Goal: Complete application form: Complete application form

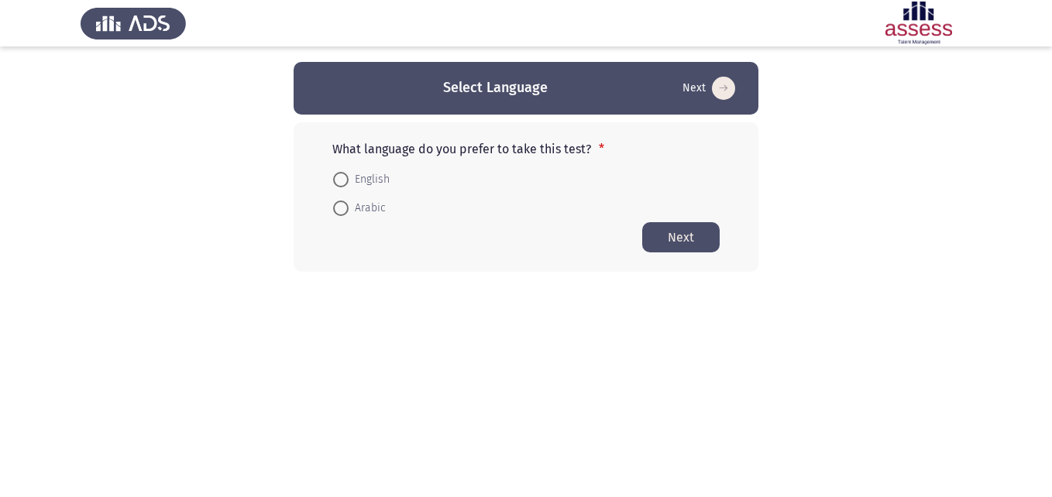
click at [360, 179] on span "English" at bounding box center [369, 179] width 41 height 19
click at [349, 179] on input "English" at bounding box center [340, 179] width 15 height 15
radio input "true"
click at [668, 238] on button "Next" at bounding box center [680, 237] width 77 height 30
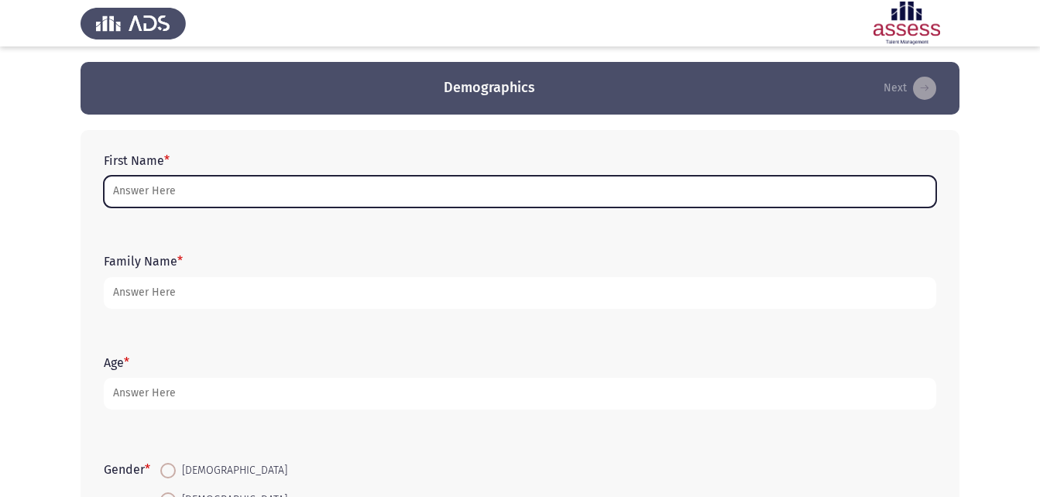
click at [180, 186] on input "First Name *" at bounding box center [520, 192] width 833 height 32
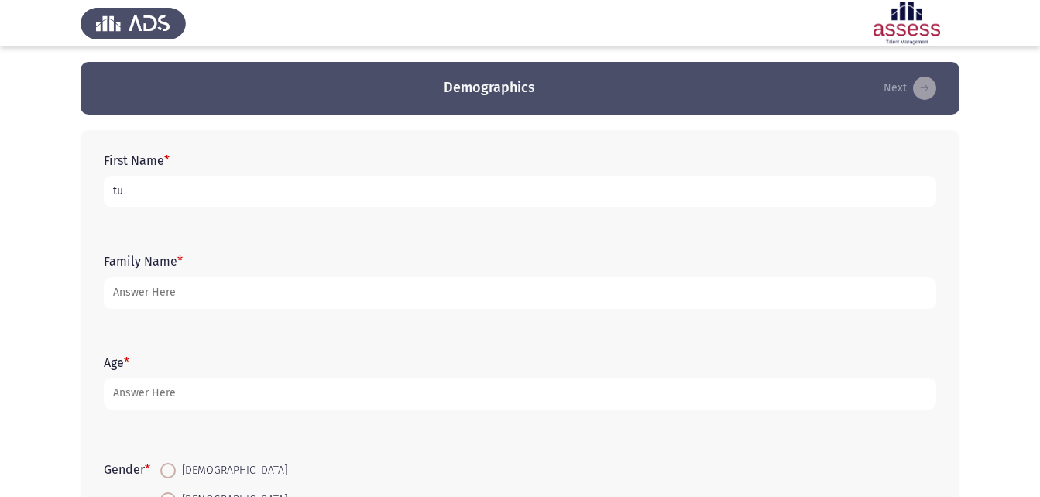
type input "t"
type input "T"
click at [112, 193] on input "تركي القذت" at bounding box center [520, 192] width 833 height 32
click at [187, 198] on input "تركي القذت" at bounding box center [520, 192] width 833 height 32
type input "تركي القذافي [PERSON_NAME]"
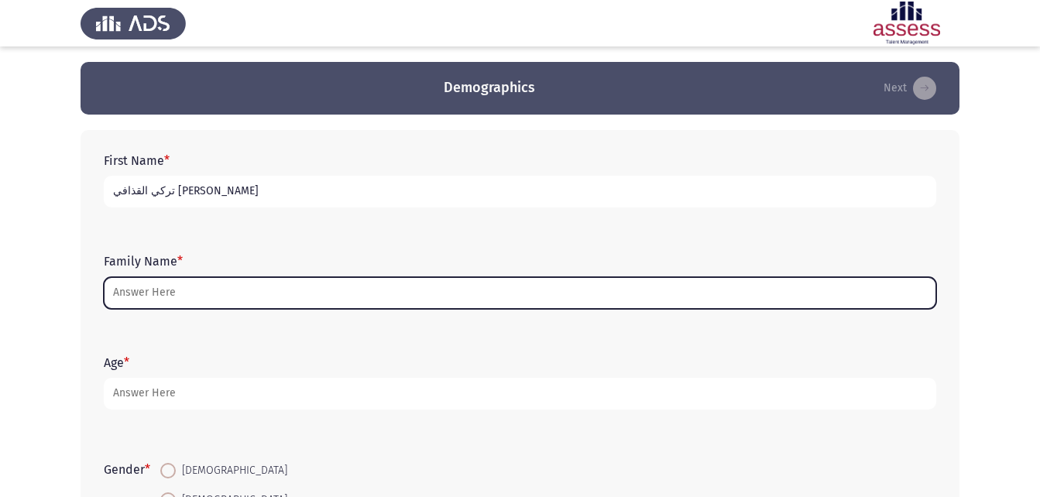
click at [173, 301] on input "Family Name *" at bounding box center [520, 293] width 833 height 32
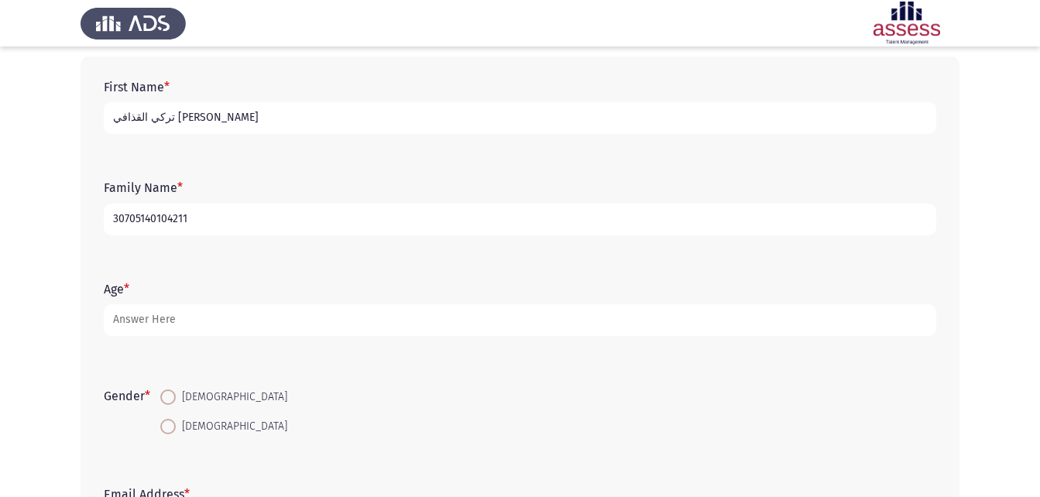
scroll to position [77, 0]
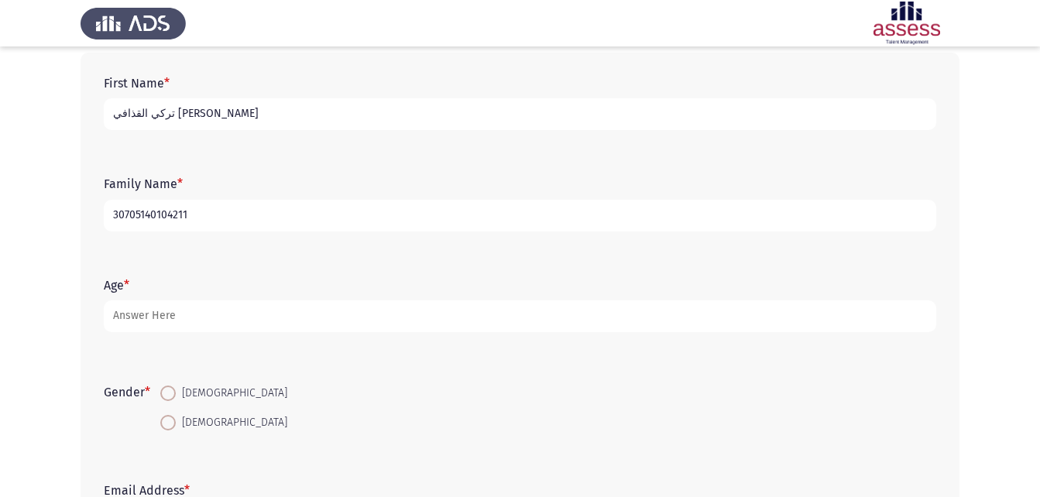
type input "30705140104211"
click at [225, 299] on form "Age *" at bounding box center [520, 305] width 833 height 54
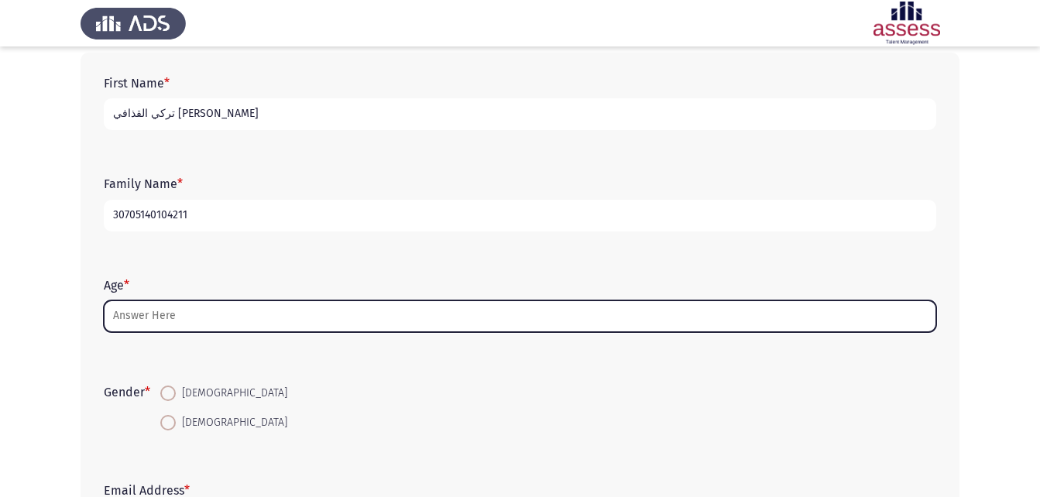
click at [228, 310] on input "Age *" at bounding box center [520, 317] width 833 height 32
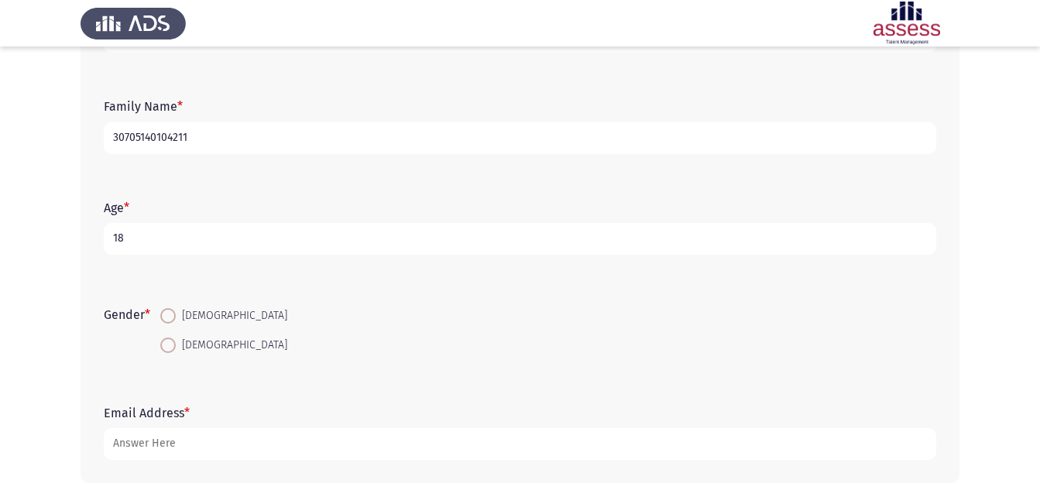
type input "18"
click at [180, 314] on span "[DEMOGRAPHIC_DATA]" at bounding box center [232, 316] width 112 height 19
click at [176, 314] on input "[DEMOGRAPHIC_DATA]" at bounding box center [167, 315] width 15 height 15
radio input "true"
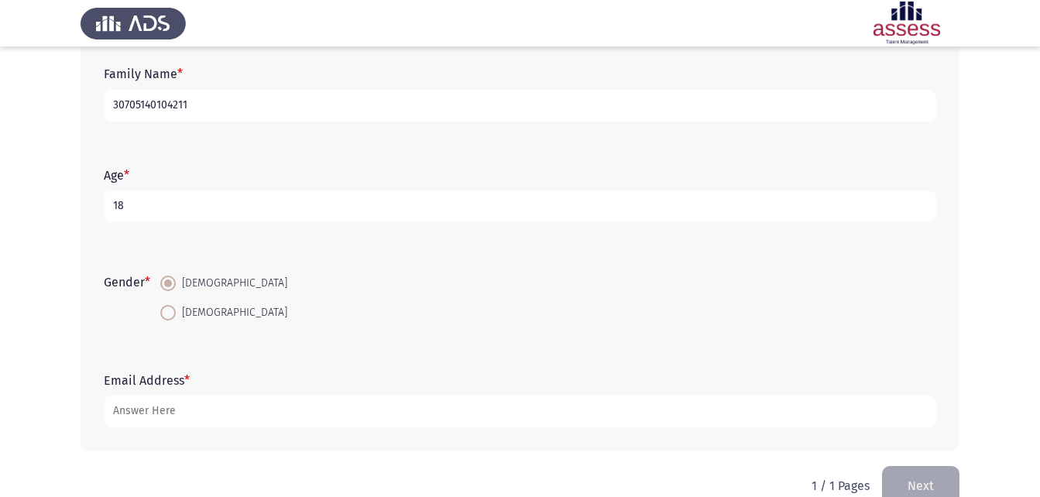
scroll to position [218, 0]
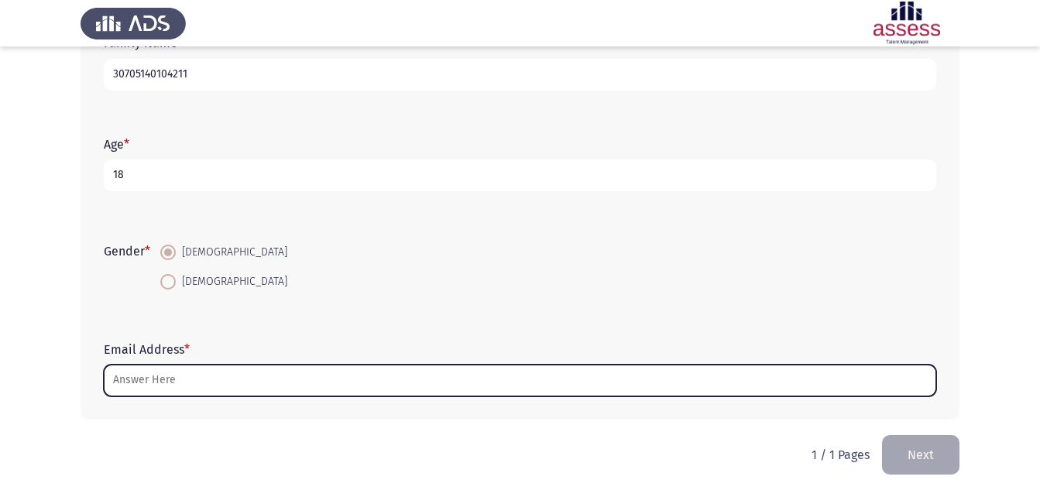
click at [184, 376] on input "Email Address *" at bounding box center [520, 381] width 833 height 32
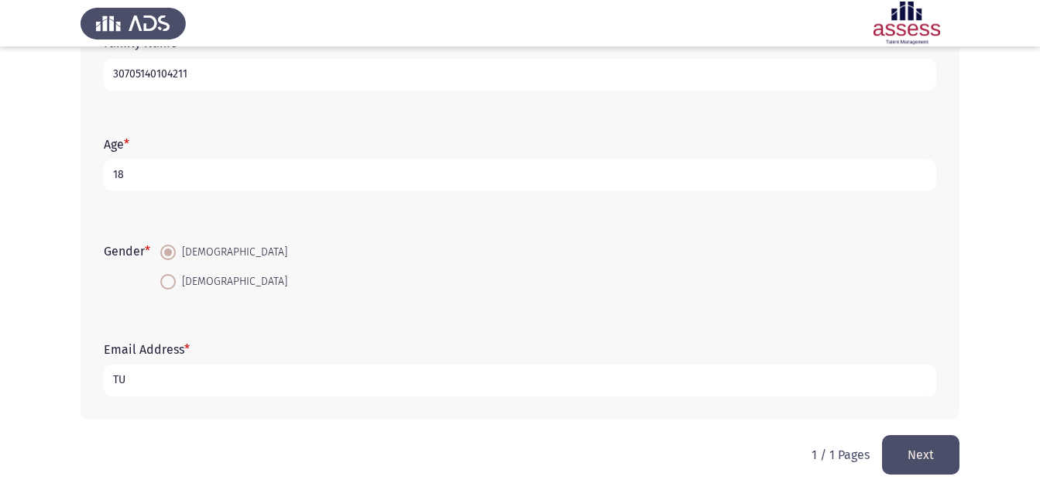
type input "T"
type input "[EMAIL_ADDRESS][DOMAIN_NAME]"
click at [937, 448] on button "Next" at bounding box center [920, 455] width 77 height 40
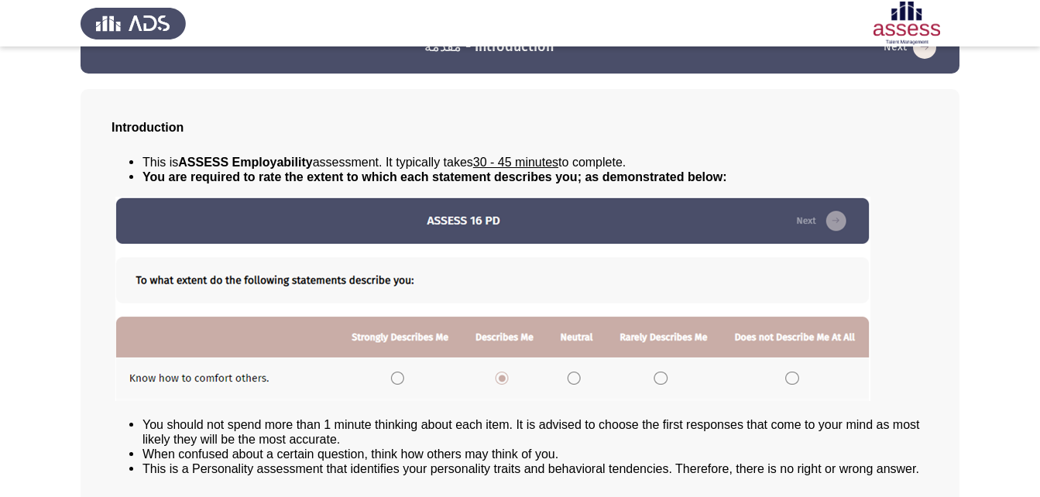
scroll to position [119, 0]
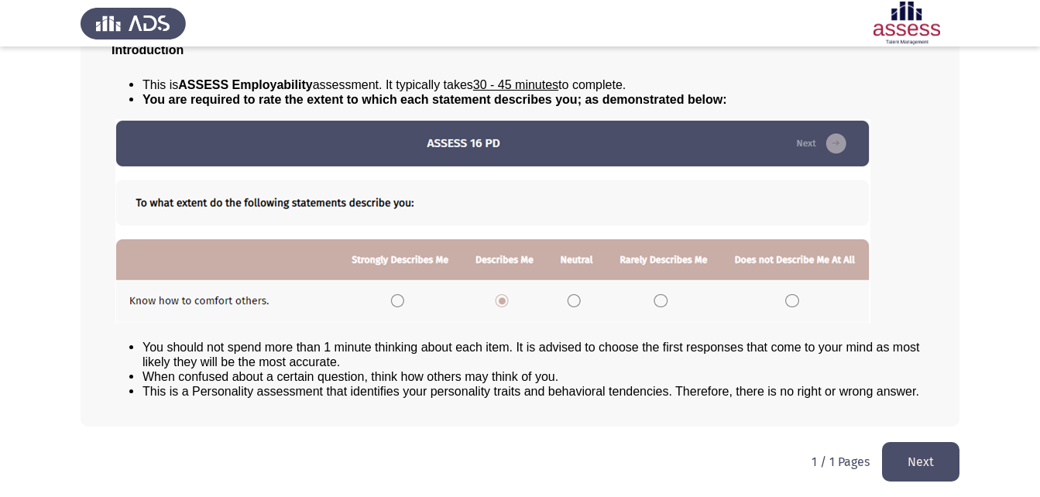
click at [902, 458] on button "Next" at bounding box center [920, 462] width 77 height 40
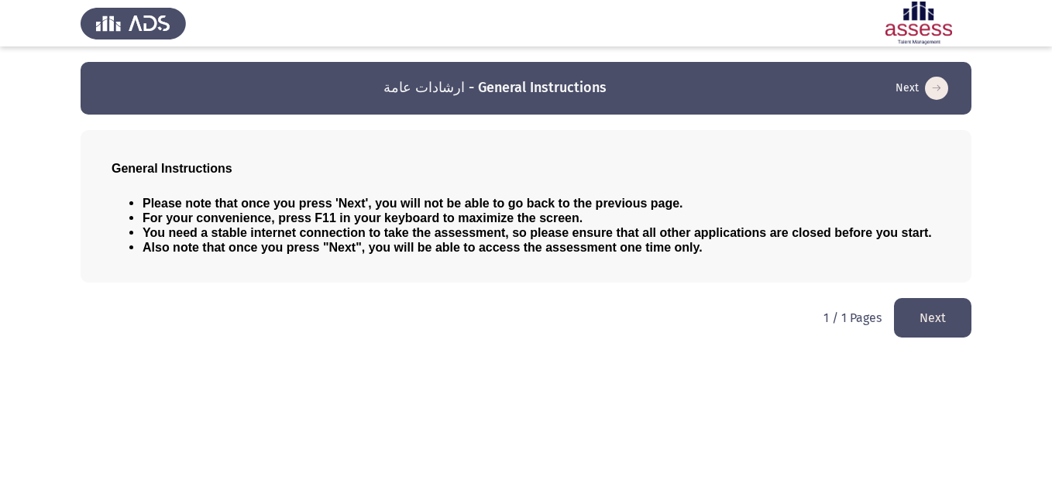
click at [906, 319] on button "Next" at bounding box center [932, 318] width 77 height 40
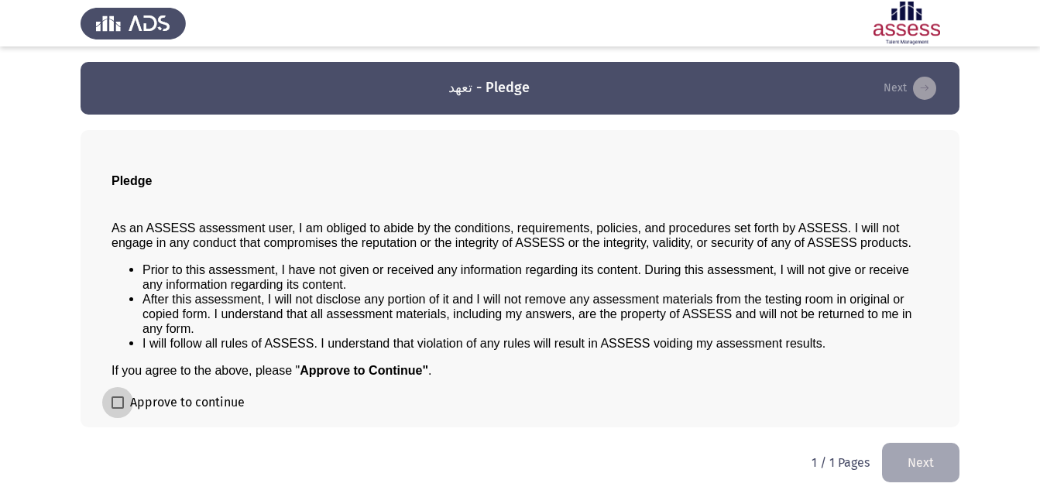
click at [170, 408] on span "Approve to continue" at bounding box center [187, 402] width 115 height 19
click at [118, 409] on input "Approve to continue" at bounding box center [117, 409] width 1 height 1
checkbox input "true"
click at [951, 467] on button "Next" at bounding box center [920, 463] width 77 height 40
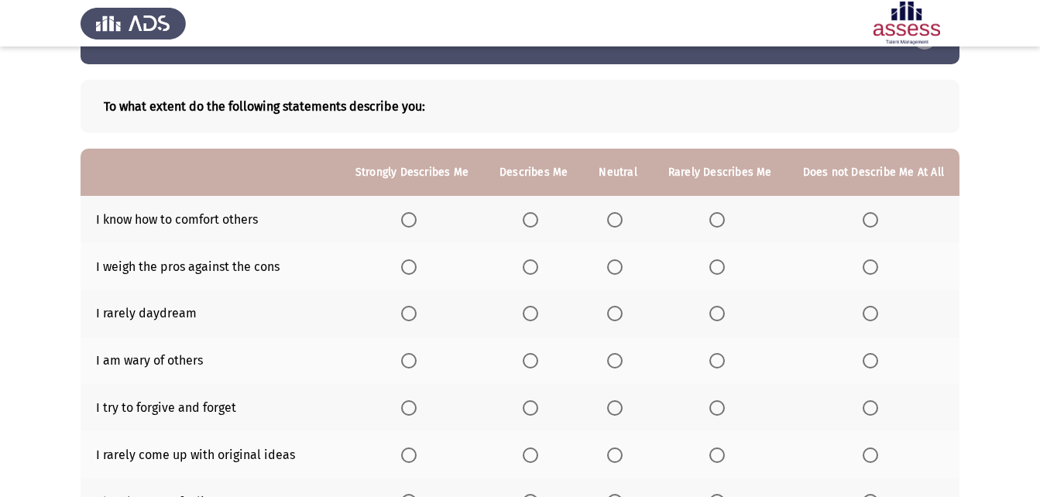
scroll to position [77, 0]
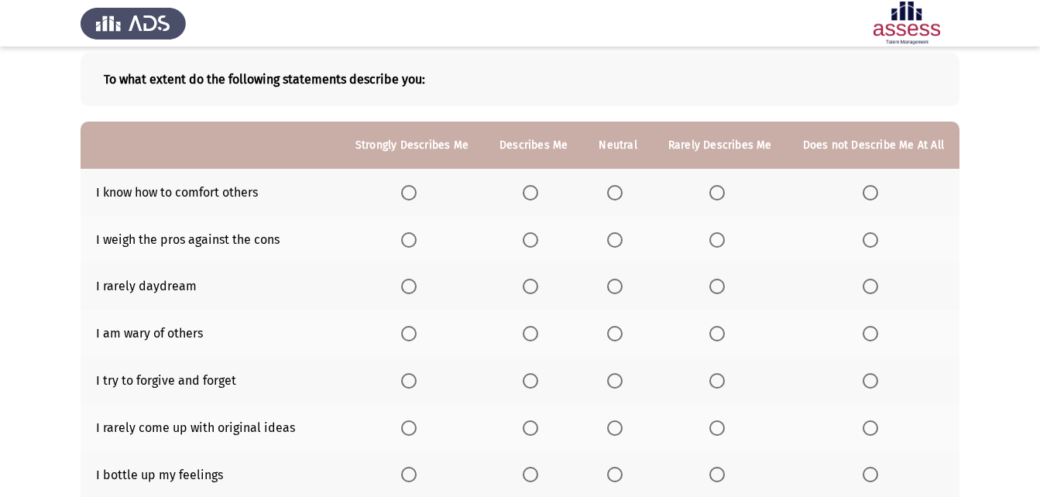
click at [417, 193] on span "Select an option" at bounding box center [408, 192] width 15 height 15
click at [417, 193] on input "Select an option" at bounding box center [408, 192] width 15 height 15
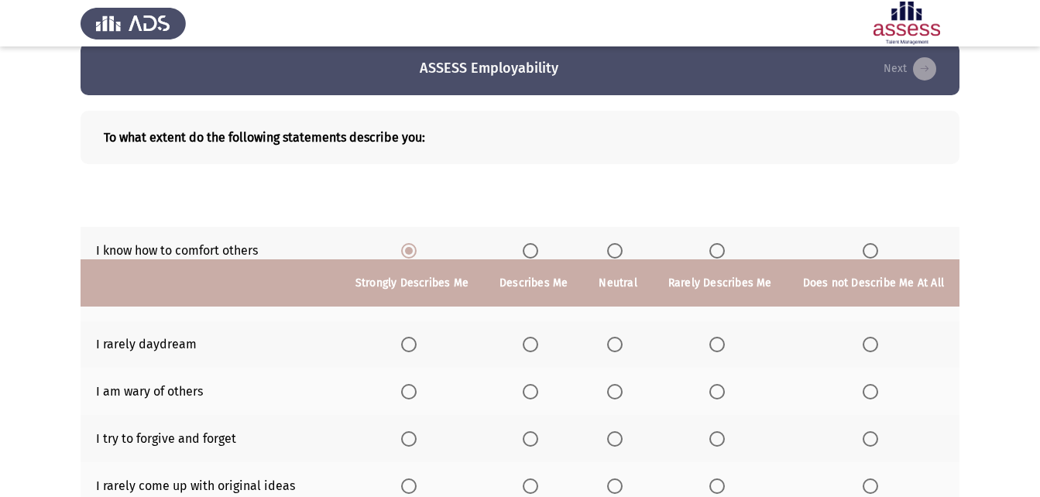
scroll to position [0, 0]
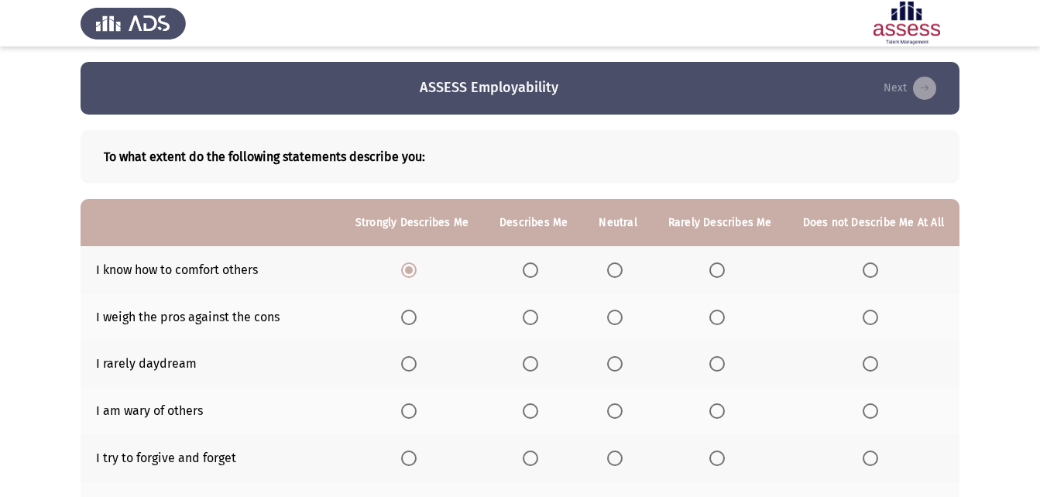
drag, startPoint x: 110, startPoint y: 324, endPoint x: 242, endPoint y: 309, distance: 132.5
click at [242, 309] on td "I weigh the pros against the cons" at bounding box center [210, 317] width 259 height 47
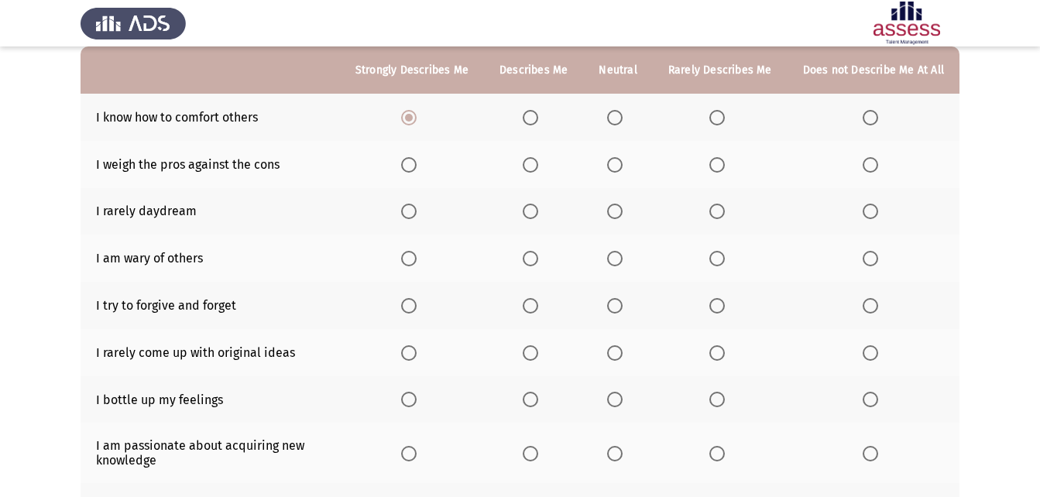
scroll to position [77, 0]
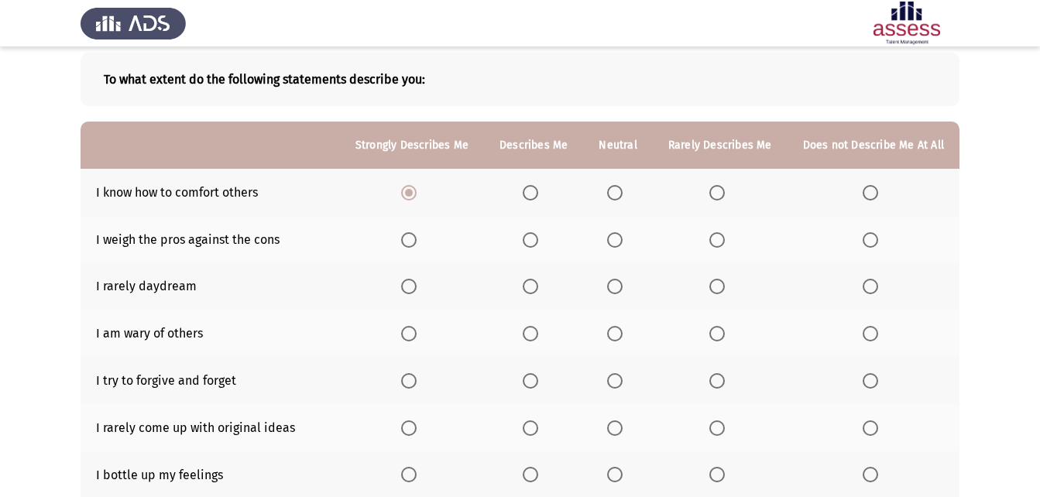
drag, startPoint x: 267, startPoint y: 186, endPoint x: 115, endPoint y: 454, distance: 308.4
click at [115, 454] on tbody "I know how to comfort others I weigh the pros against the cons I rarely daydrea…" at bounding box center [520, 417] width 879 height 497
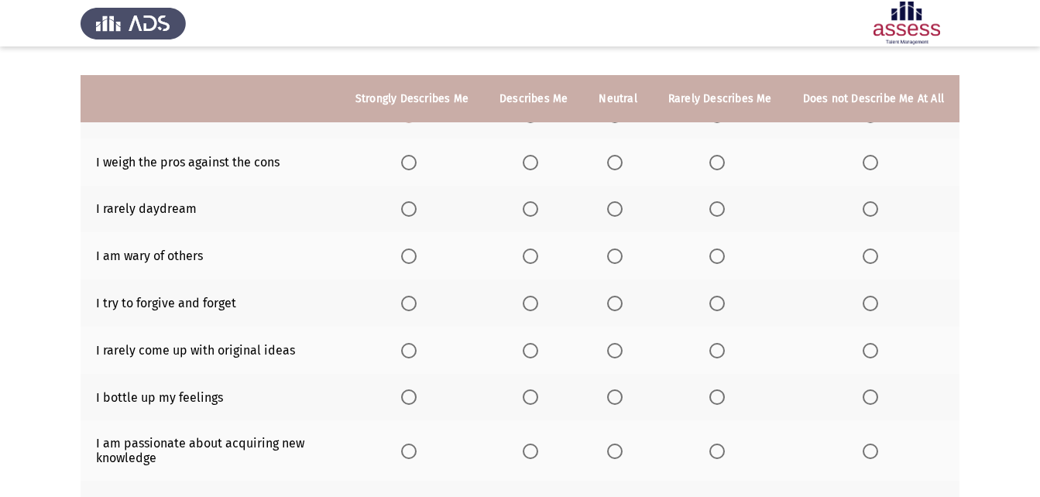
scroll to position [232, 0]
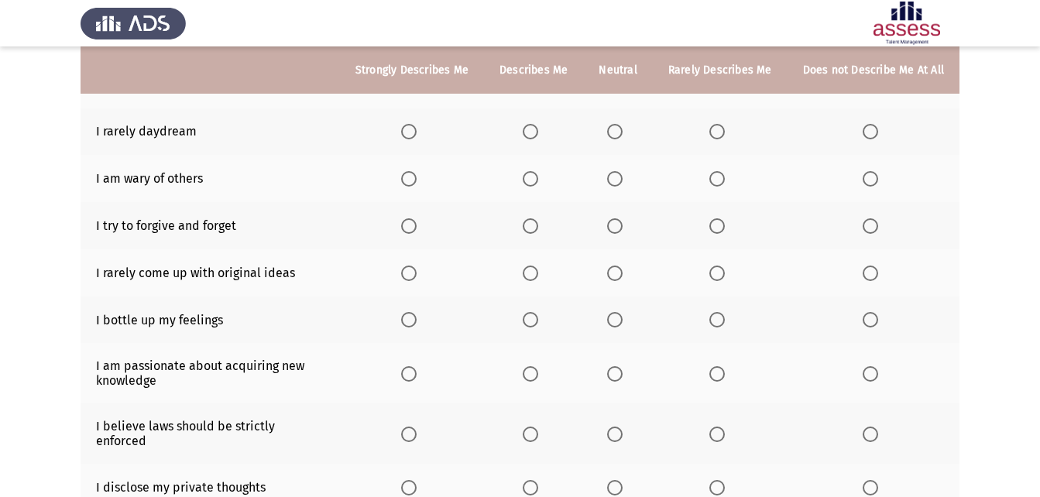
click at [412, 428] on span "Select an option" at bounding box center [408, 434] width 15 height 15
click at [412, 428] on input "Select an option" at bounding box center [408, 434] width 15 height 15
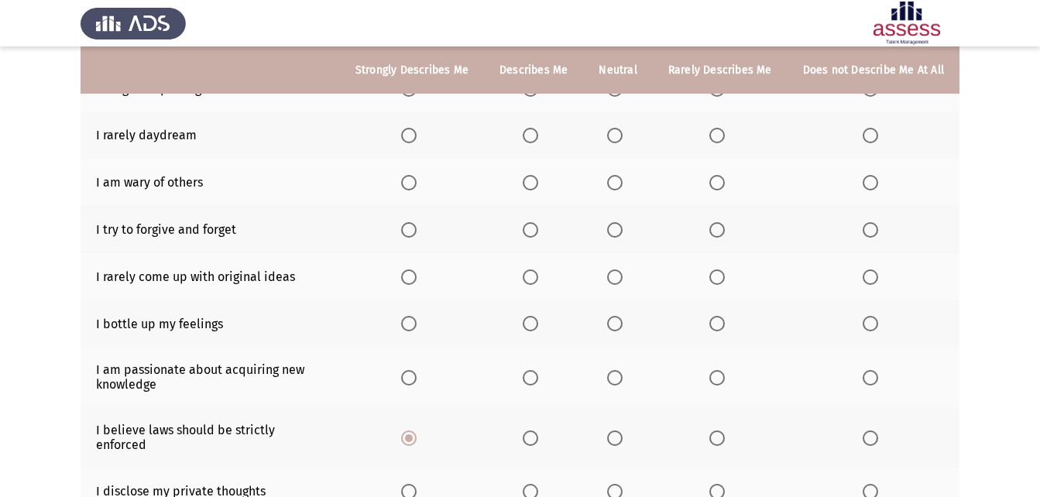
scroll to position [342, 0]
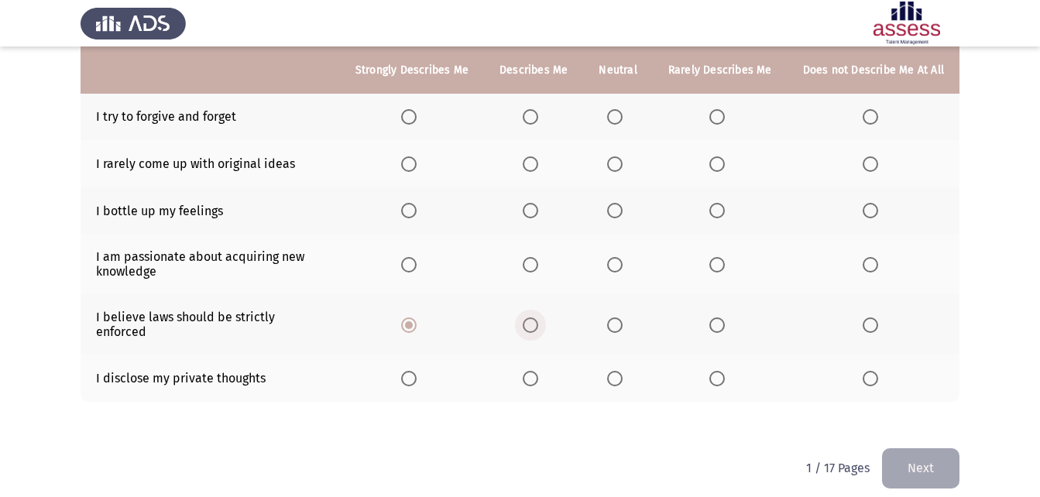
click at [538, 322] on span "Select an option" at bounding box center [530, 325] width 15 height 15
click at [538, 322] on input "Select an option" at bounding box center [530, 325] width 15 height 15
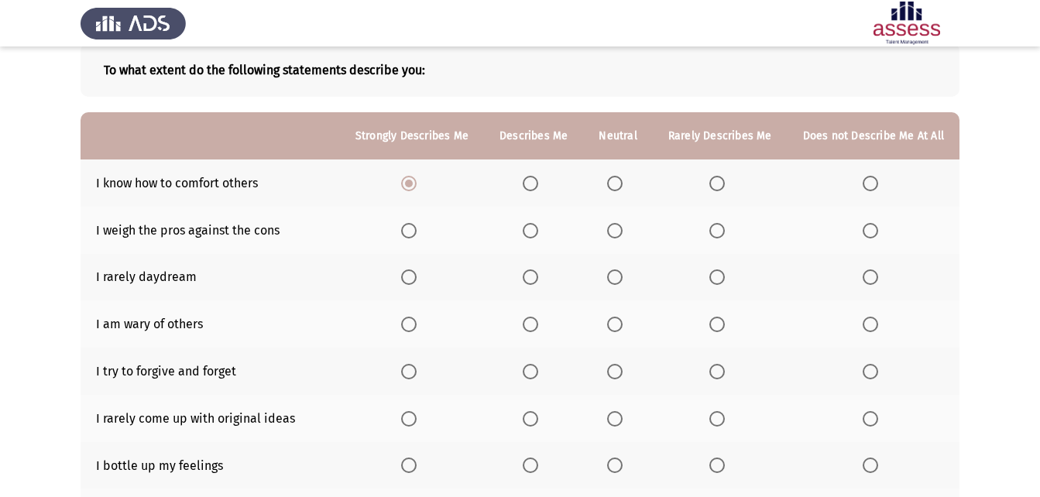
scroll to position [109, 0]
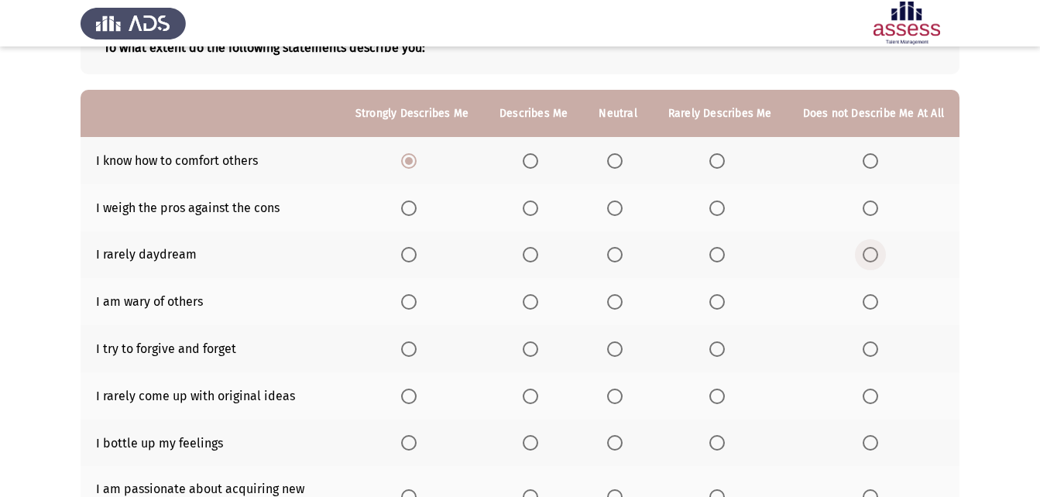
click at [873, 257] on span "Select an option" at bounding box center [870, 254] width 15 height 15
click at [873, 257] on input "Select an option" at bounding box center [870, 254] width 15 height 15
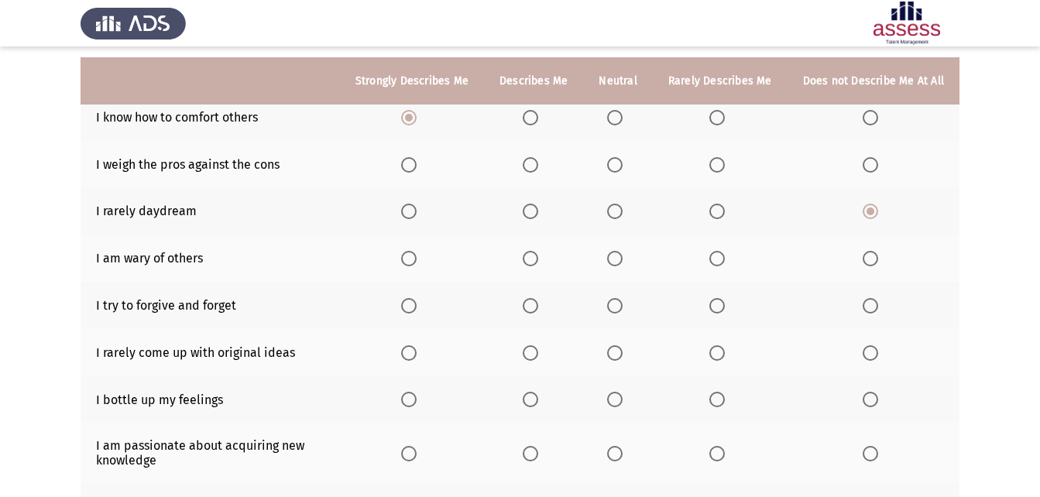
scroll to position [187, 0]
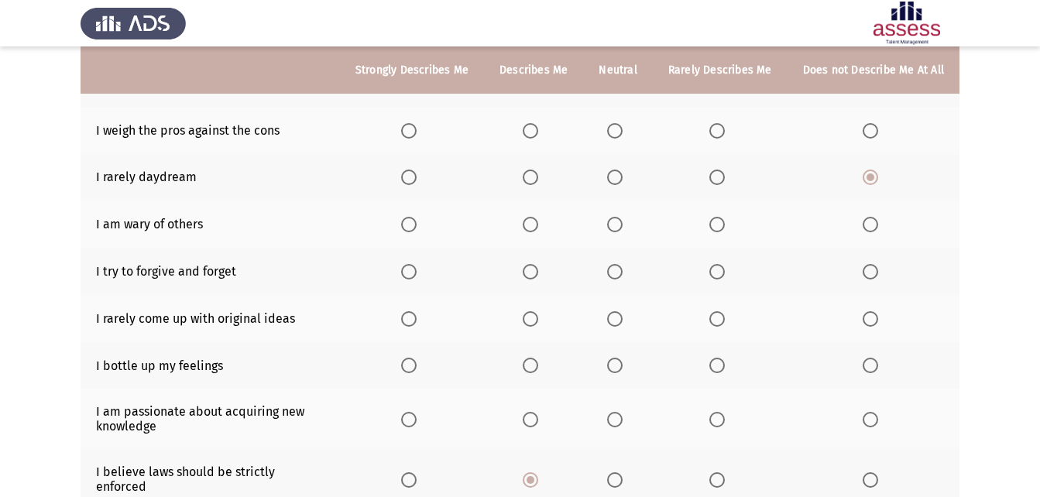
click at [622, 224] on span "Select an option" at bounding box center [614, 224] width 15 height 15
click at [622, 224] on input "Select an option" at bounding box center [614, 224] width 15 height 15
click at [622, 268] on span "Select an option" at bounding box center [614, 271] width 15 height 15
click at [622, 268] on input "Select an option" at bounding box center [614, 271] width 15 height 15
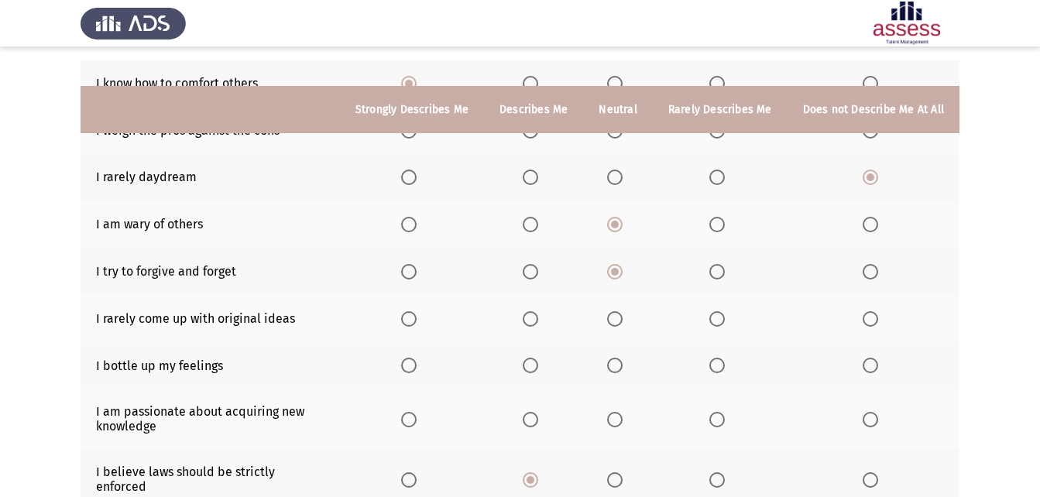
scroll to position [264, 0]
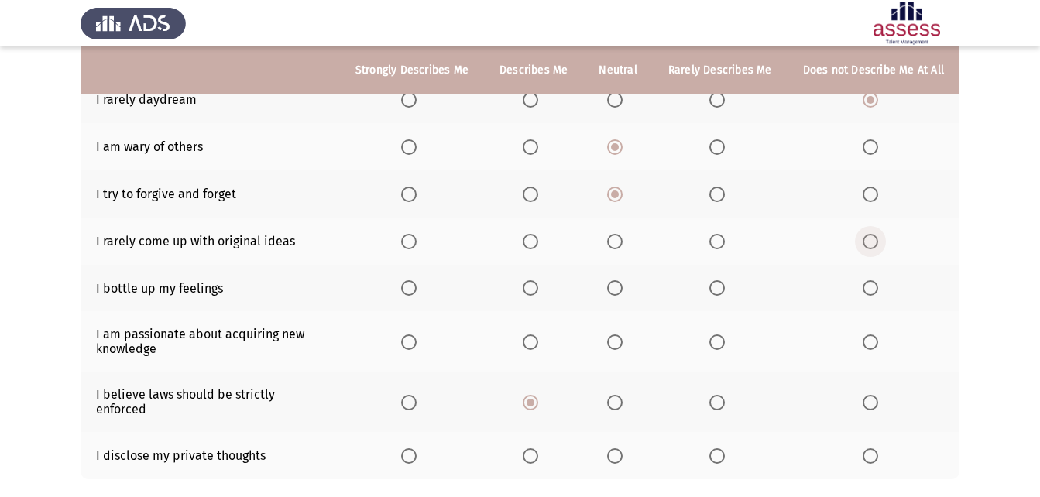
click at [875, 237] on span "Select an option" at bounding box center [870, 241] width 15 height 15
click at [875, 237] on input "Select an option" at bounding box center [870, 241] width 15 height 15
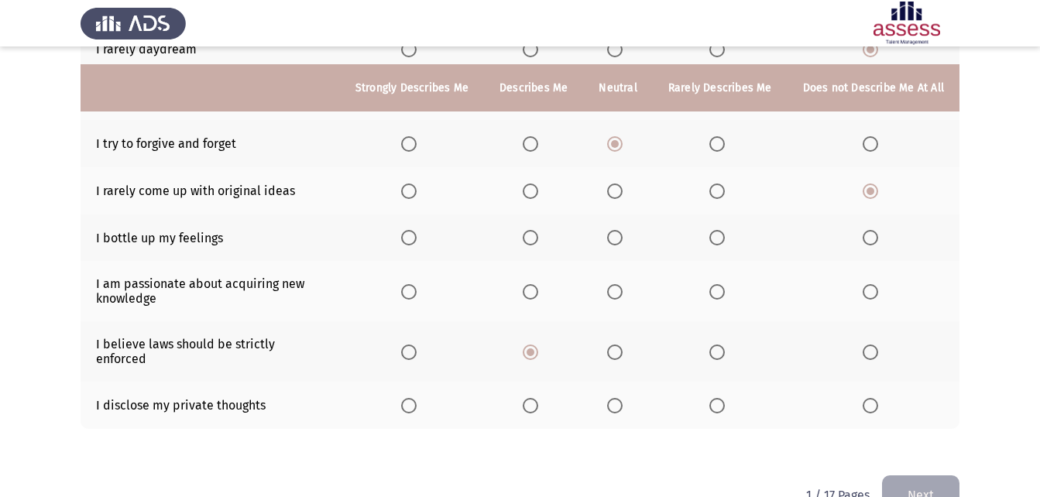
scroll to position [342, 0]
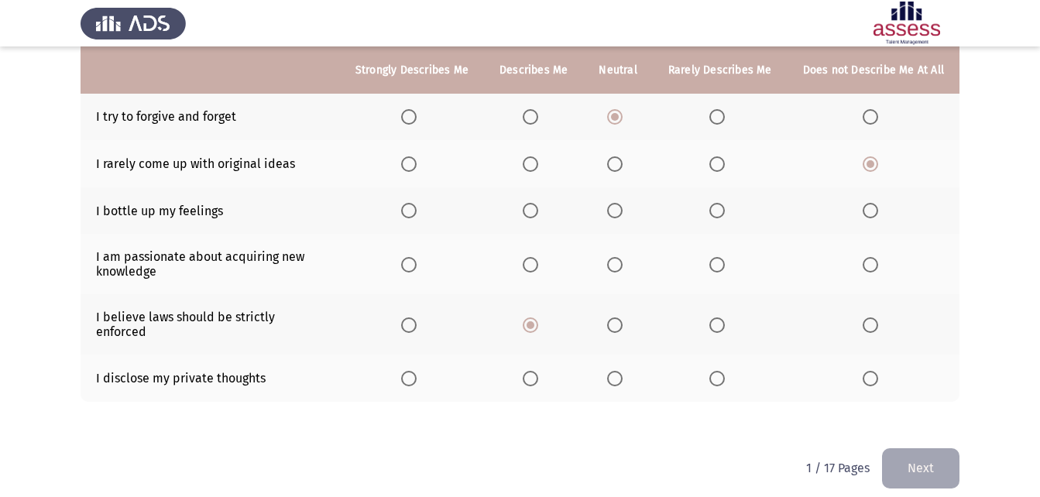
click at [623, 215] on span "Select an option" at bounding box center [614, 210] width 15 height 15
click at [623, 215] on input "Select an option" at bounding box center [614, 210] width 15 height 15
click at [860, 250] on th at bounding box center [874, 264] width 172 height 60
click at [717, 270] on span "Select an option" at bounding box center [716, 264] width 15 height 15
click at [717, 270] on input "Select an option" at bounding box center [716, 264] width 15 height 15
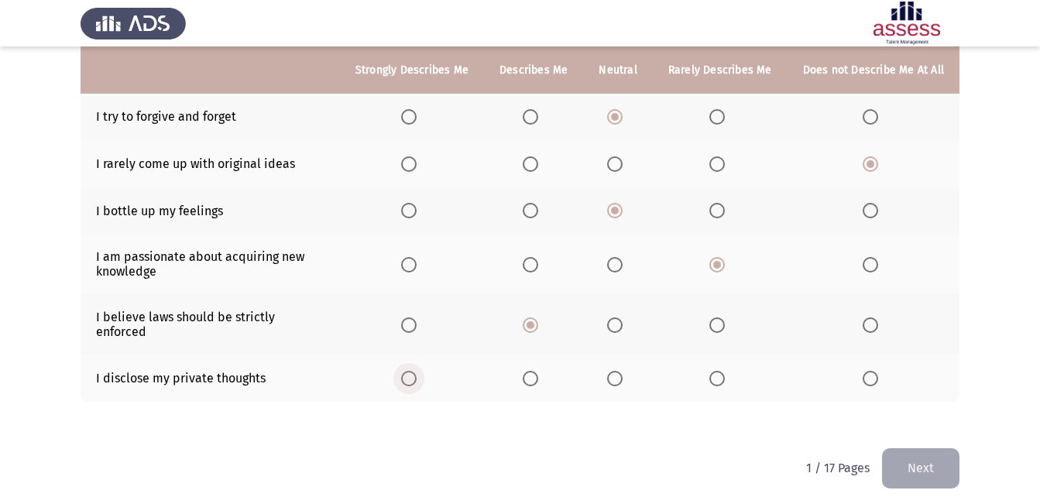
click at [416, 371] on span "Select an option" at bounding box center [408, 378] width 15 height 15
click at [416, 371] on input "Select an option" at bounding box center [408, 378] width 15 height 15
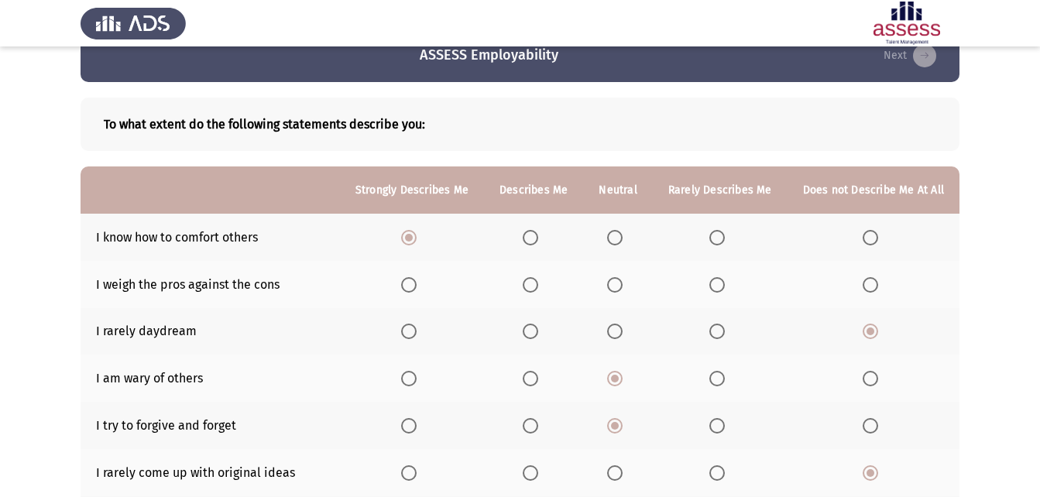
scroll to position [32, 0]
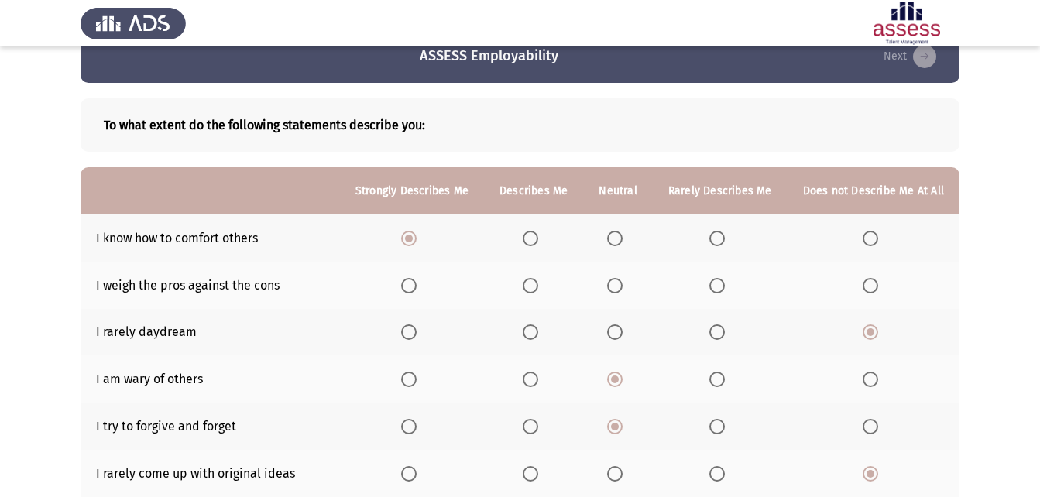
click at [620, 290] on span "Select an option" at bounding box center [614, 285] width 15 height 15
click at [620, 290] on input "Select an option" at bounding box center [614, 285] width 15 height 15
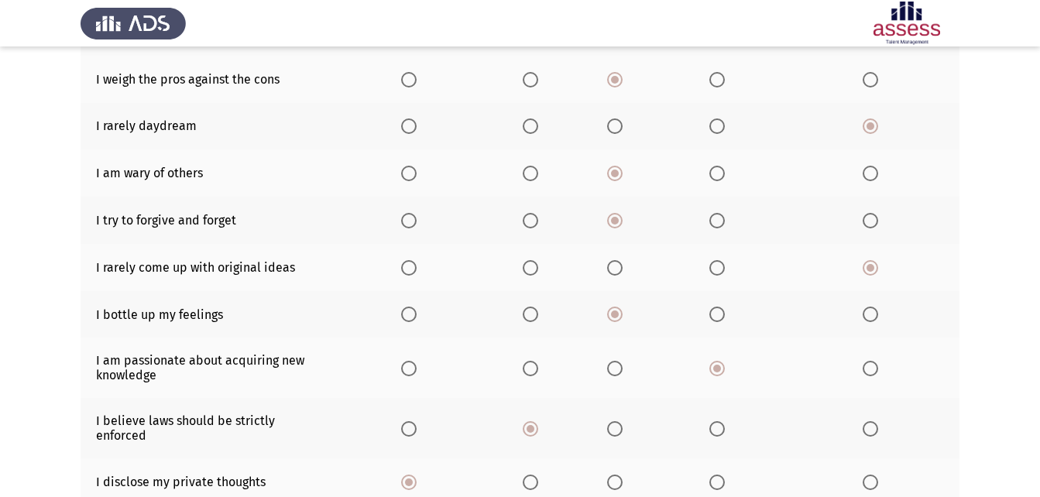
scroll to position [342, 0]
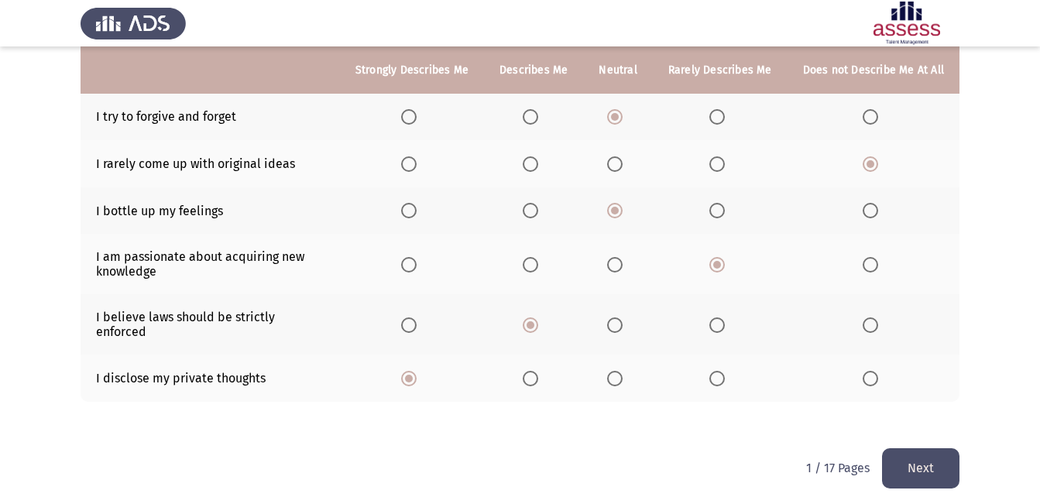
click at [898, 448] on button "Next" at bounding box center [920, 468] width 77 height 40
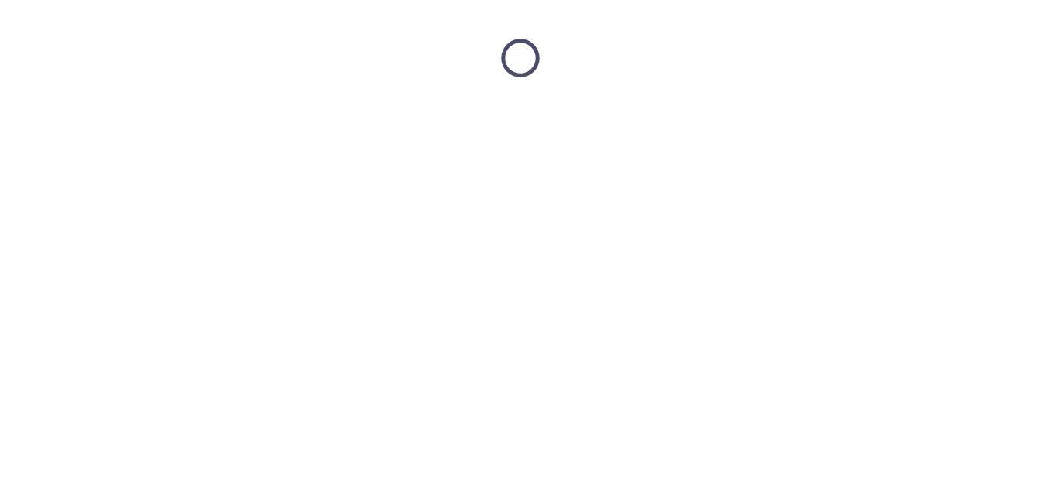
scroll to position [0, 0]
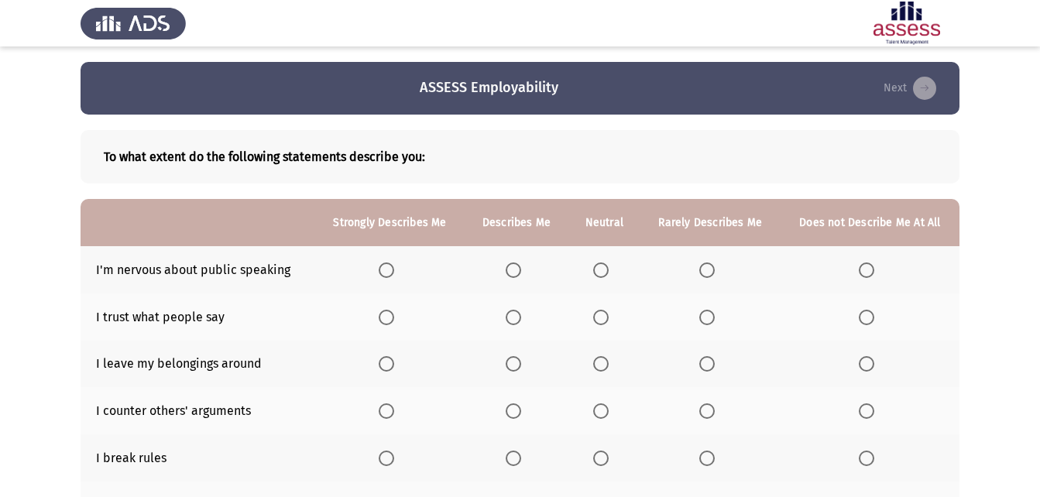
click at [526, 266] on label "Select an option" at bounding box center [517, 270] width 22 height 15
click at [521, 266] on input "Select an option" at bounding box center [513, 270] width 15 height 15
click at [383, 322] on span "Select an option" at bounding box center [386, 317] width 15 height 15
click at [383, 322] on input "Select an option" at bounding box center [386, 317] width 15 height 15
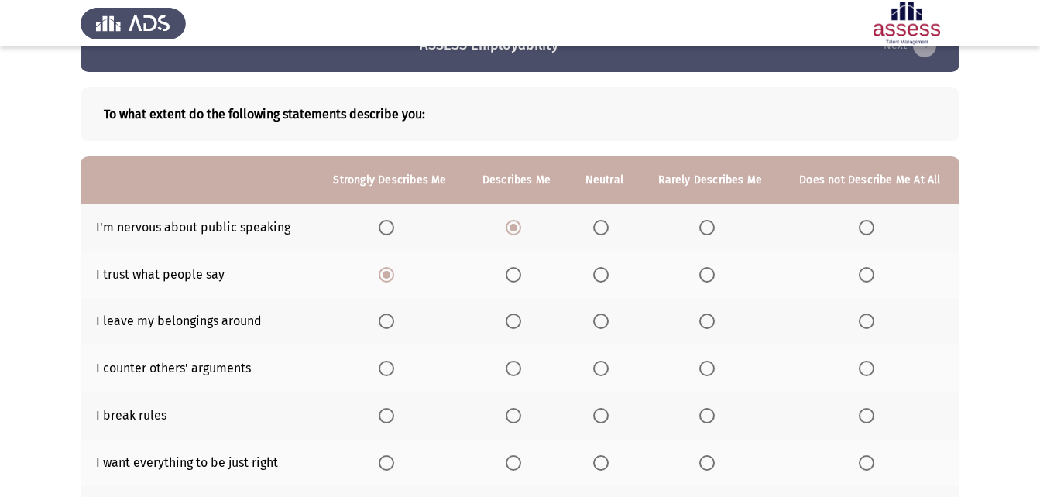
scroll to position [77, 0]
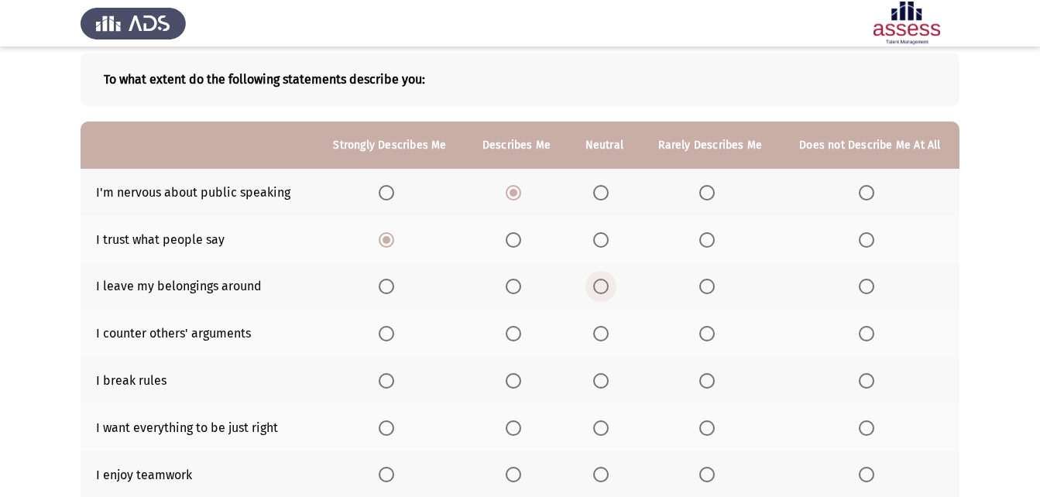
click at [606, 287] on span "Select an option" at bounding box center [600, 286] width 15 height 15
click at [606, 287] on input "Select an option" at bounding box center [600, 286] width 15 height 15
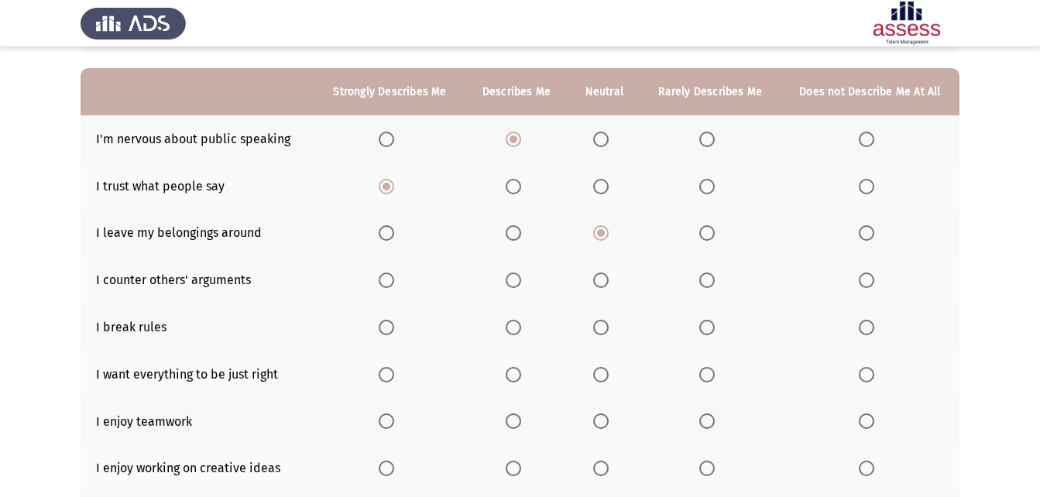
scroll to position [155, 0]
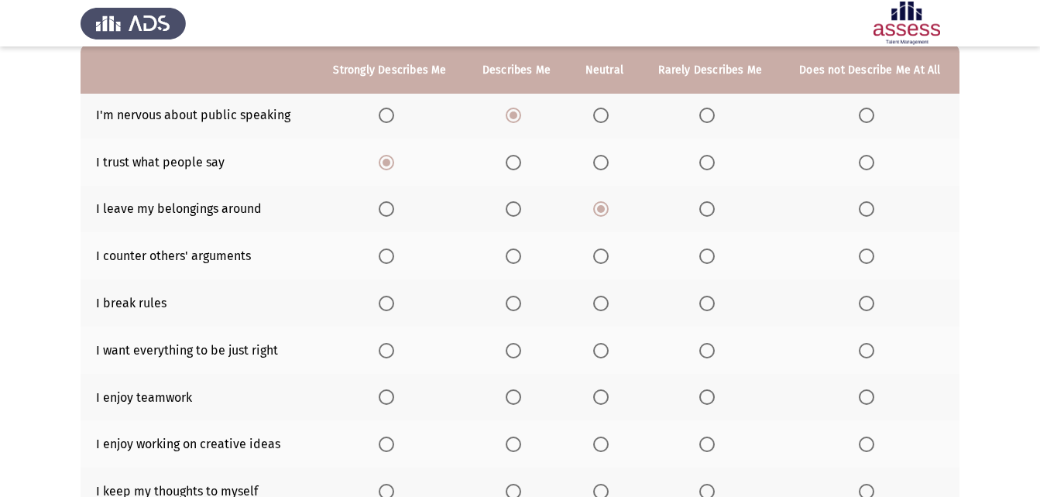
click at [610, 257] on label "Select an option" at bounding box center [604, 256] width 22 height 15
click at [609, 257] on input "Select an option" at bounding box center [600, 256] width 15 height 15
click at [708, 306] on span "Select an option" at bounding box center [706, 303] width 15 height 15
click at [708, 306] on input "Select an option" at bounding box center [706, 303] width 15 height 15
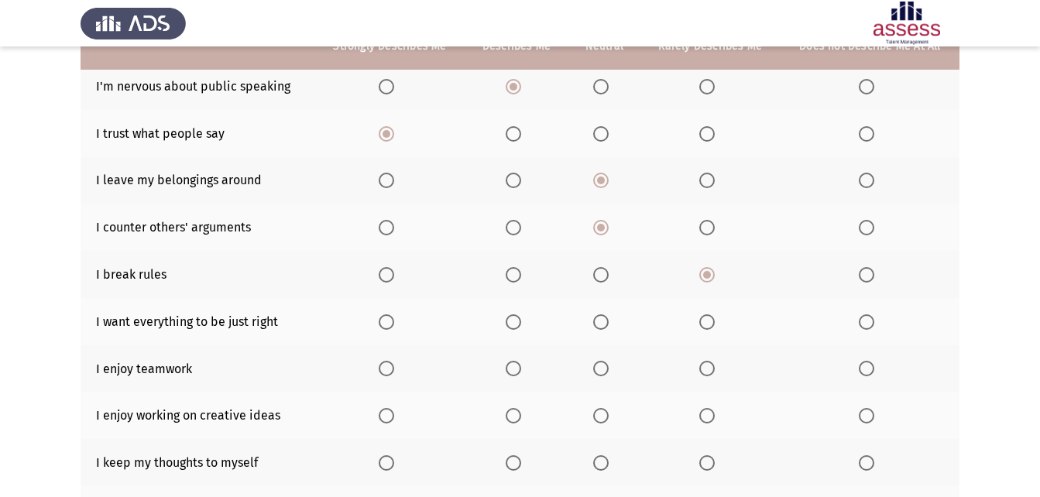
scroll to position [232, 0]
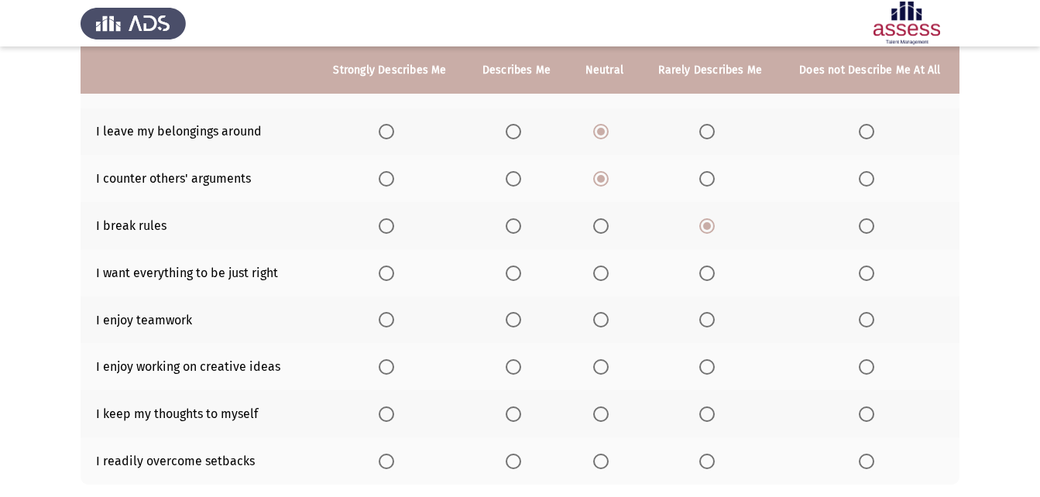
click at [860, 270] on th at bounding box center [870, 272] width 179 height 47
click at [866, 270] on span "Select an option" at bounding box center [866, 273] width 15 height 15
click at [866, 270] on input "Select an option" at bounding box center [866, 273] width 15 height 15
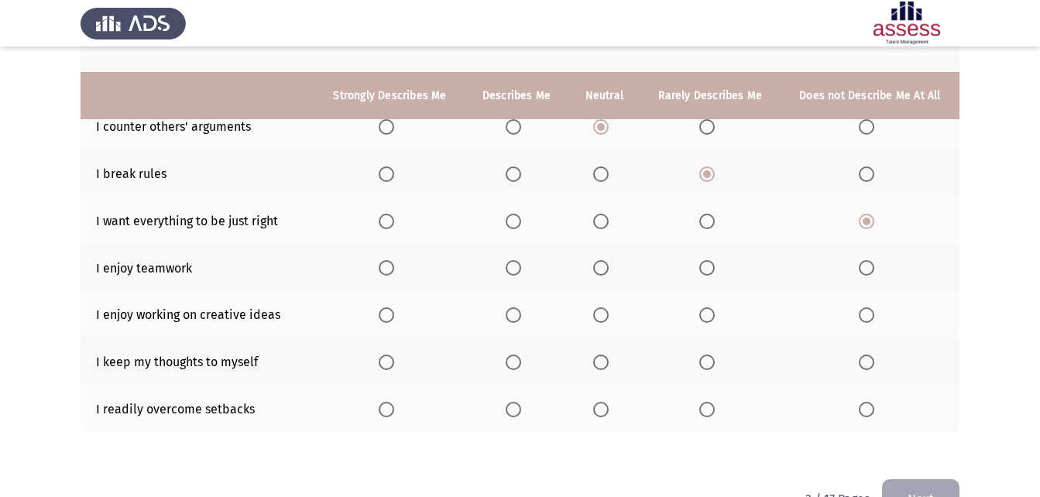
scroll to position [310, 0]
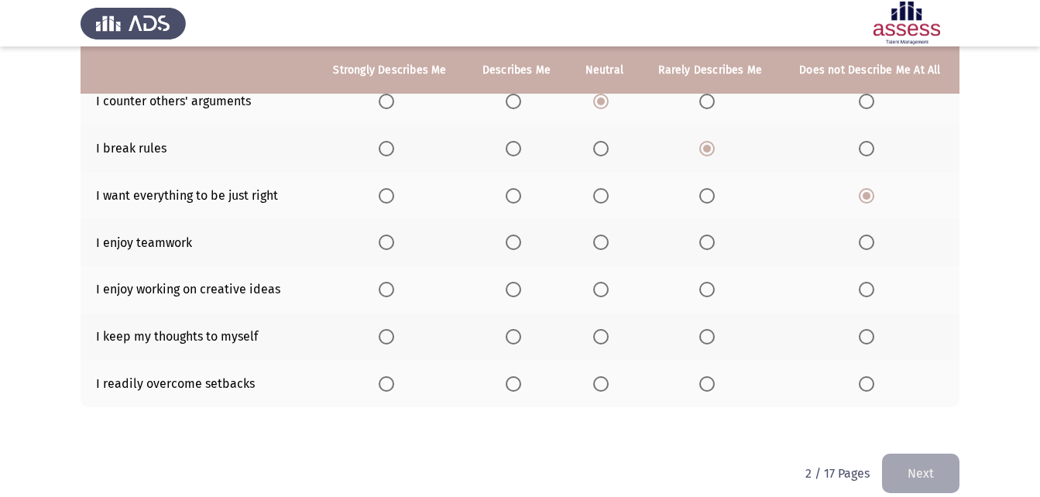
click at [397, 237] on label "Select an option" at bounding box center [390, 242] width 22 height 15
click at [394, 237] on input "Select an option" at bounding box center [386, 242] width 15 height 15
click at [390, 285] on span "Select an option" at bounding box center [386, 289] width 15 height 15
click at [390, 285] on input "Select an option" at bounding box center [386, 289] width 15 height 15
click at [526, 288] on label "Select an option" at bounding box center [517, 289] width 22 height 15
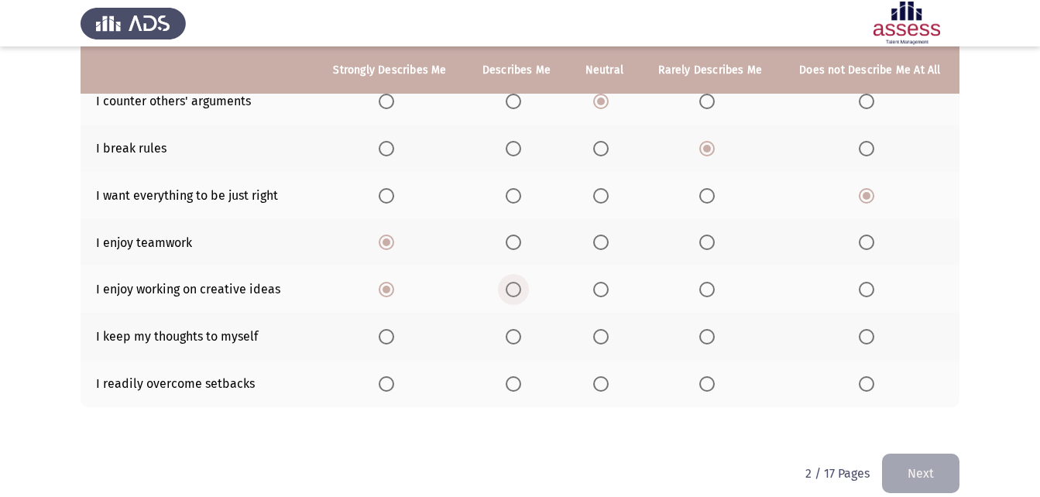
click at [521, 288] on input "Select an option" at bounding box center [513, 289] width 15 height 15
click at [610, 294] on label "Select an option" at bounding box center [604, 289] width 22 height 15
click at [609, 294] on input "Select an option" at bounding box center [600, 289] width 15 height 15
click at [519, 387] on span "Select an option" at bounding box center [513, 383] width 15 height 15
click at [519, 387] on input "Select an option" at bounding box center [513, 383] width 15 height 15
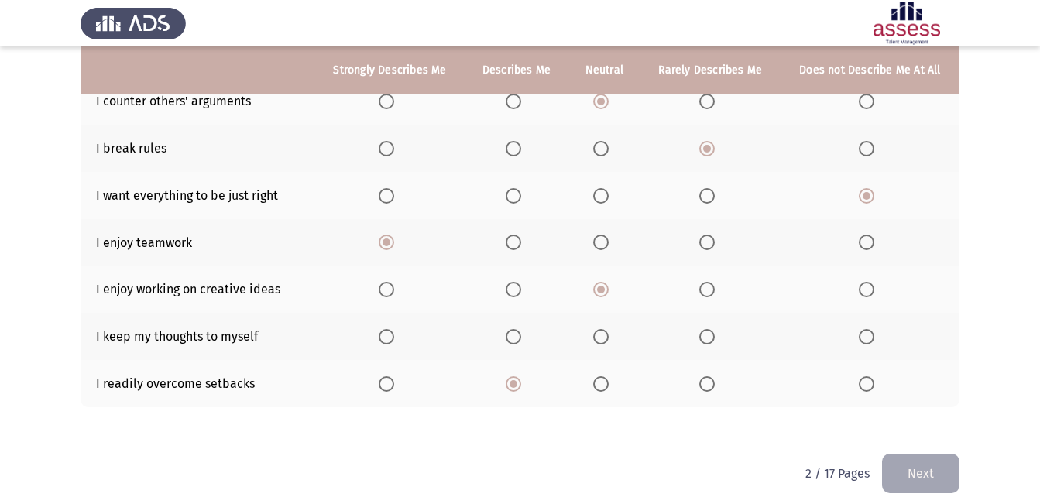
click at [603, 333] on span "Select an option" at bounding box center [600, 336] width 15 height 15
click at [603, 333] on input "Select an option" at bounding box center [600, 336] width 15 height 15
click at [926, 466] on button "Next" at bounding box center [920, 474] width 77 height 40
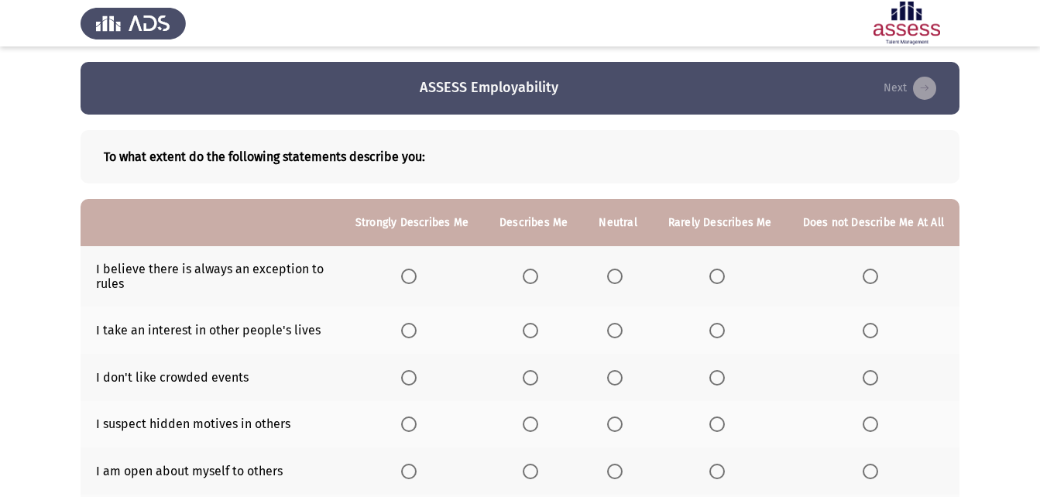
click at [404, 287] on th at bounding box center [412, 276] width 144 height 60
click at [409, 284] on span "Select an option" at bounding box center [408, 276] width 15 height 15
click at [409, 284] on input "Select an option" at bounding box center [408, 276] width 15 height 15
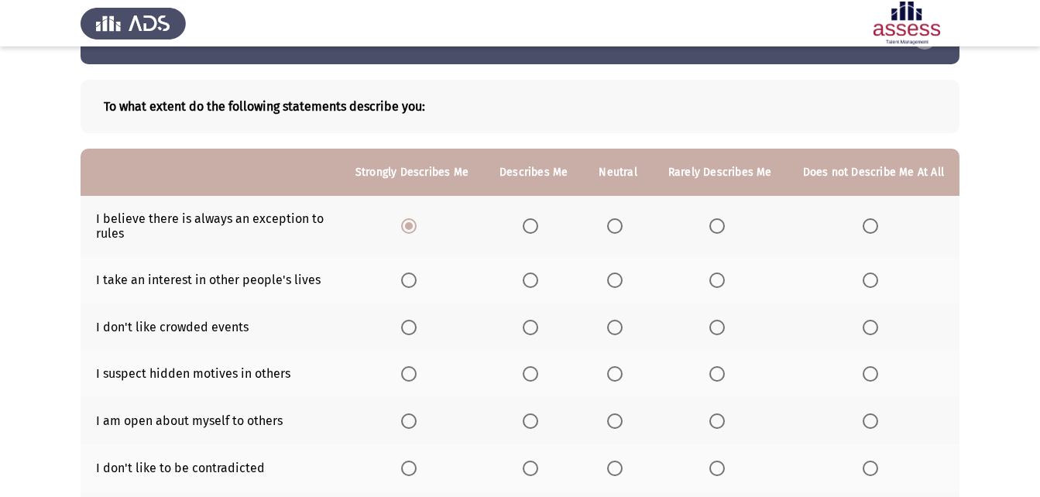
scroll to position [77, 0]
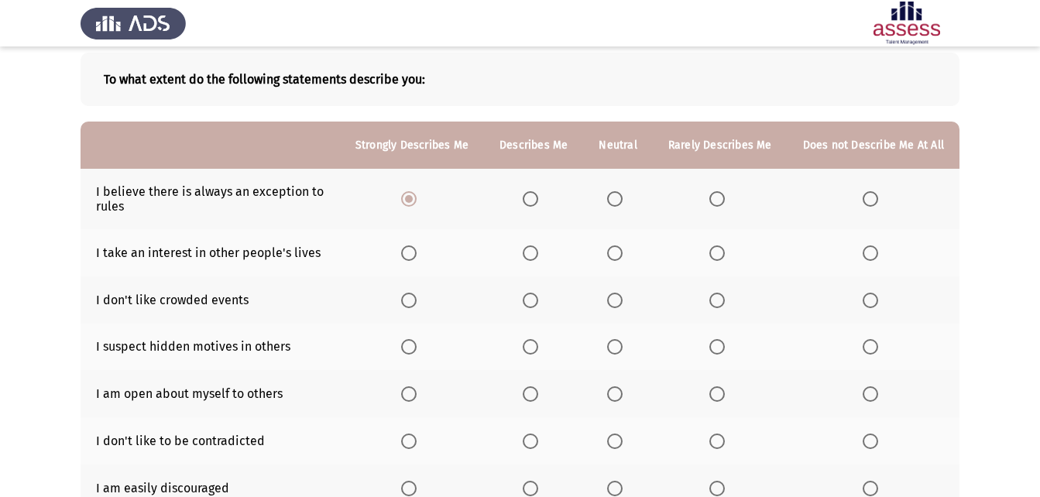
click at [629, 259] on label "Select an option" at bounding box center [618, 253] width 22 height 15
click at [623, 259] on input "Select an option" at bounding box center [614, 253] width 15 height 15
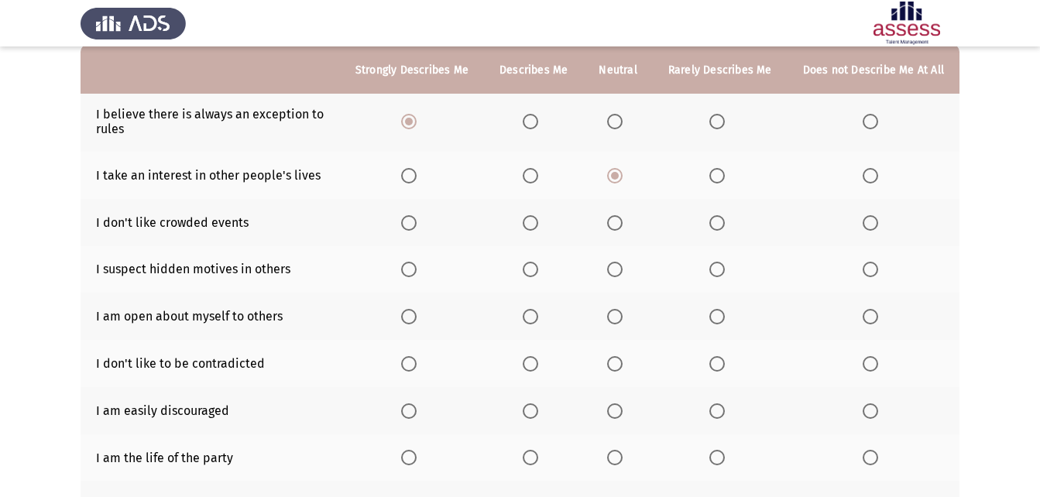
click at [614, 215] on span "Select an option" at bounding box center [614, 222] width 15 height 15
click at [614, 215] on input "Select an option" at bounding box center [614, 222] width 15 height 15
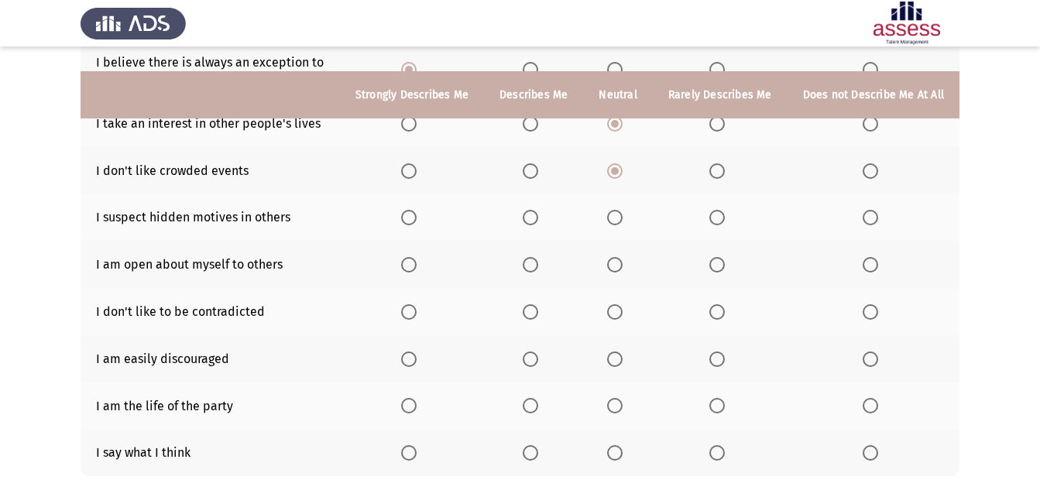
scroll to position [232, 0]
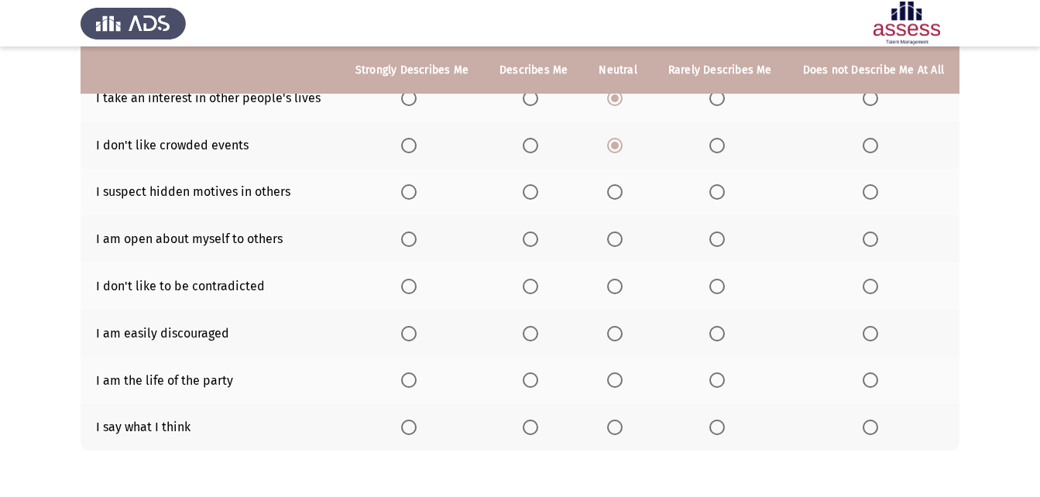
click at [424, 248] on th at bounding box center [412, 238] width 144 height 47
click at [416, 245] on span "Select an option" at bounding box center [408, 239] width 15 height 15
click at [416, 245] on input "Select an option" at bounding box center [408, 239] width 15 height 15
click at [878, 191] on span "Select an option" at bounding box center [870, 191] width 15 height 15
click at [878, 191] on input "Select an option" at bounding box center [870, 191] width 15 height 15
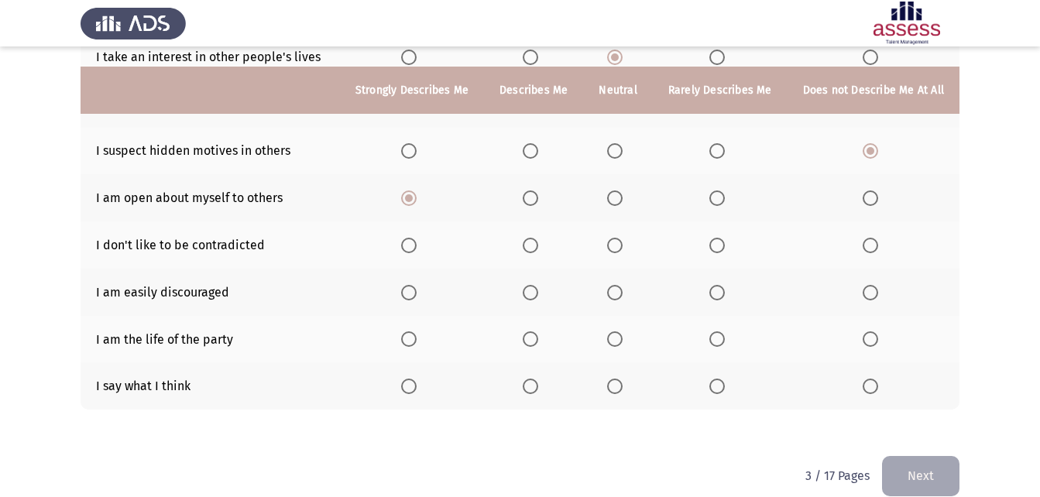
scroll to position [294, 0]
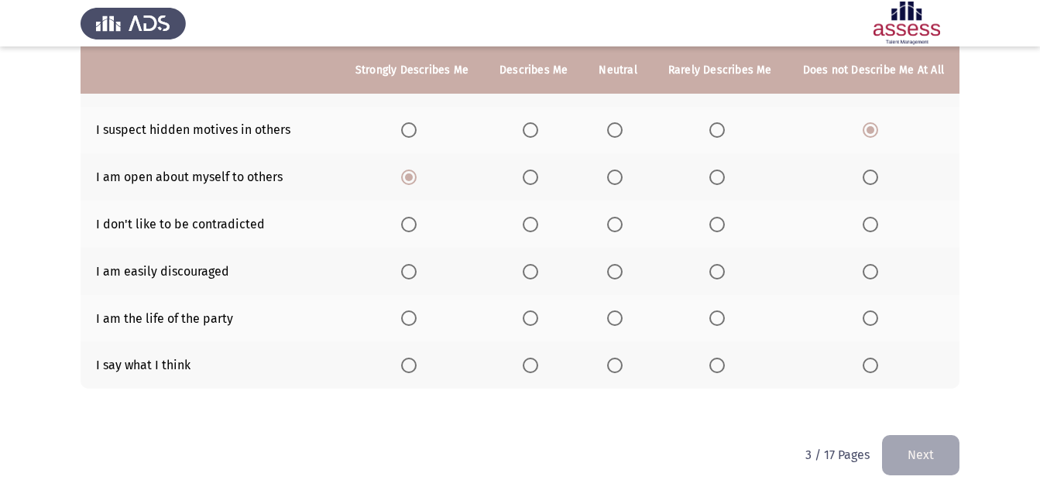
click at [409, 366] on span "Select an option" at bounding box center [409, 366] width 0 height 0
click at [416, 366] on input "Select an option" at bounding box center [408, 365] width 15 height 15
click at [629, 318] on label "Select an option" at bounding box center [618, 318] width 22 height 15
click at [623, 318] on input "Select an option" at bounding box center [614, 318] width 15 height 15
click at [716, 275] on span "Select an option" at bounding box center [716, 271] width 15 height 15
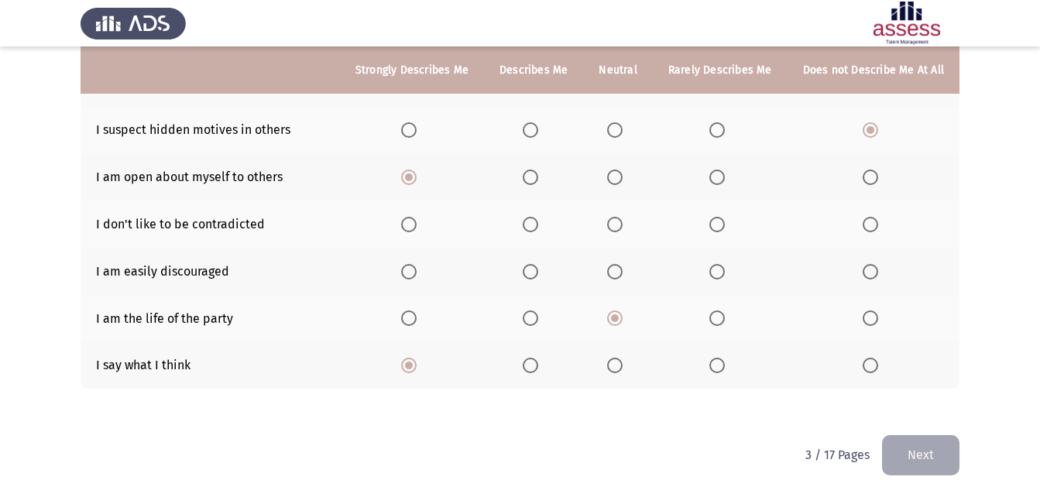
click at [716, 275] on input "Select an option" at bounding box center [716, 271] width 15 height 15
click at [623, 218] on span "Select an option" at bounding box center [614, 224] width 15 height 15
click at [623, 218] on input "Select an option" at bounding box center [614, 224] width 15 height 15
click at [905, 462] on button "Next" at bounding box center [920, 455] width 77 height 40
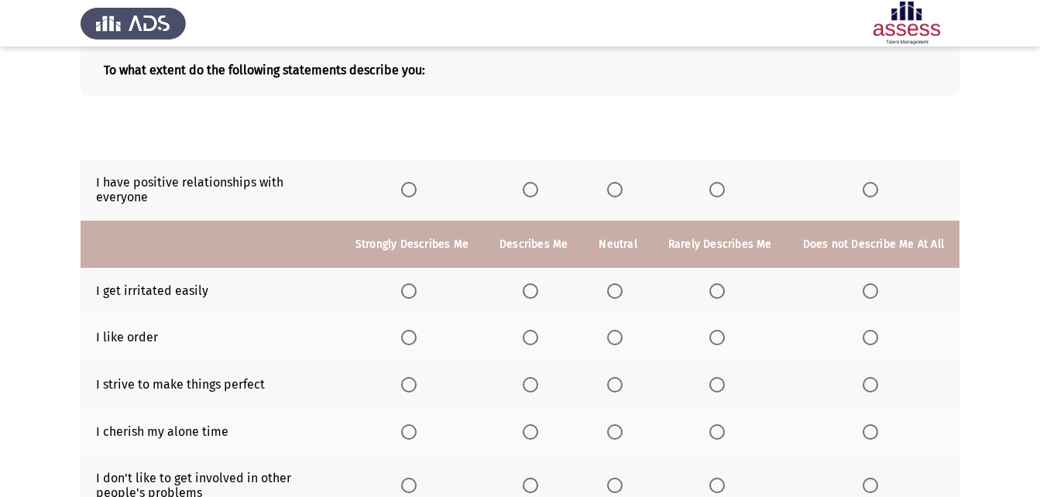
scroll to position [77, 0]
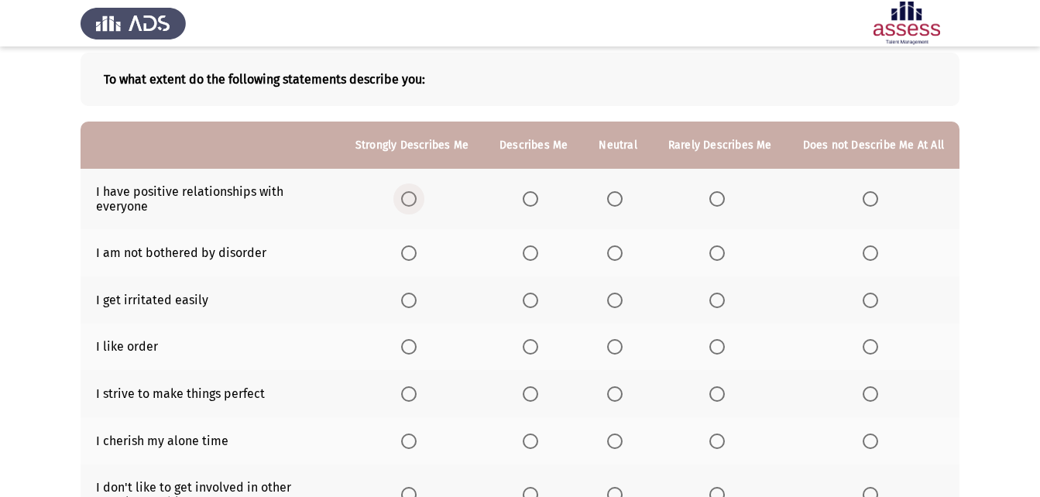
click at [415, 200] on span "Select an option" at bounding box center [408, 198] width 15 height 15
click at [415, 200] on input "Select an option" at bounding box center [408, 198] width 15 height 15
click at [623, 256] on span "Select an option" at bounding box center [614, 253] width 15 height 15
click at [623, 256] on input "Select an option" at bounding box center [614, 253] width 15 height 15
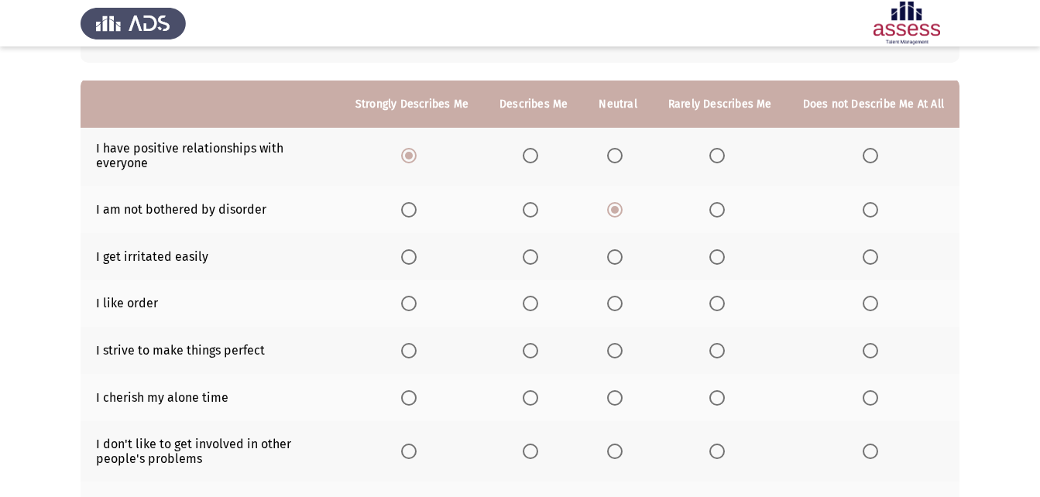
scroll to position [155, 0]
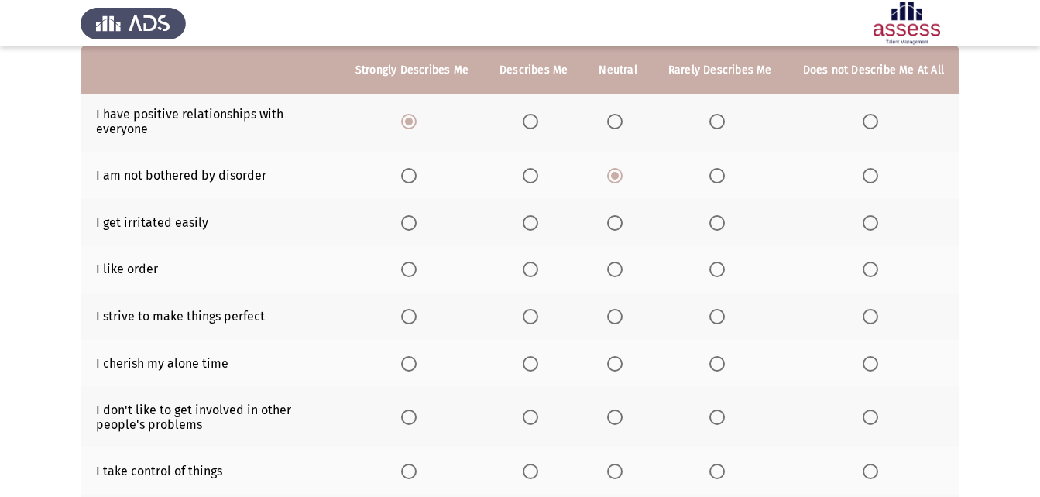
click at [613, 266] on span "Select an option" at bounding box center [614, 269] width 15 height 15
click at [613, 266] on input "Select an option" at bounding box center [614, 269] width 15 height 15
click at [615, 219] on span "Select an option" at bounding box center [614, 222] width 15 height 15
click at [615, 219] on input "Select an option" at bounding box center [614, 222] width 15 height 15
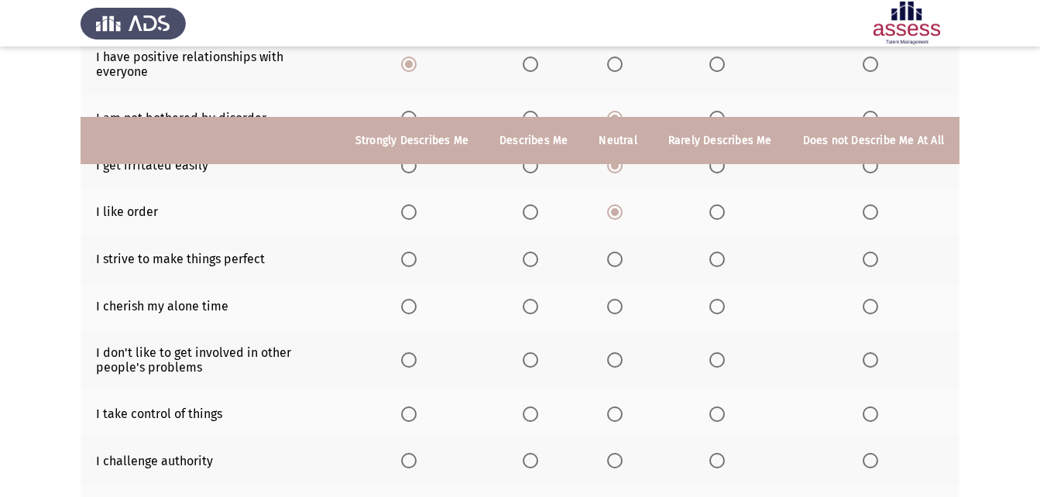
scroll to position [310, 0]
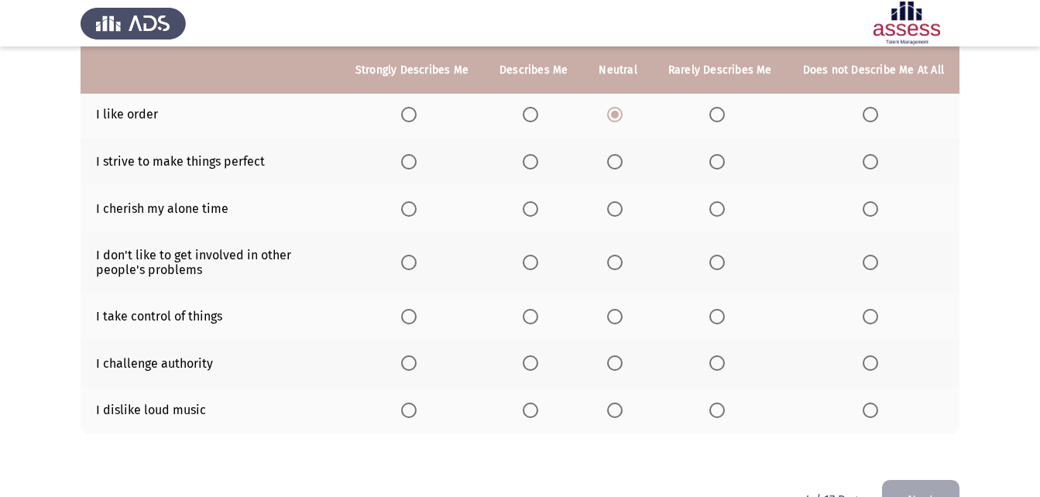
click at [423, 164] on label "Select an option" at bounding box center [412, 161] width 22 height 15
click at [417, 164] on input "Select an option" at bounding box center [408, 161] width 15 height 15
click at [414, 206] on span "Select an option" at bounding box center [408, 208] width 15 height 15
click at [414, 206] on input "Select an option" at bounding box center [408, 208] width 15 height 15
click at [614, 266] on span "Select an option" at bounding box center [614, 262] width 15 height 15
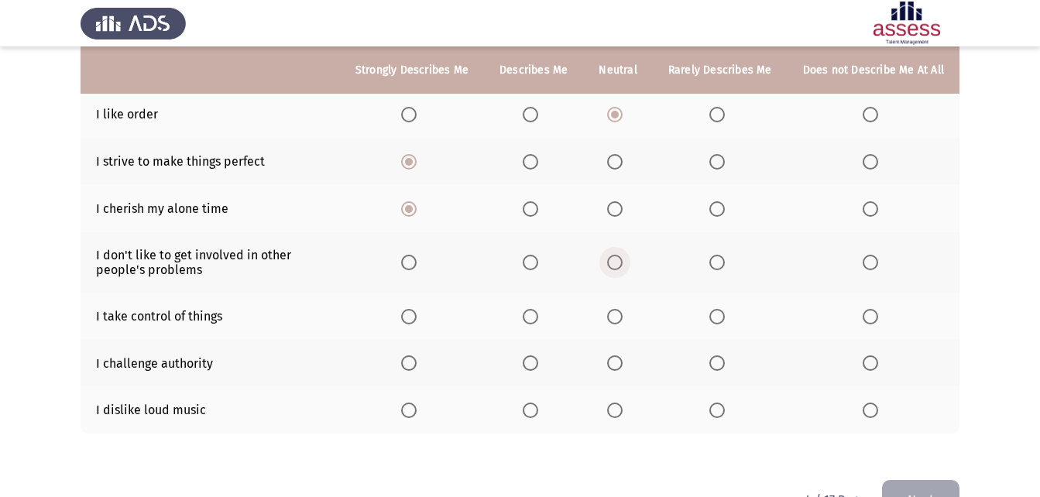
click at [614, 266] on input "Select an option" at bounding box center [614, 262] width 15 height 15
click at [730, 267] on label "Select an option" at bounding box center [720, 262] width 22 height 15
click at [725, 267] on input "Select an option" at bounding box center [716, 262] width 15 height 15
click at [623, 319] on span "Select an option" at bounding box center [614, 316] width 15 height 15
click at [623, 319] on input "Select an option" at bounding box center [614, 316] width 15 height 15
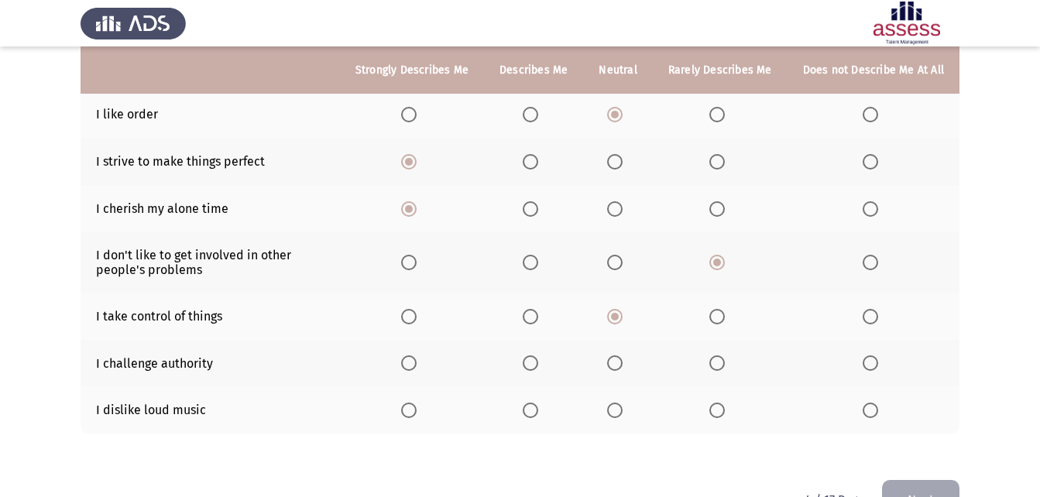
click at [618, 363] on span "Select an option" at bounding box center [614, 363] width 15 height 15
click at [618, 363] on input "Select an option" at bounding box center [614, 363] width 15 height 15
click at [724, 408] on span "Select an option" at bounding box center [716, 410] width 15 height 15
click at [724, 408] on input "Select an option" at bounding box center [716, 410] width 15 height 15
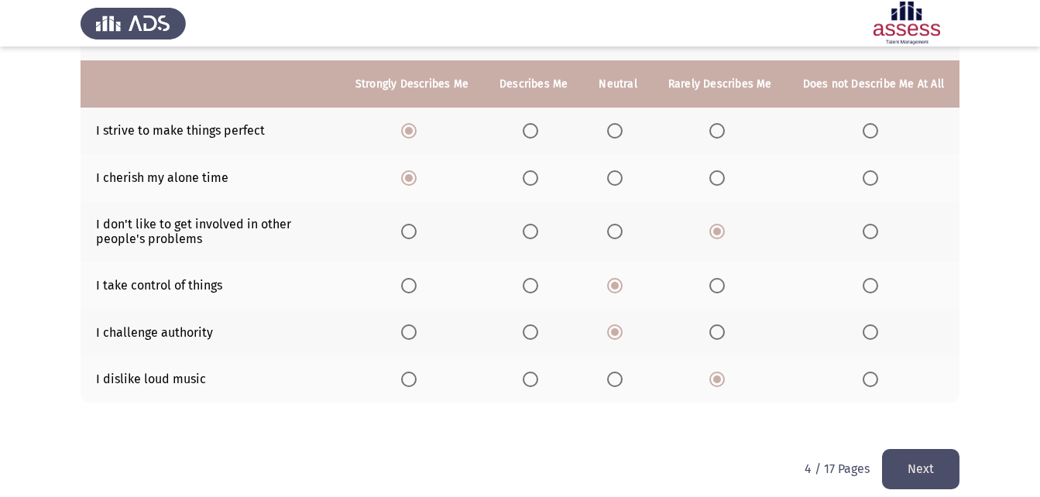
scroll to position [355, 0]
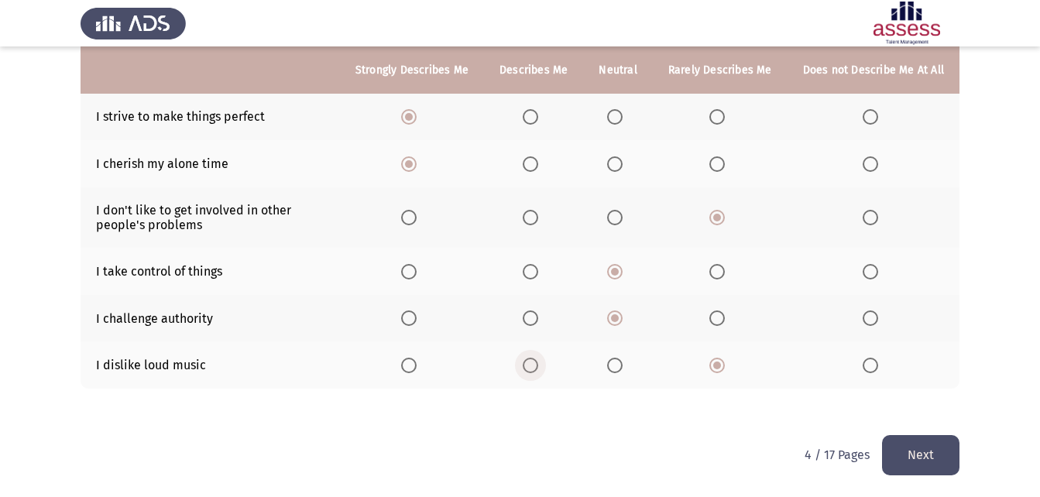
click at [536, 368] on span "Select an option" at bounding box center [530, 365] width 15 height 15
click at [536, 368] on input "Select an option" at bounding box center [530, 365] width 15 height 15
click at [913, 443] on button "Next" at bounding box center [920, 455] width 77 height 40
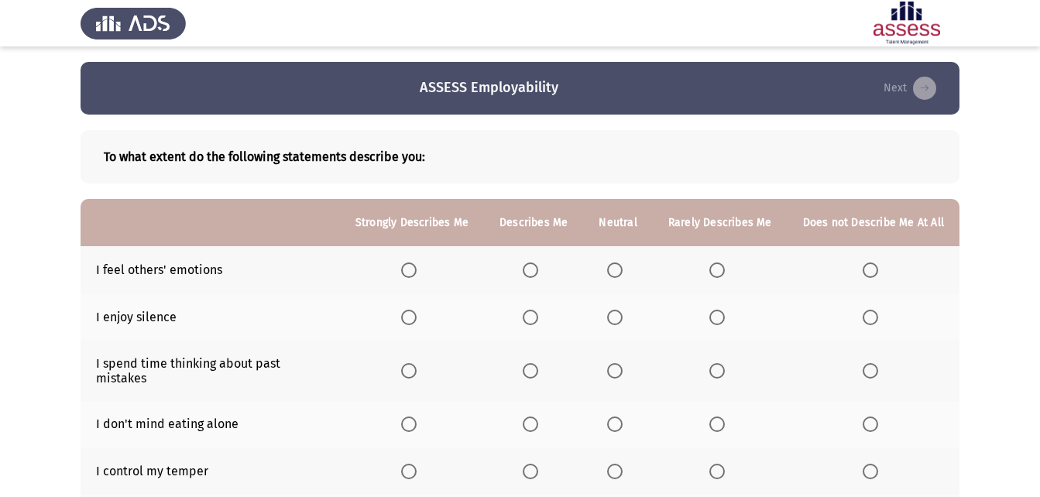
click at [417, 270] on span "Select an option" at bounding box center [408, 270] width 15 height 15
click at [417, 270] on input "Select an option" at bounding box center [408, 270] width 15 height 15
click at [536, 322] on span "Select an option" at bounding box center [530, 317] width 15 height 15
click at [536, 322] on input "Select an option" at bounding box center [530, 317] width 15 height 15
click at [629, 323] on label "Select an option" at bounding box center [618, 317] width 22 height 15
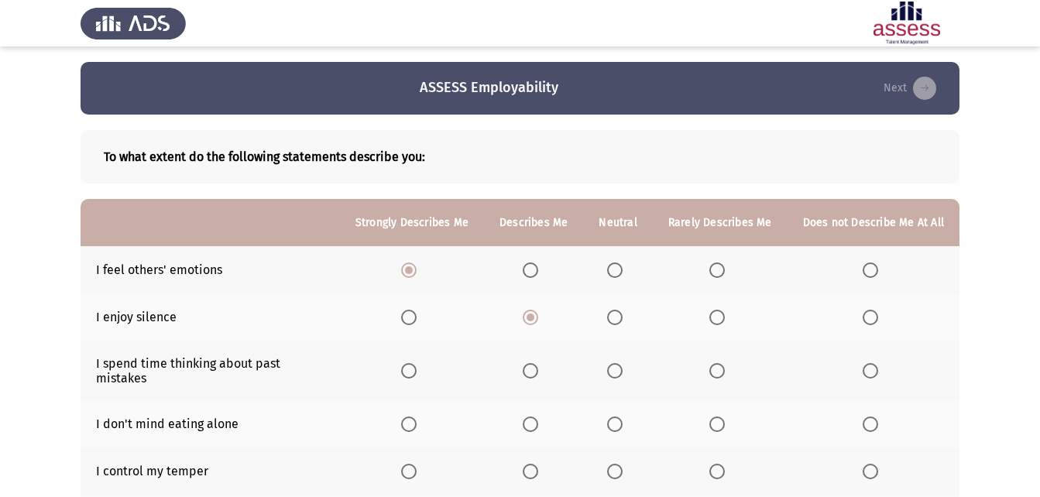
click at [623, 323] on input "Select an option" at bounding box center [614, 317] width 15 height 15
click at [729, 324] on label "Select an option" at bounding box center [720, 317] width 22 height 15
click at [725, 324] on input "Select an option" at bounding box center [716, 317] width 15 height 15
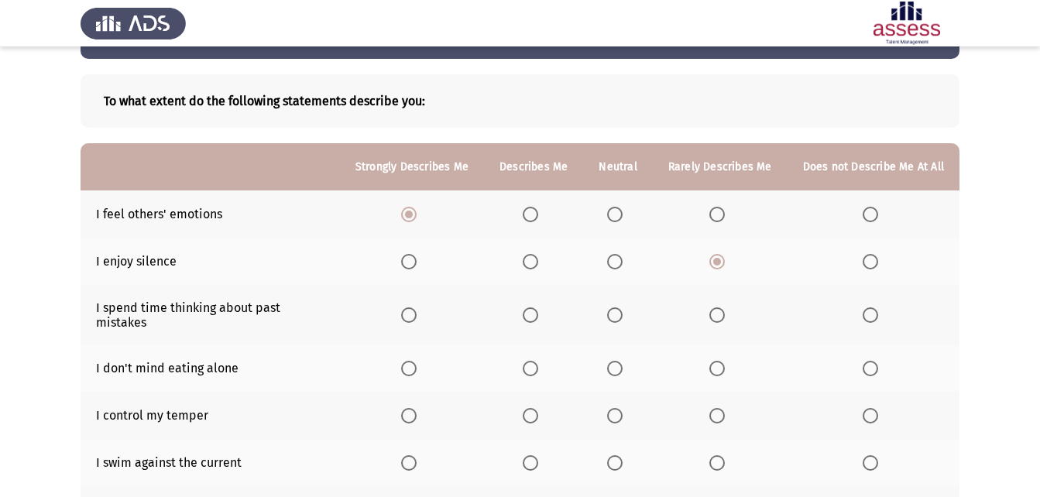
scroll to position [77, 0]
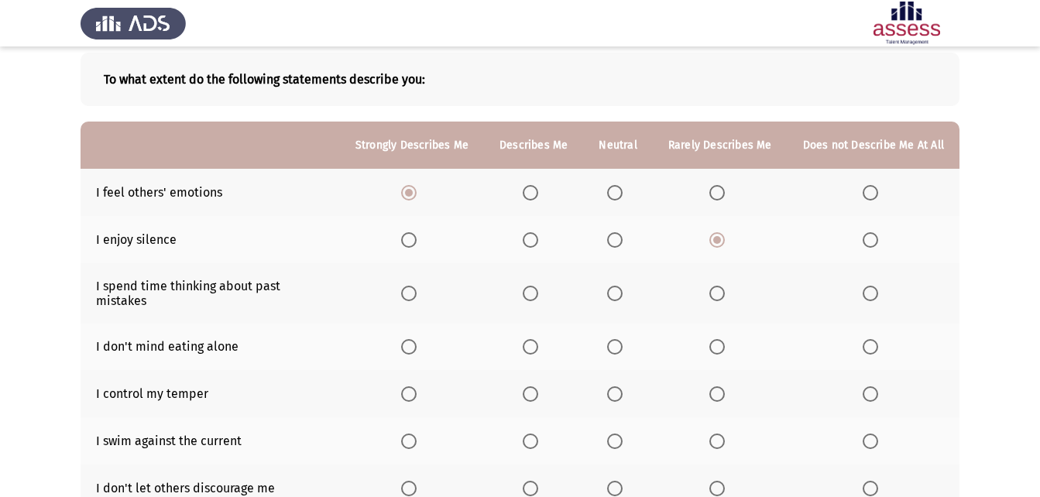
click at [542, 285] on mat-radio-button "Select an option" at bounding box center [534, 293] width 22 height 16
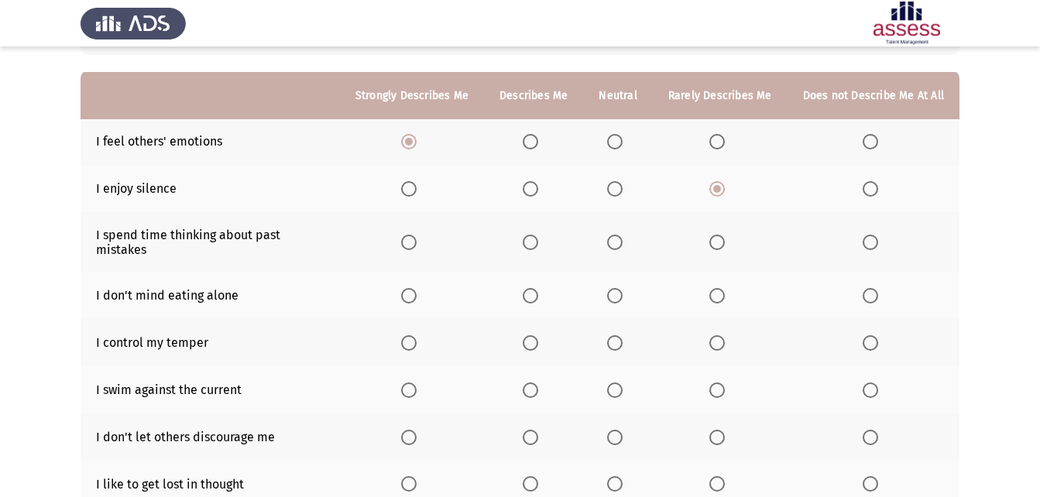
scroll to position [155, 0]
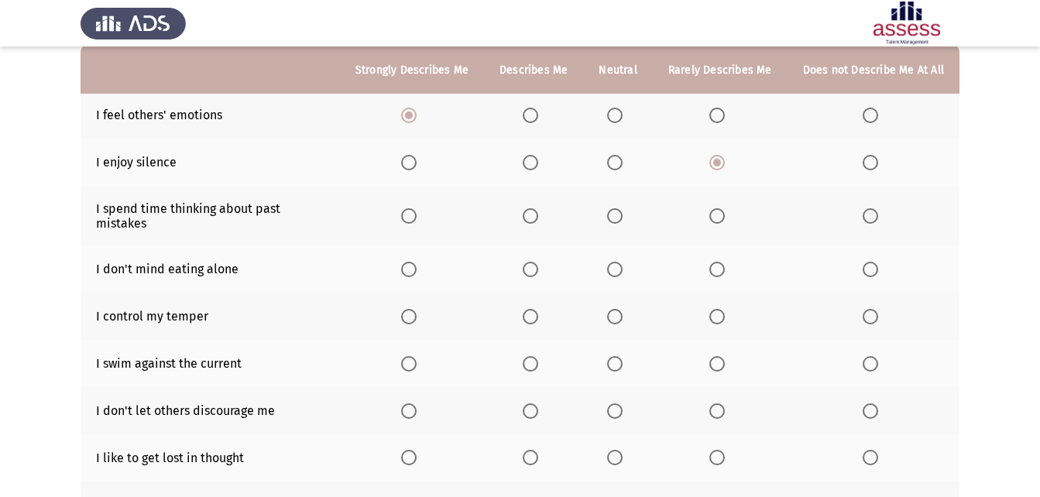
click at [538, 210] on span "Select an option" at bounding box center [530, 215] width 15 height 15
click at [538, 210] on input "Select an option" at bounding box center [530, 215] width 15 height 15
click at [423, 262] on label "Select an option" at bounding box center [412, 269] width 22 height 15
click at [417, 262] on input "Select an option" at bounding box center [408, 269] width 15 height 15
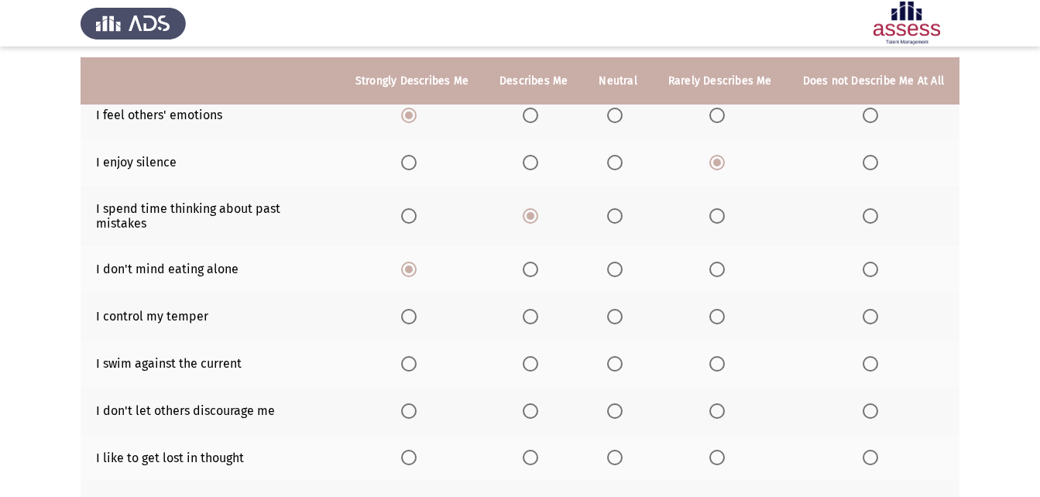
scroll to position [232, 0]
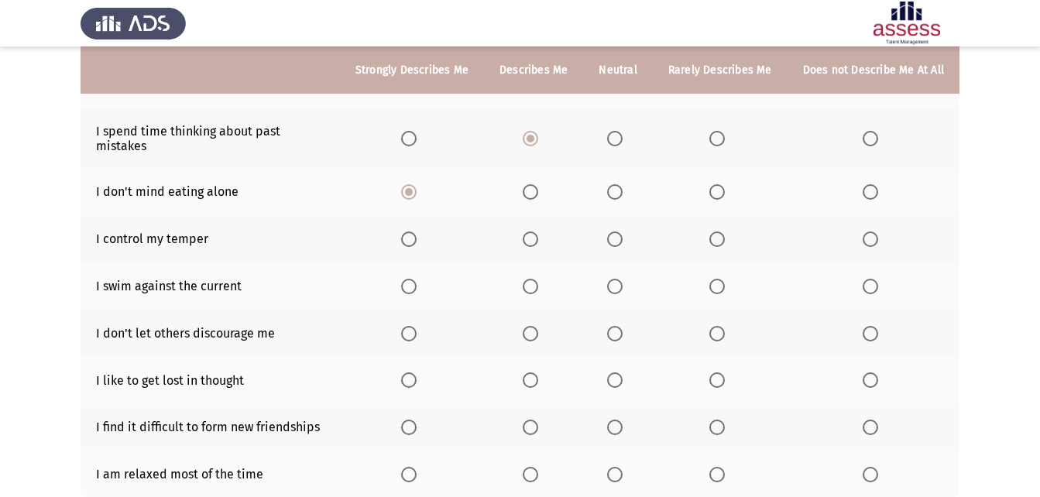
click at [617, 232] on span "Select an option" at bounding box center [614, 239] width 15 height 15
click at [617, 232] on input "Select an option" at bounding box center [614, 239] width 15 height 15
click at [623, 285] on th at bounding box center [617, 286] width 69 height 47
click at [622, 280] on span "Select an option" at bounding box center [614, 286] width 15 height 15
click at [622, 280] on input "Select an option" at bounding box center [614, 286] width 15 height 15
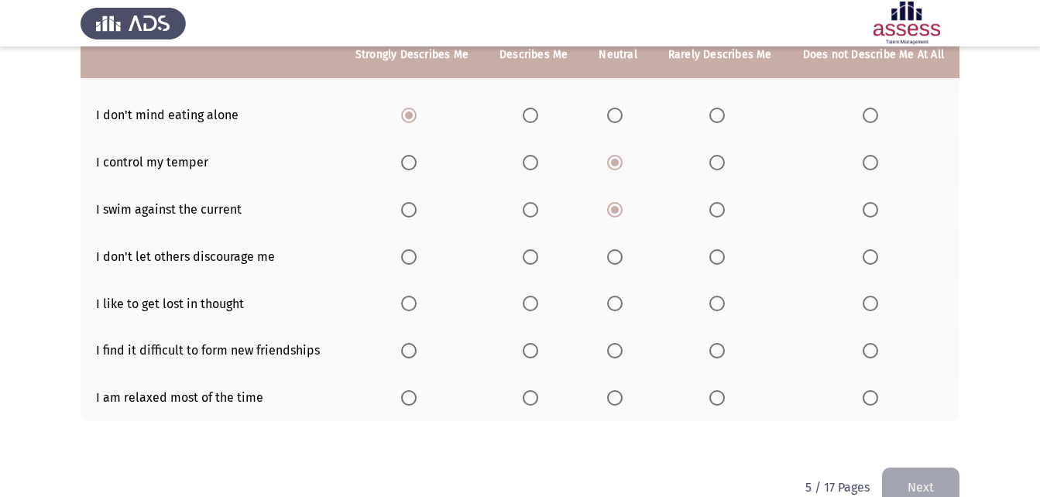
scroll to position [310, 0]
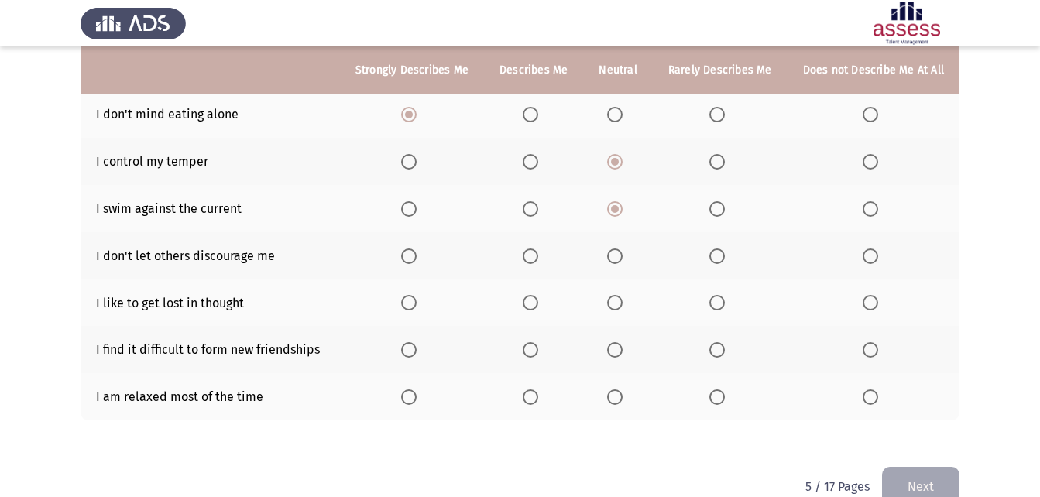
click at [417, 249] on span "Select an option" at bounding box center [408, 256] width 15 height 15
click at [417, 249] on input "Select an option" at bounding box center [408, 256] width 15 height 15
click at [869, 295] on span "Select an option" at bounding box center [870, 302] width 15 height 15
click at [869, 295] on input "Select an option" at bounding box center [870, 302] width 15 height 15
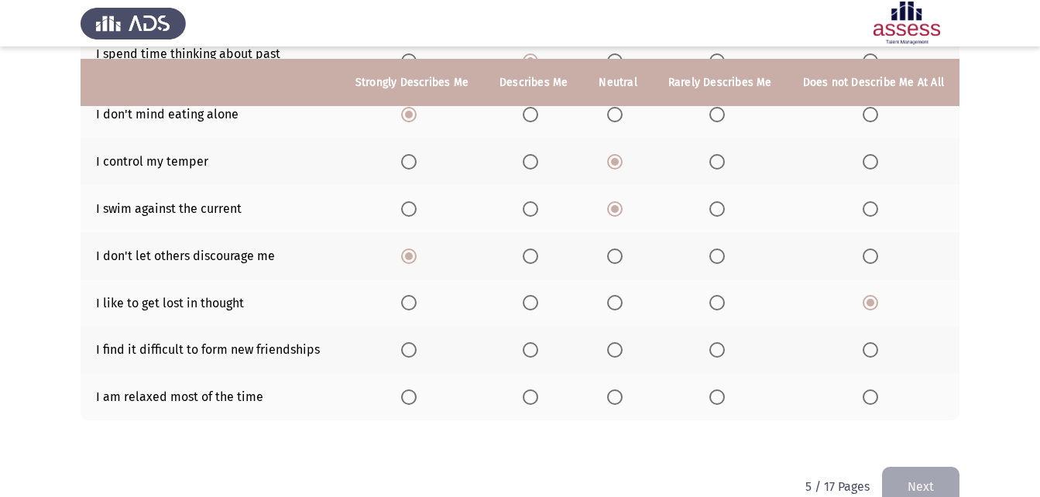
scroll to position [328, 0]
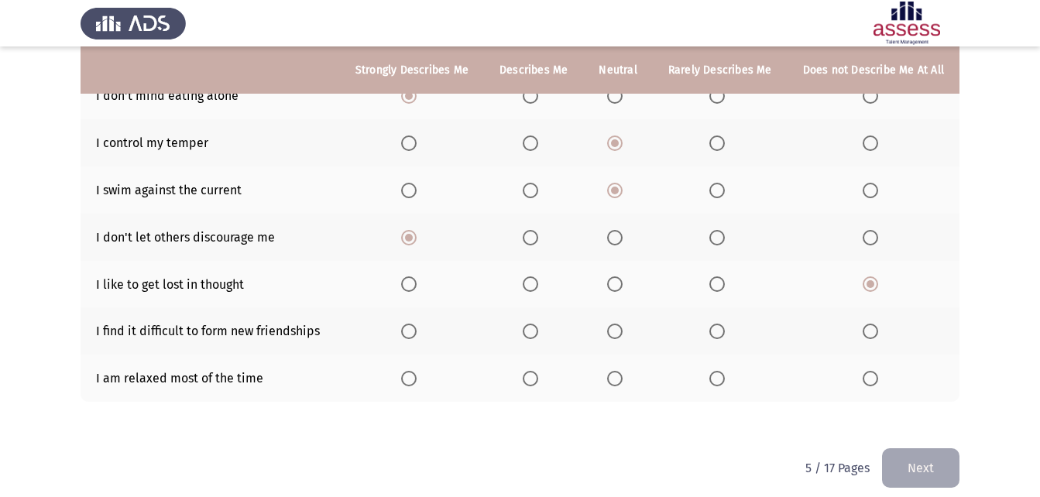
click at [881, 324] on label "Select an option" at bounding box center [874, 331] width 22 height 15
click at [878, 324] on input "Select an option" at bounding box center [870, 331] width 15 height 15
click at [716, 371] on span "Select an option" at bounding box center [716, 378] width 15 height 15
click at [716, 371] on input "Select an option" at bounding box center [716, 378] width 15 height 15
click at [924, 473] on button "Next" at bounding box center [920, 468] width 77 height 40
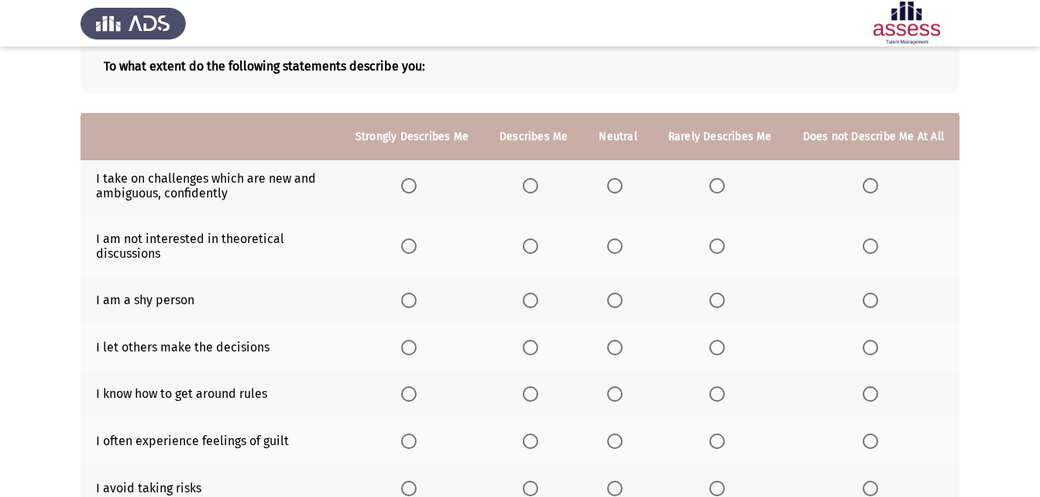
scroll to position [77, 0]
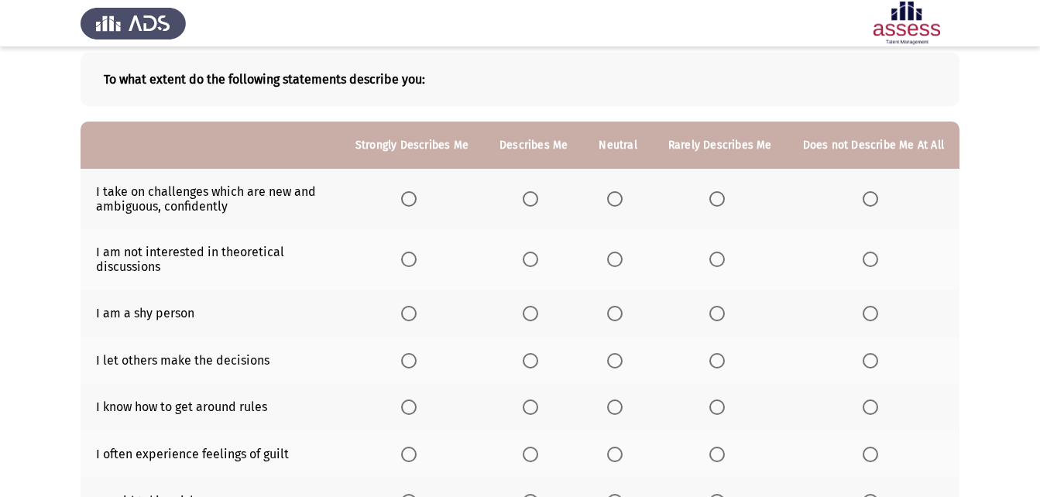
click at [730, 190] on th at bounding box center [720, 199] width 135 height 60
click at [728, 200] on label "Select an option" at bounding box center [720, 198] width 22 height 15
click at [725, 200] on input "Select an option" at bounding box center [716, 198] width 15 height 15
click at [623, 255] on span "Select an option" at bounding box center [614, 259] width 15 height 15
click at [623, 255] on input "Select an option" at bounding box center [614, 259] width 15 height 15
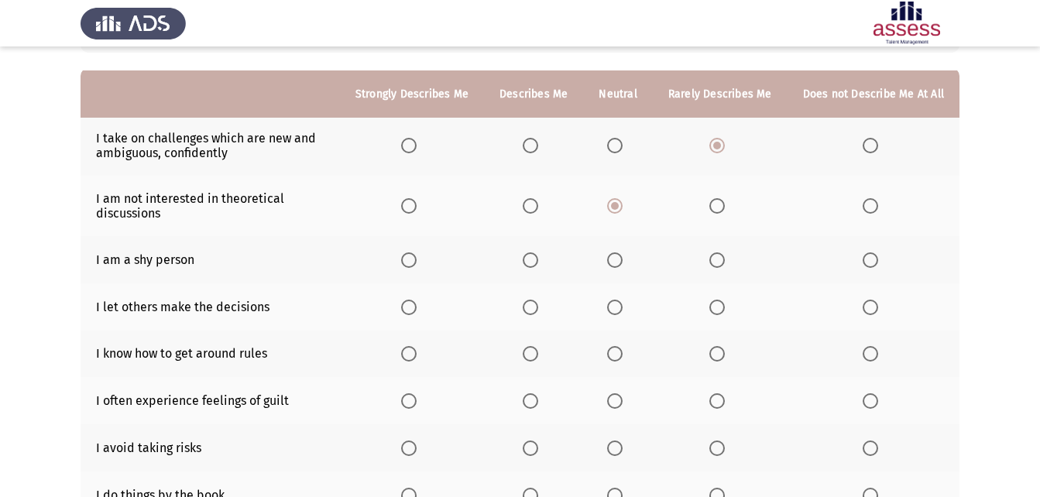
scroll to position [155, 0]
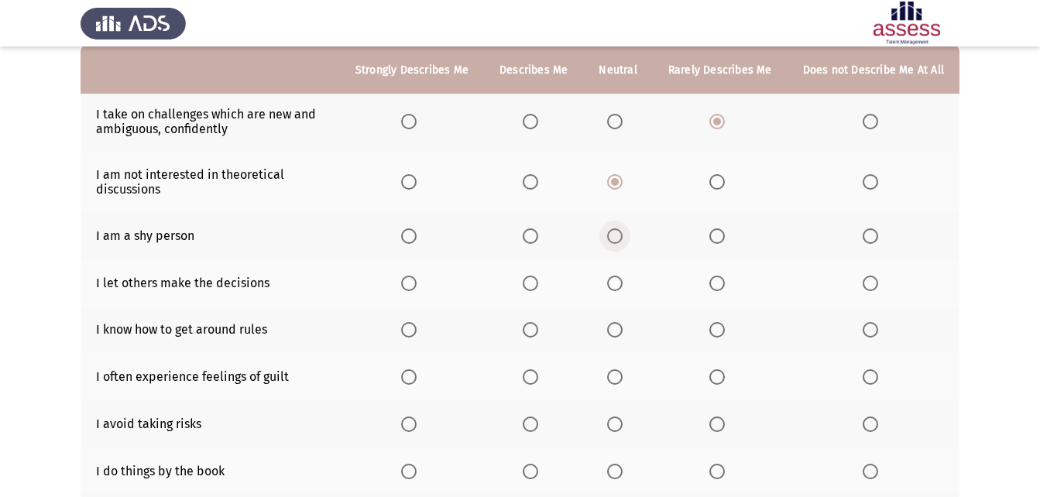
click at [623, 236] on span "Select an option" at bounding box center [614, 235] width 15 height 15
click at [623, 236] on input "Select an option" at bounding box center [614, 235] width 15 height 15
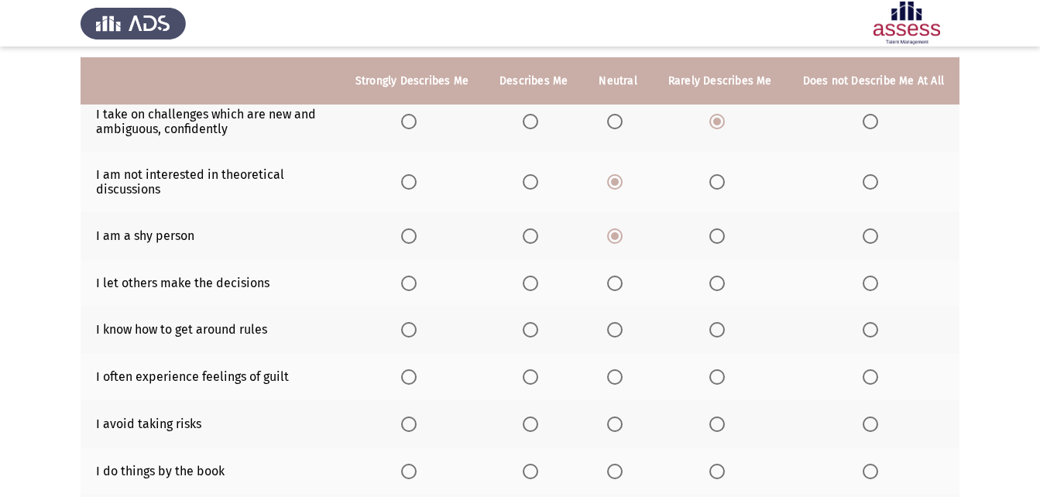
scroll to position [232, 0]
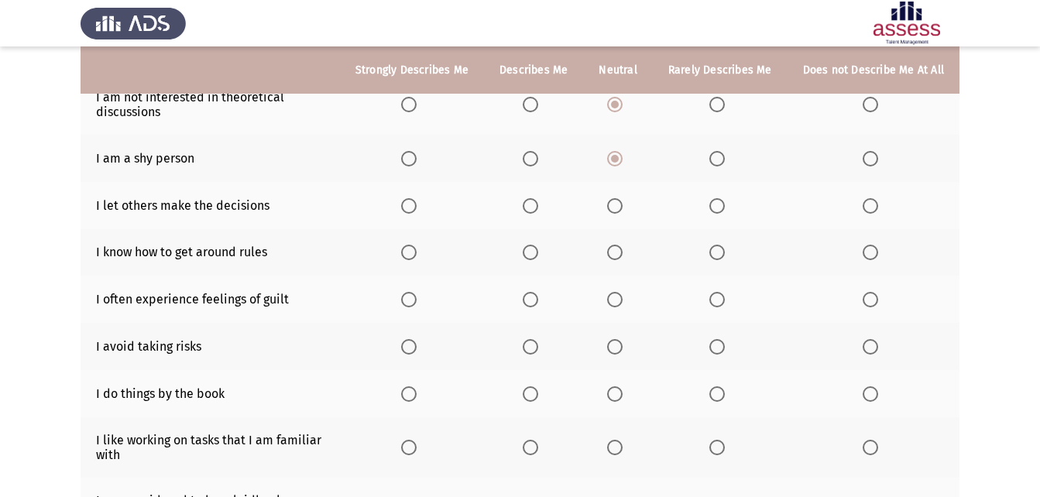
click at [417, 204] on span "Select an option" at bounding box center [408, 205] width 15 height 15
click at [417, 204] on input "Select an option" at bounding box center [408, 205] width 15 height 15
click at [417, 247] on span "Select an option" at bounding box center [408, 252] width 15 height 15
click at [417, 247] on input "Select an option" at bounding box center [408, 252] width 15 height 15
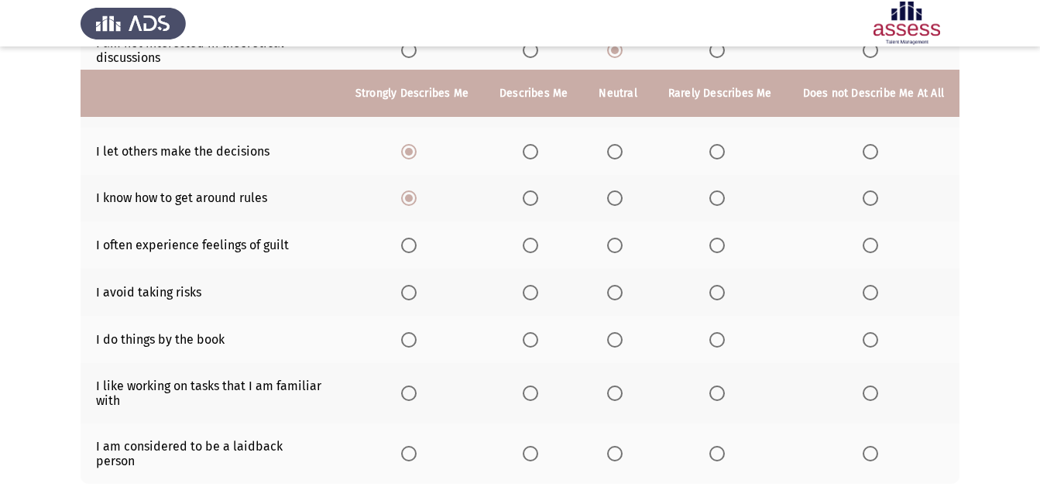
scroll to position [310, 0]
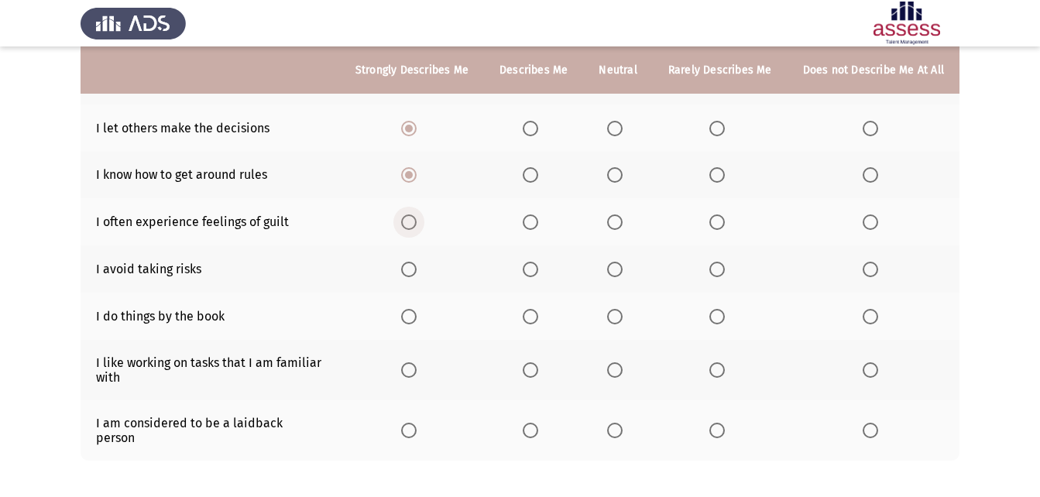
click at [417, 220] on span "Select an option" at bounding box center [408, 222] width 15 height 15
click at [417, 220] on input "Select an option" at bounding box center [408, 222] width 15 height 15
click at [873, 267] on span "Select an option" at bounding box center [870, 269] width 15 height 15
click at [873, 267] on input "Select an option" at bounding box center [870, 269] width 15 height 15
click at [716, 270] on span "Select an option" at bounding box center [716, 269] width 15 height 15
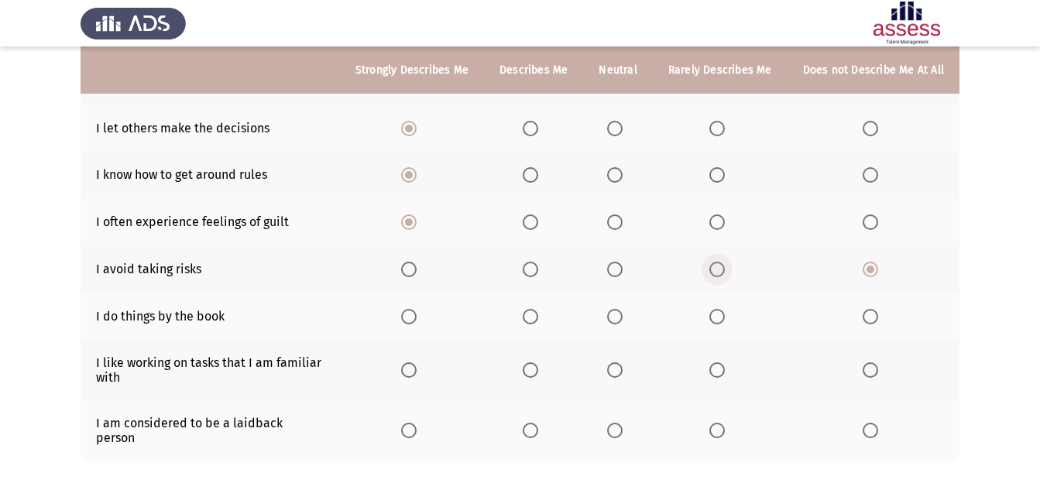
click at [716, 270] on input "Select an option" at bounding box center [716, 269] width 15 height 15
click at [866, 321] on span "Select an option" at bounding box center [870, 316] width 15 height 15
click at [866, 321] on input "Select an option" at bounding box center [870, 316] width 15 height 15
click at [417, 376] on span "Select an option" at bounding box center [408, 369] width 15 height 15
click at [417, 376] on input "Select an option" at bounding box center [408, 369] width 15 height 15
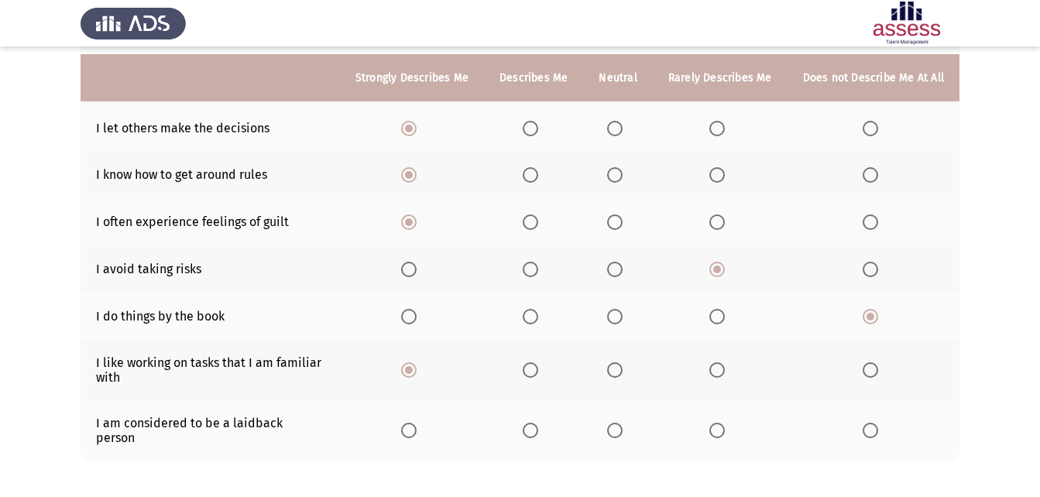
scroll to position [368, 0]
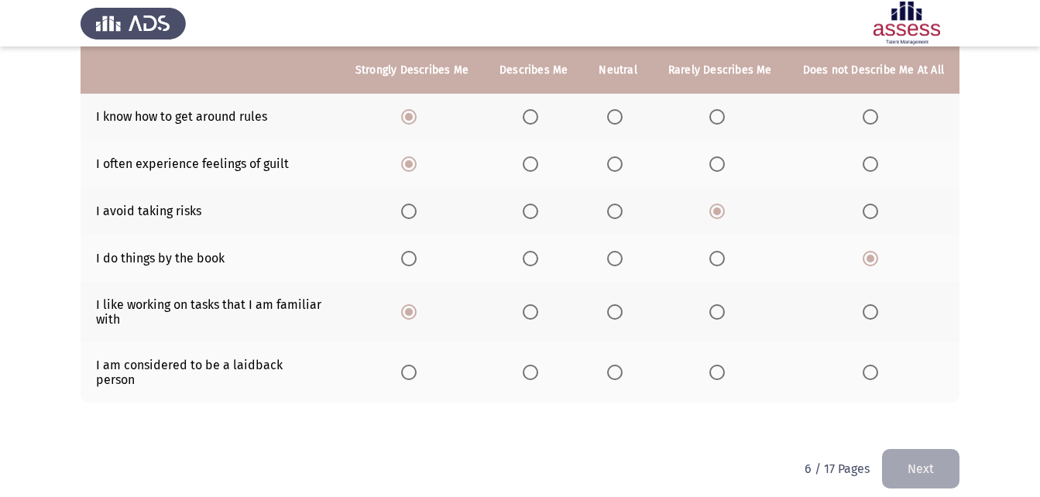
click at [625, 377] on th at bounding box center [617, 372] width 69 height 60
click at [623, 369] on span "Select an option" at bounding box center [614, 372] width 15 height 15
click at [623, 369] on input "Select an option" at bounding box center [614, 372] width 15 height 15
click at [928, 451] on button "Next" at bounding box center [920, 469] width 77 height 40
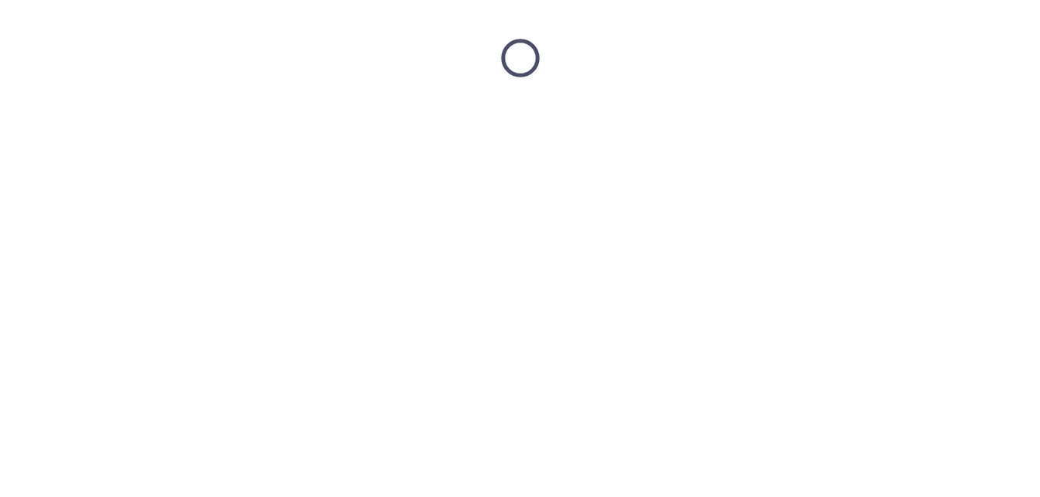
scroll to position [0, 0]
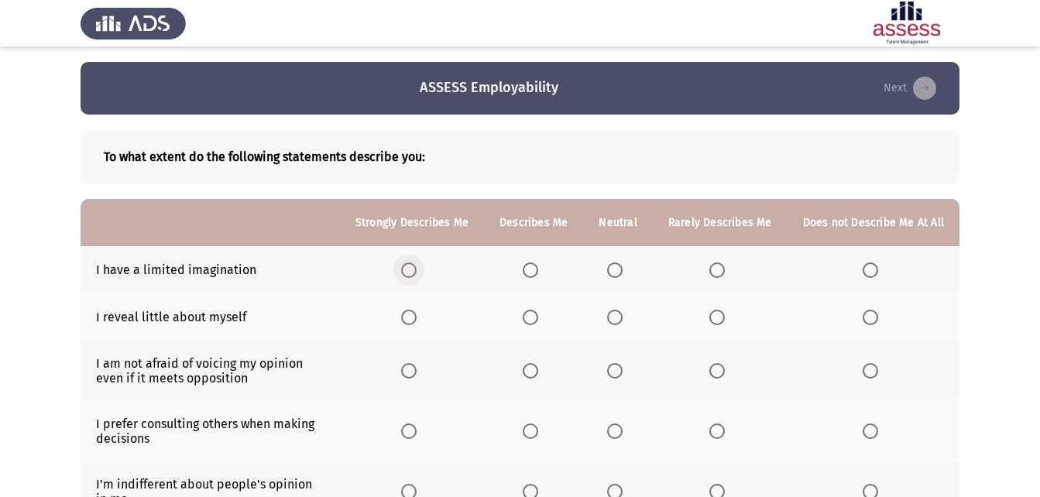
click at [417, 266] on span "Select an option" at bounding box center [408, 270] width 15 height 15
click at [417, 266] on input "Select an option" at bounding box center [408, 270] width 15 height 15
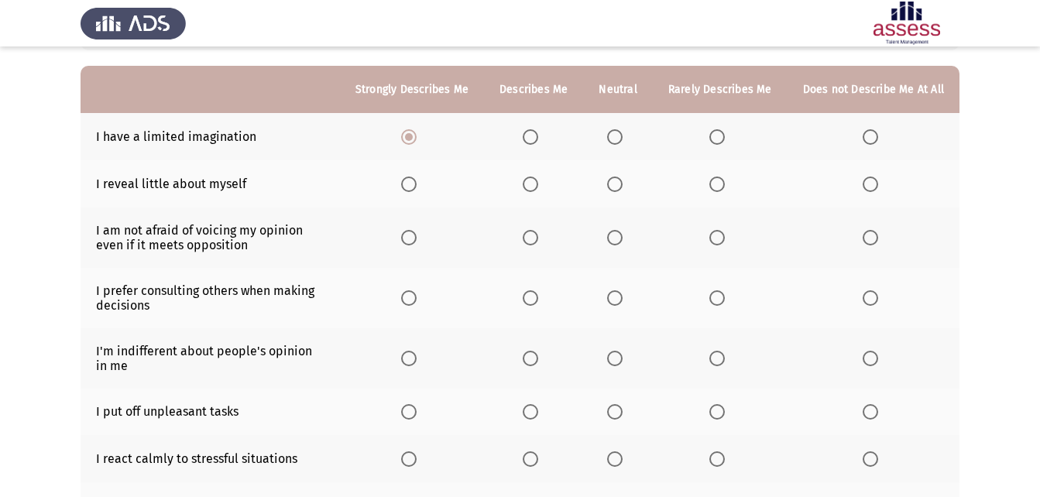
scroll to position [155, 0]
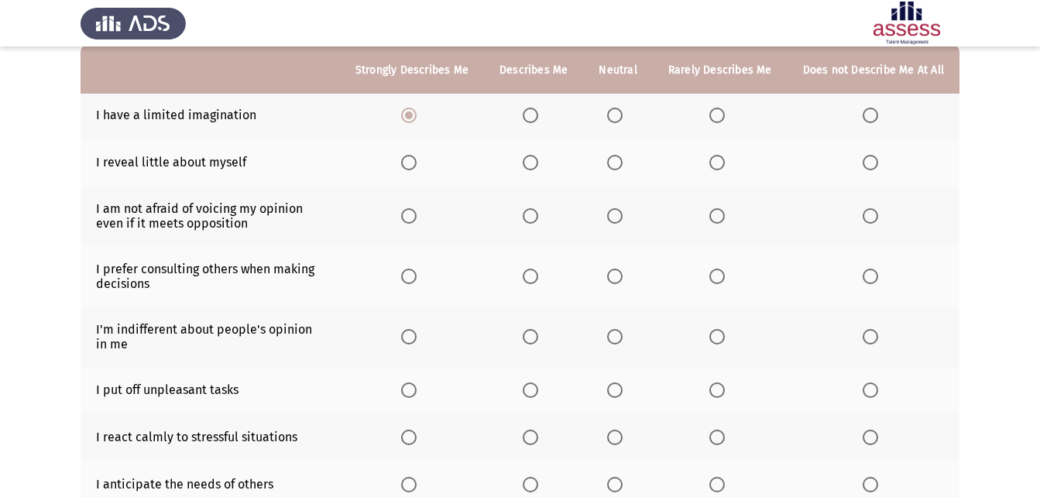
click at [432, 167] on th at bounding box center [412, 162] width 144 height 47
click at [417, 166] on span "Select an option" at bounding box center [408, 162] width 15 height 15
click at [417, 166] on input "Select an option" at bounding box center [408, 162] width 15 height 15
click at [620, 215] on span "Select an option" at bounding box center [614, 215] width 15 height 15
click at [620, 215] on input "Select an option" at bounding box center [614, 215] width 15 height 15
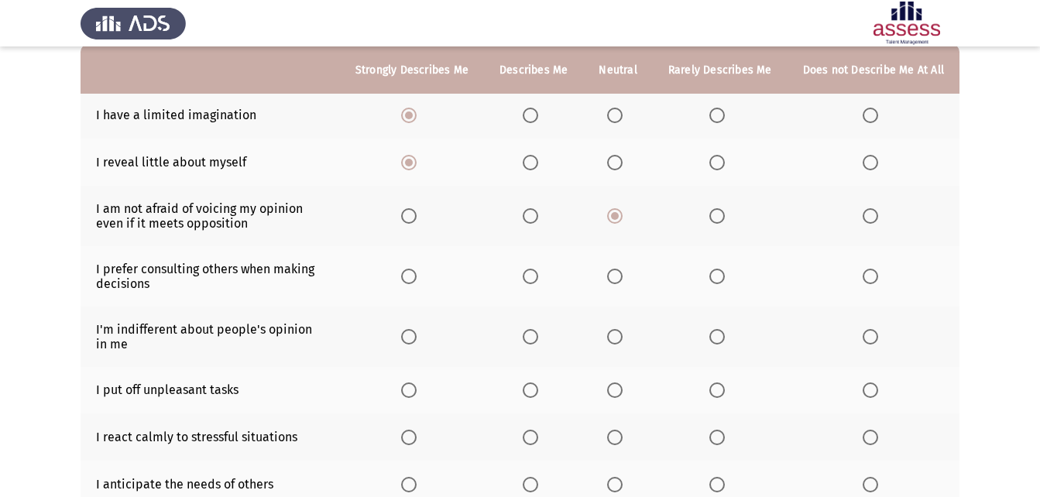
click at [623, 272] on span "Select an option" at bounding box center [614, 276] width 15 height 15
click at [623, 272] on input "Select an option" at bounding box center [614, 276] width 15 height 15
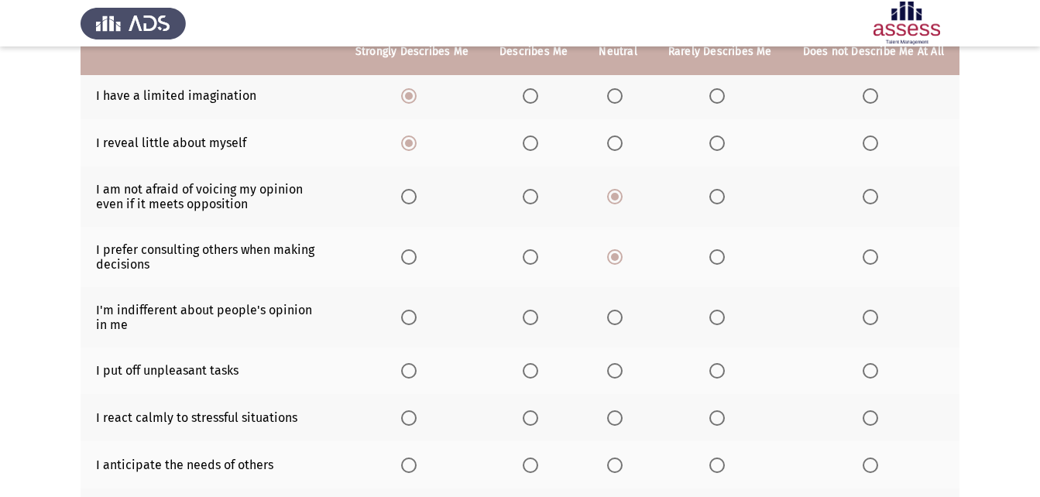
scroll to position [232, 0]
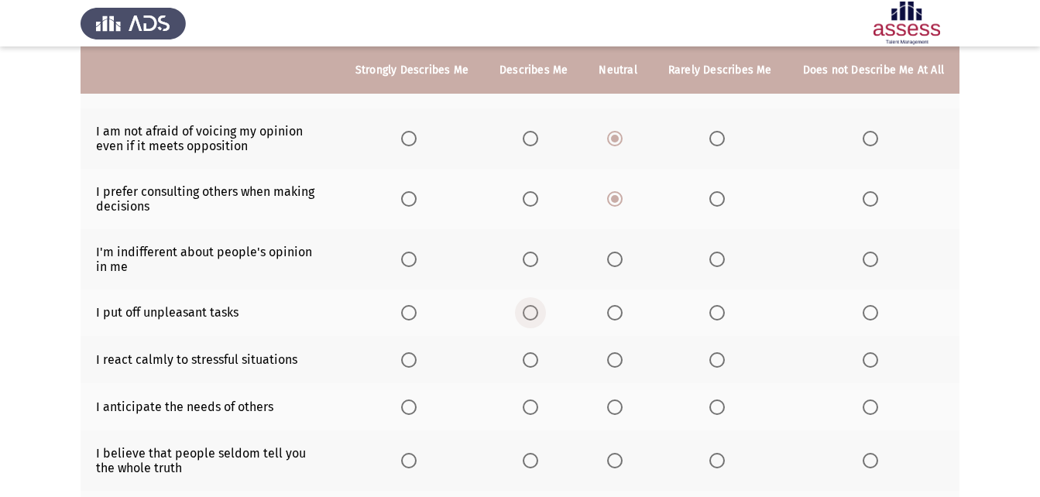
click at [535, 311] on span "Select an option" at bounding box center [530, 312] width 15 height 15
click at [535, 311] on input "Select an option" at bounding box center [530, 312] width 15 height 15
click at [618, 262] on span "Select an option" at bounding box center [614, 259] width 15 height 15
click at [618, 262] on input "Select an option" at bounding box center [614, 259] width 15 height 15
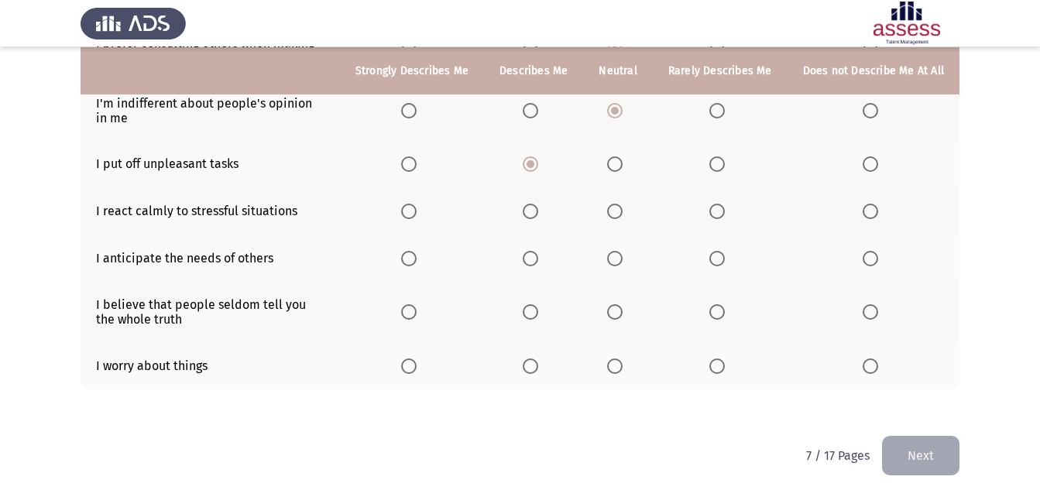
scroll to position [382, 0]
click at [622, 211] on span "Select an option" at bounding box center [614, 210] width 15 height 15
click at [622, 211] on input "Select an option" at bounding box center [614, 210] width 15 height 15
click at [607, 363] on th at bounding box center [617, 365] width 69 height 47
click at [619, 307] on span "Select an option" at bounding box center [614, 311] width 15 height 15
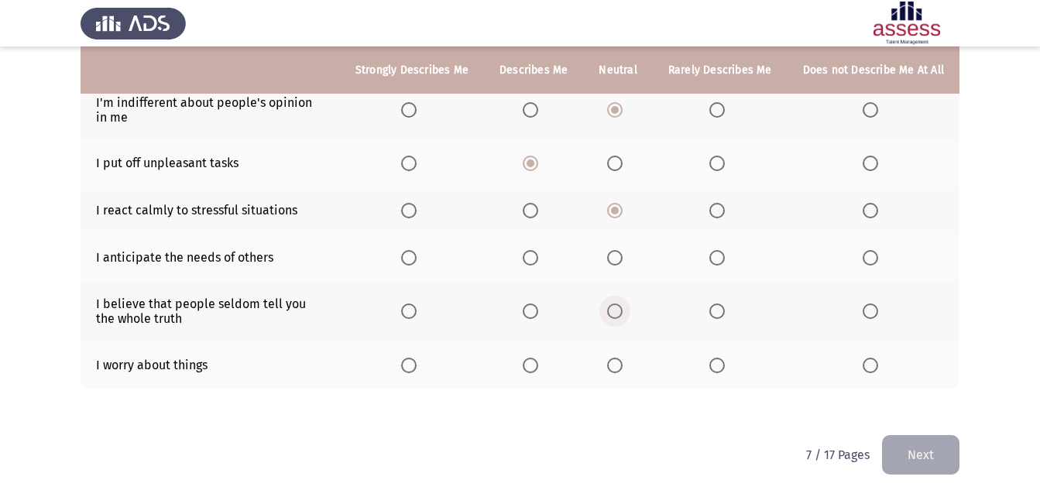
click at [619, 307] on input "Select an option" at bounding box center [614, 311] width 15 height 15
click at [615, 255] on span "Select an option" at bounding box center [614, 257] width 15 height 15
click at [615, 255] on input "Select an option" at bounding box center [614, 257] width 15 height 15
click at [621, 363] on span "Select an option" at bounding box center [614, 365] width 15 height 15
click at [621, 363] on input "Select an option" at bounding box center [614, 365] width 15 height 15
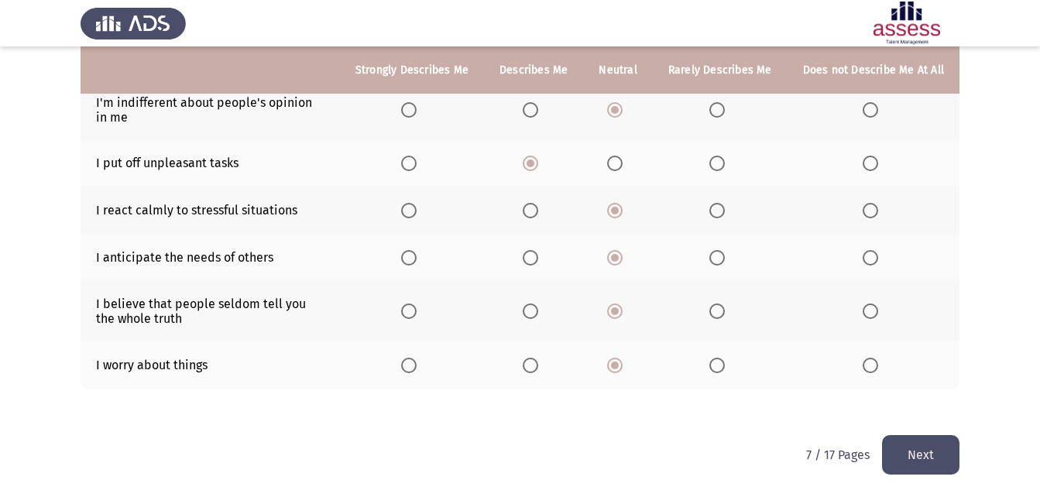
click at [909, 445] on button "Next" at bounding box center [920, 455] width 77 height 40
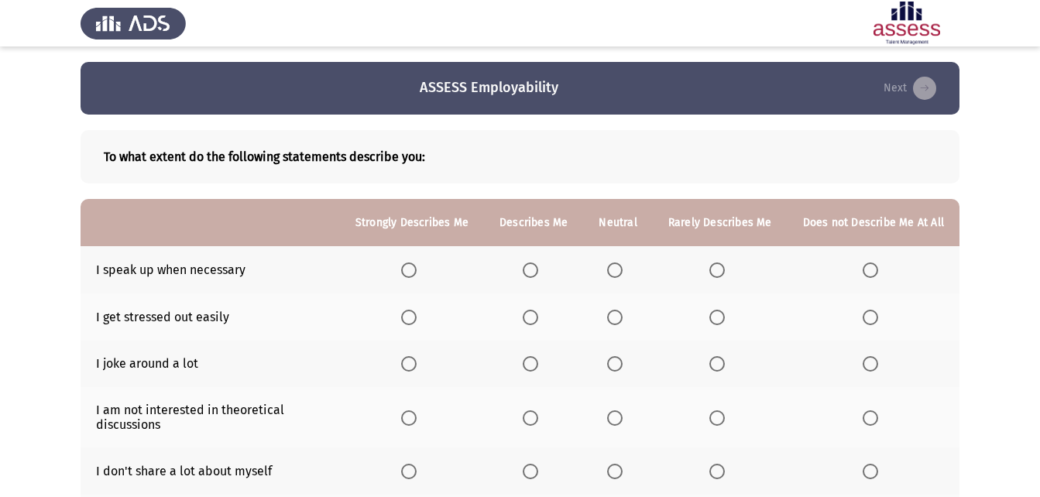
click at [423, 270] on label "Select an option" at bounding box center [412, 270] width 22 height 15
click at [417, 270] on input "Select an option" at bounding box center [408, 270] width 15 height 15
click at [533, 321] on span "Select an option" at bounding box center [530, 317] width 15 height 15
click at [533, 321] on input "Select an option" at bounding box center [530, 317] width 15 height 15
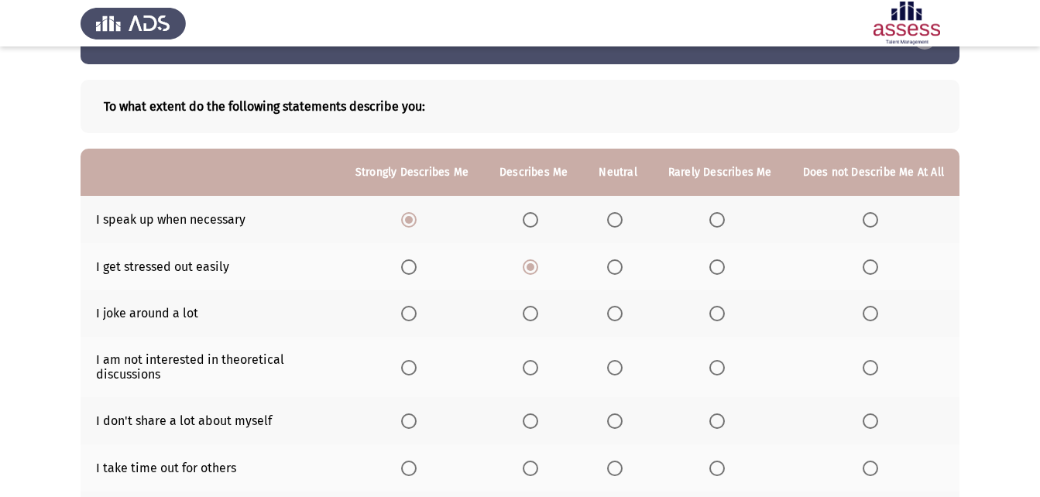
scroll to position [77, 0]
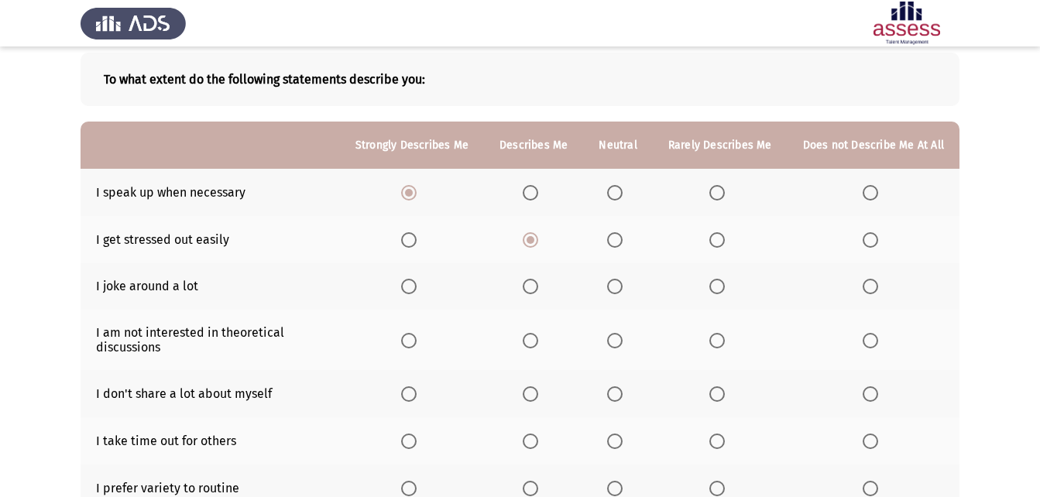
click at [618, 284] on span "Select an option" at bounding box center [614, 286] width 15 height 15
click at [618, 284] on input "Select an option" at bounding box center [614, 286] width 15 height 15
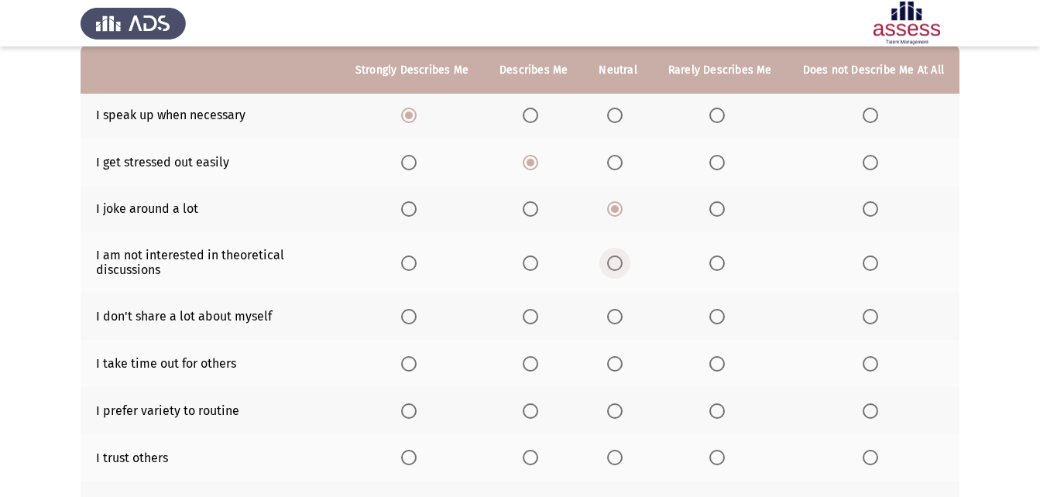
click at [620, 257] on span "Select an option" at bounding box center [614, 263] width 15 height 15
click at [620, 257] on input "Select an option" at bounding box center [614, 263] width 15 height 15
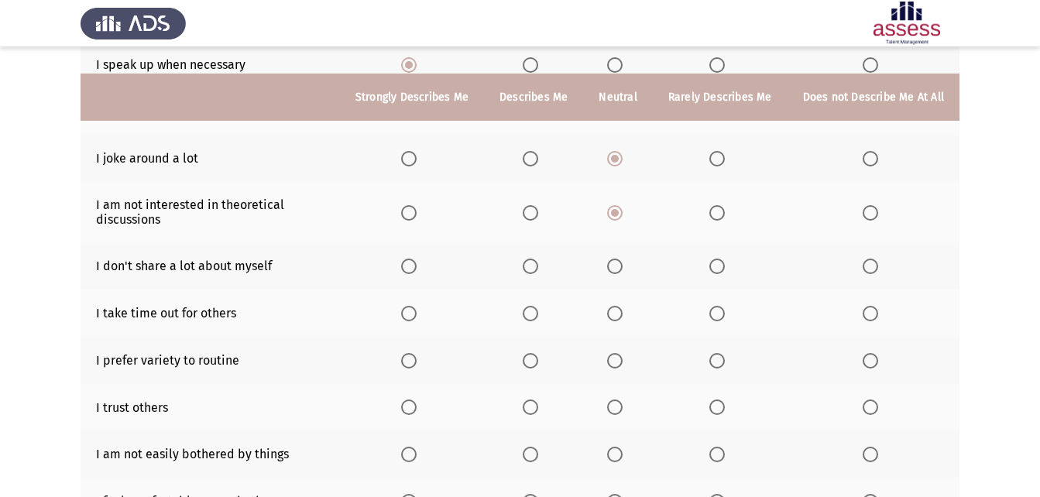
scroll to position [232, 0]
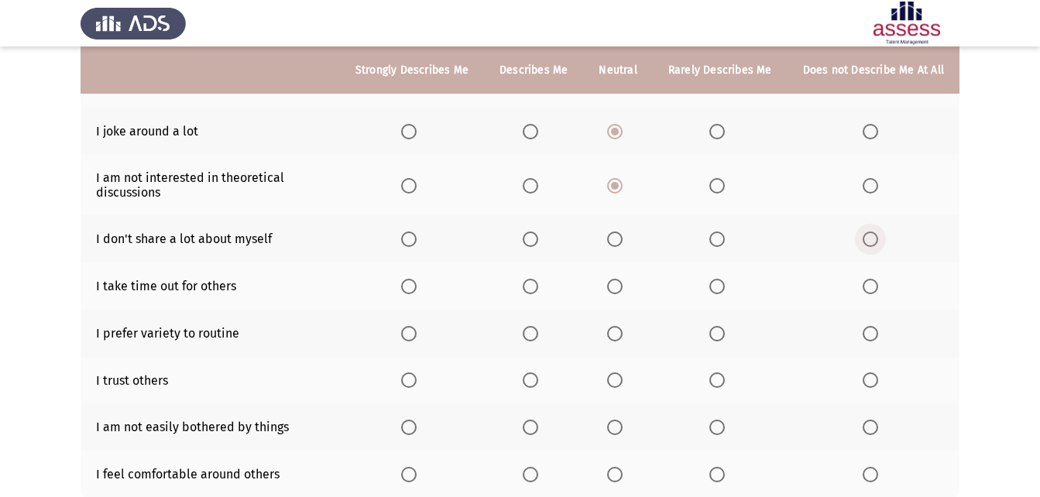
click at [878, 234] on span "Select an option" at bounding box center [870, 239] width 15 height 15
click at [878, 234] on input "Select an option" at bounding box center [870, 239] width 15 height 15
click at [419, 295] on th at bounding box center [412, 286] width 144 height 47
click at [419, 294] on th at bounding box center [412, 286] width 144 height 47
click at [417, 288] on span "Select an option" at bounding box center [408, 286] width 15 height 15
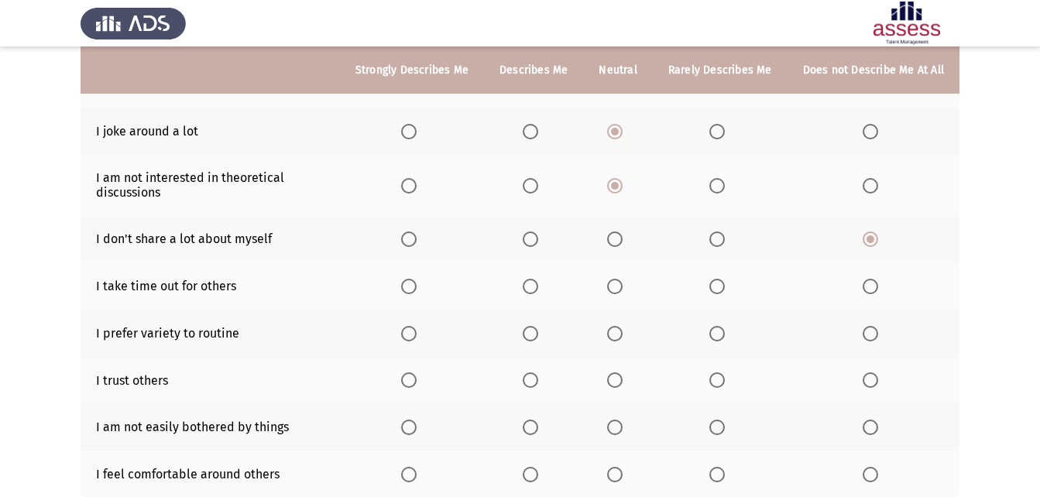
click at [417, 288] on input "Select an option" at bounding box center [408, 286] width 15 height 15
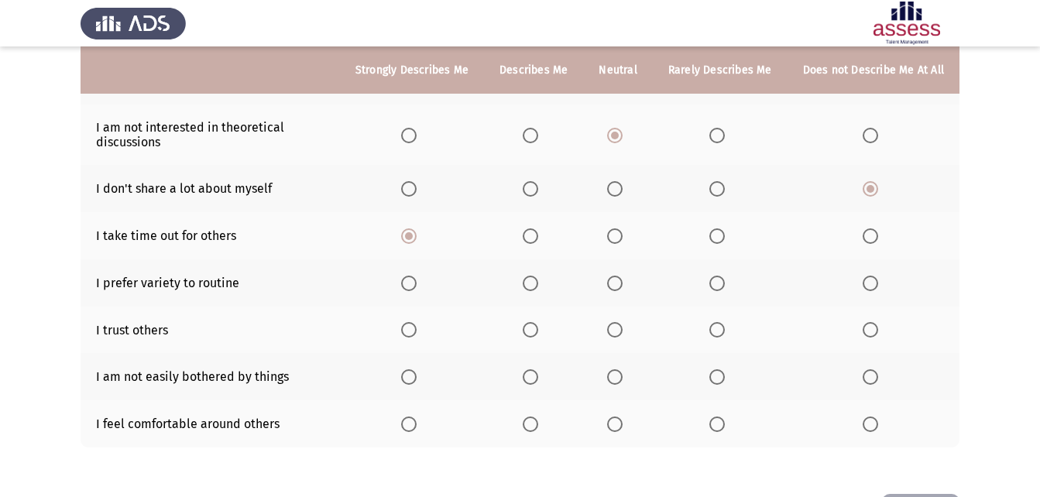
scroll to position [310, 0]
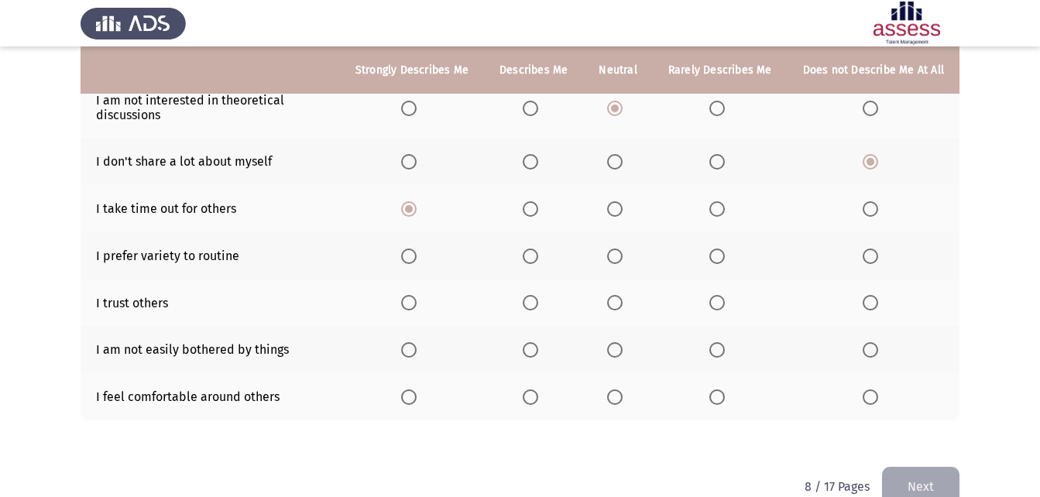
click at [881, 249] on label "Select an option" at bounding box center [874, 256] width 22 height 15
click at [878, 249] on input "Select an option" at bounding box center [870, 256] width 15 height 15
click at [417, 303] on span "Select an option" at bounding box center [408, 302] width 15 height 15
click at [417, 303] on input "Select an option" at bounding box center [408, 302] width 15 height 15
click at [623, 350] on span "Select an option" at bounding box center [614, 349] width 15 height 15
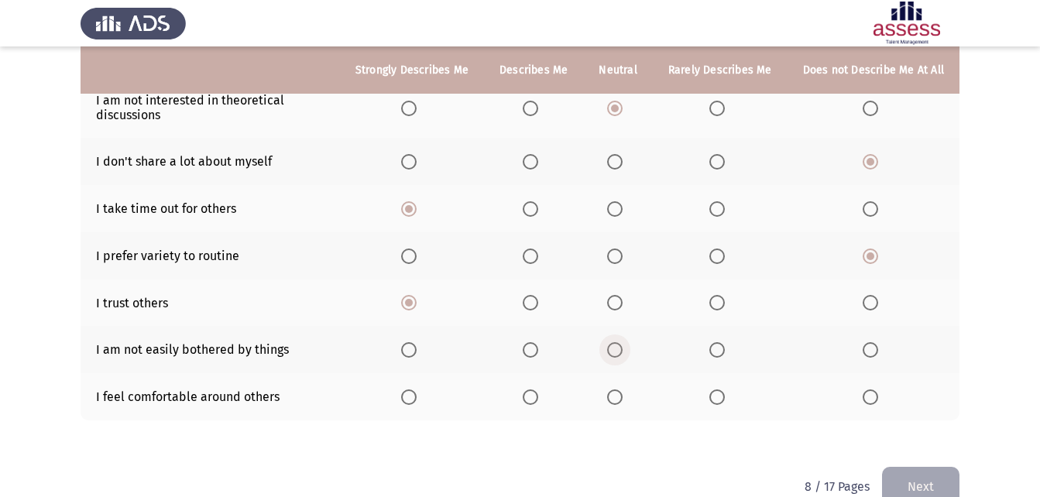
click at [623, 350] on input "Select an option" at bounding box center [614, 349] width 15 height 15
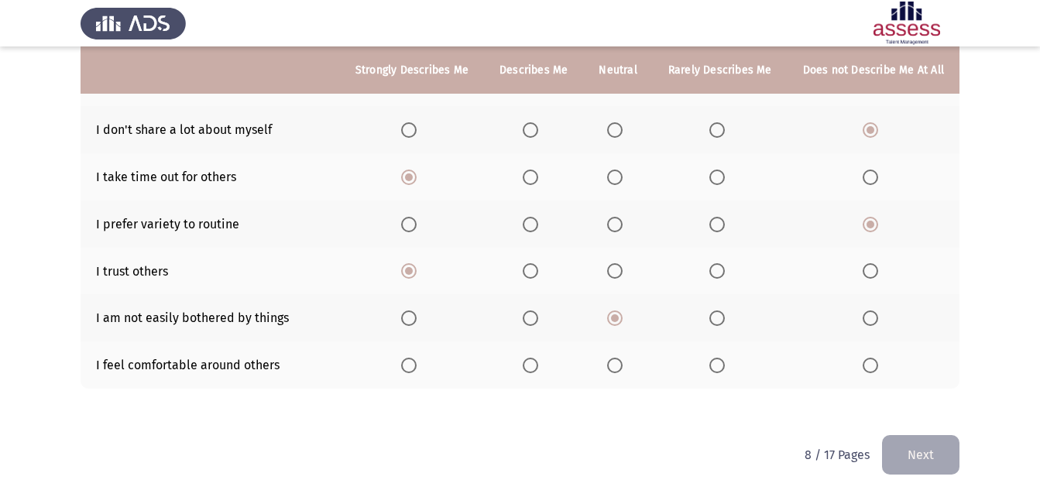
click at [423, 370] on label "Select an option" at bounding box center [412, 365] width 22 height 15
click at [417, 370] on input "Select an option" at bounding box center [408, 365] width 15 height 15
click at [905, 447] on button "Next" at bounding box center [920, 455] width 77 height 40
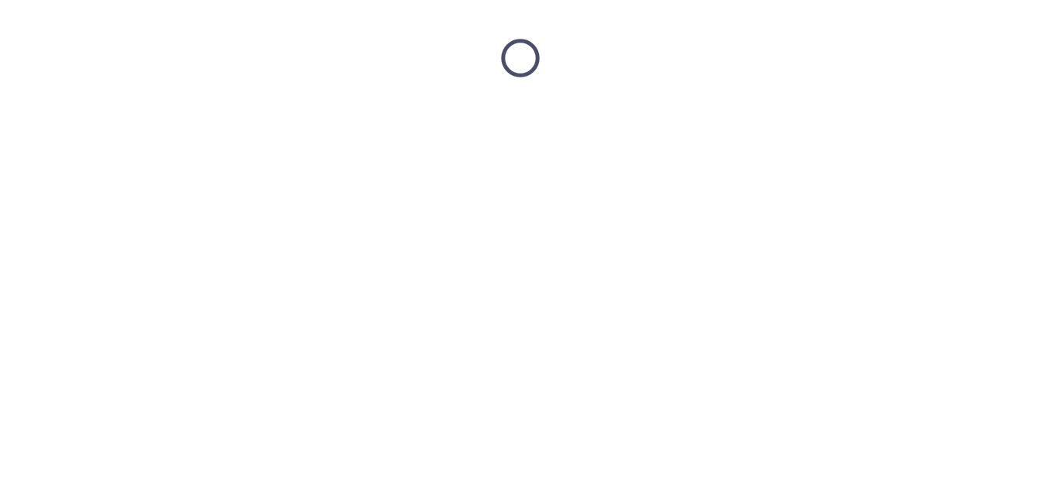
scroll to position [0, 0]
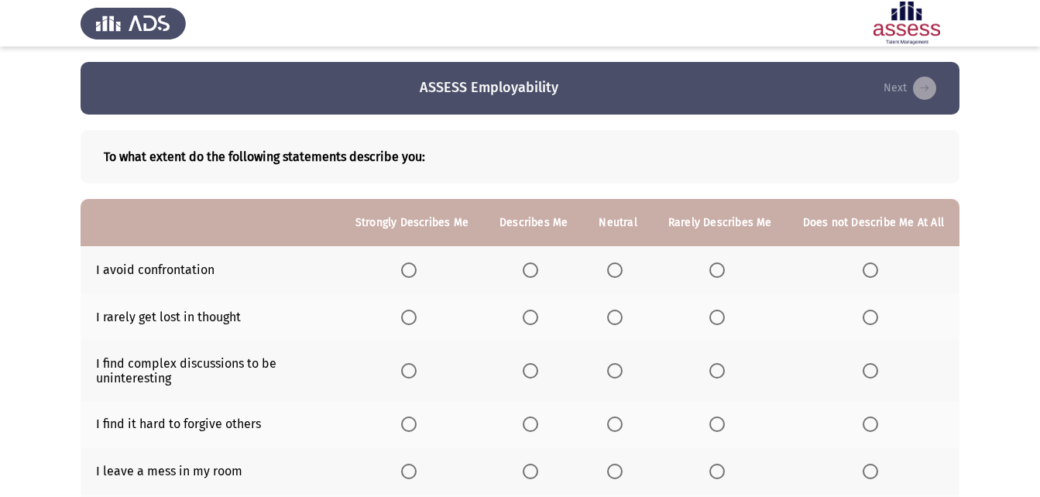
click at [874, 276] on span "Select an option" at bounding box center [870, 270] width 15 height 15
click at [874, 276] on input "Select an option" at bounding box center [870, 270] width 15 height 15
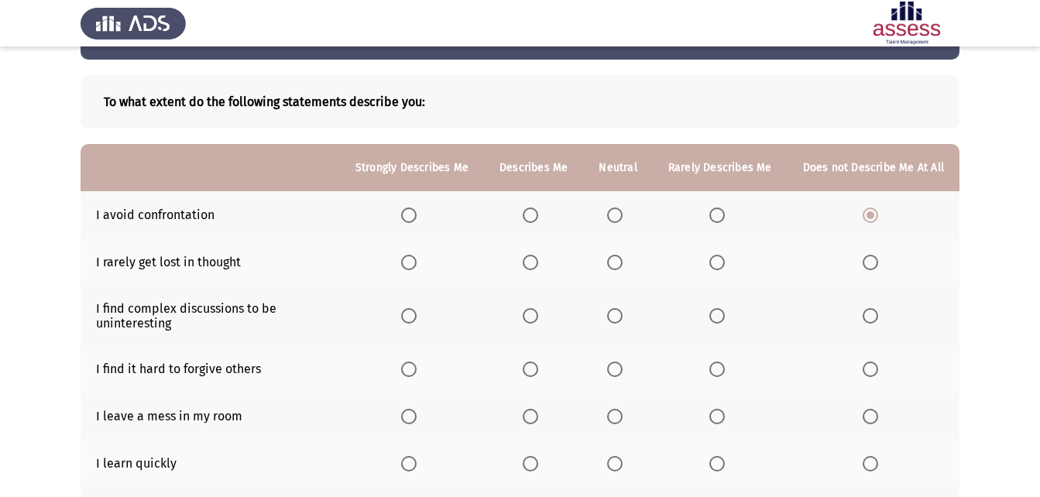
scroll to position [77, 0]
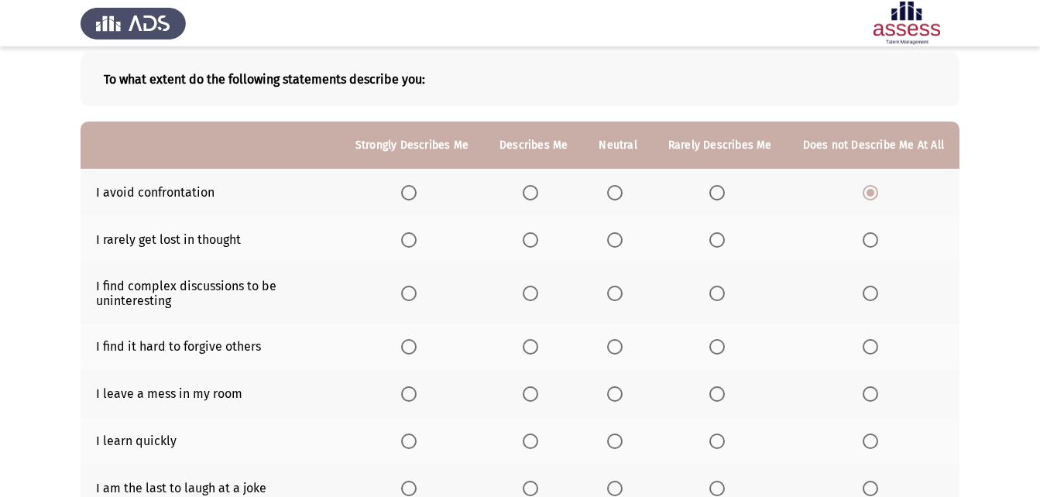
click at [620, 248] on th at bounding box center [617, 239] width 69 height 47
click at [414, 252] on th at bounding box center [412, 239] width 144 height 47
click at [417, 242] on span "Select an option" at bounding box center [408, 239] width 15 height 15
click at [417, 242] on input "Select an option" at bounding box center [408, 239] width 15 height 15
click at [544, 240] on label "Select an option" at bounding box center [534, 239] width 22 height 15
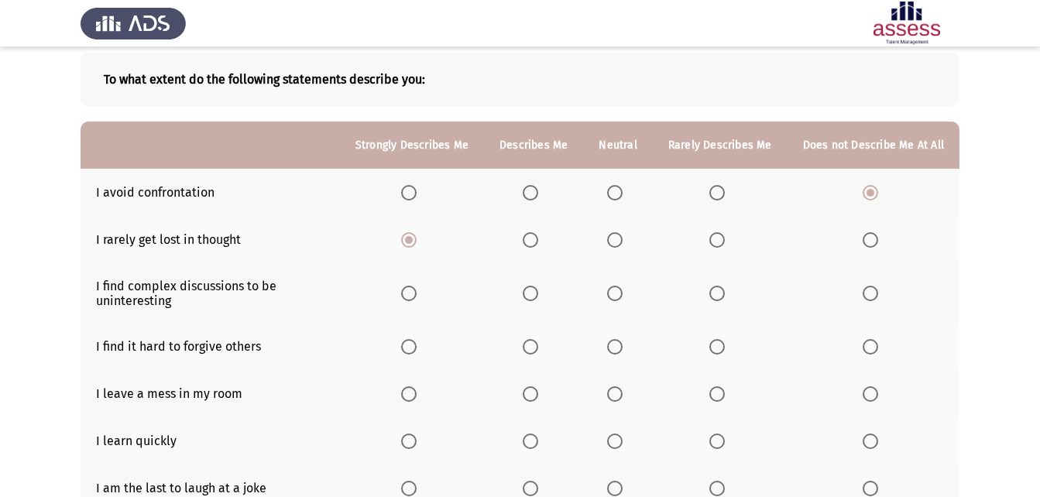
click at [538, 240] on input "Select an option" at bounding box center [530, 239] width 15 height 15
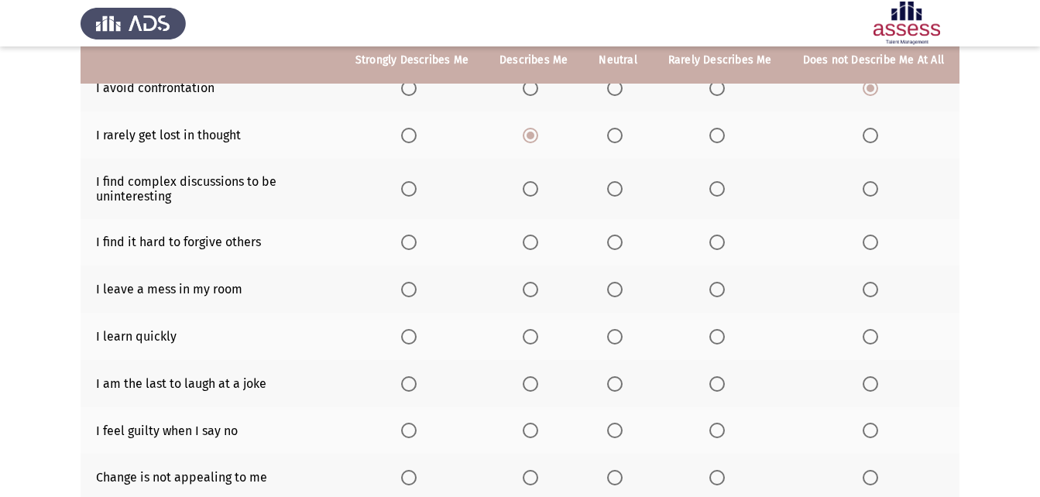
scroll to position [155, 0]
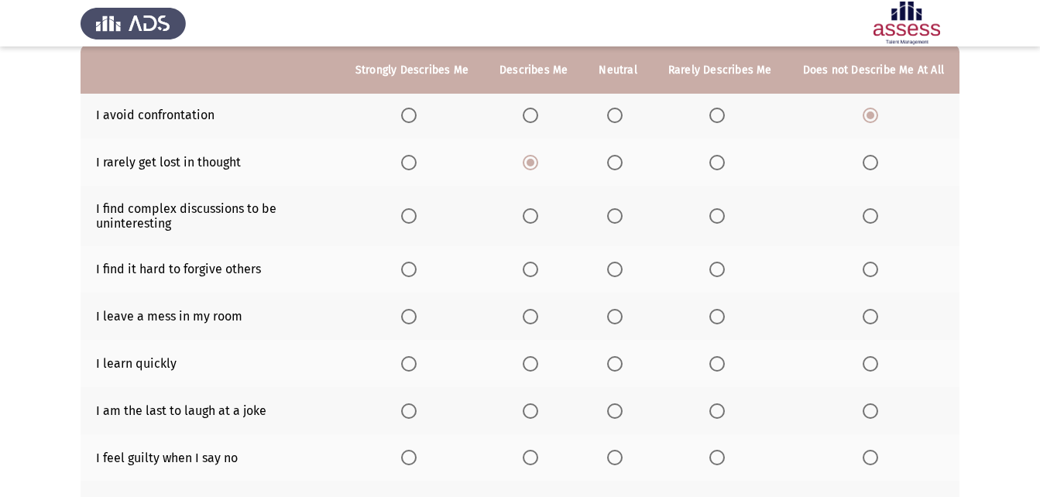
click at [614, 224] on th at bounding box center [617, 216] width 69 height 60
click at [623, 221] on span "Select an option" at bounding box center [614, 215] width 15 height 15
click at [623, 221] on input "Select an option" at bounding box center [614, 215] width 15 height 15
click at [619, 274] on span "Select an option" at bounding box center [614, 269] width 15 height 15
click at [619, 274] on input "Select an option" at bounding box center [614, 269] width 15 height 15
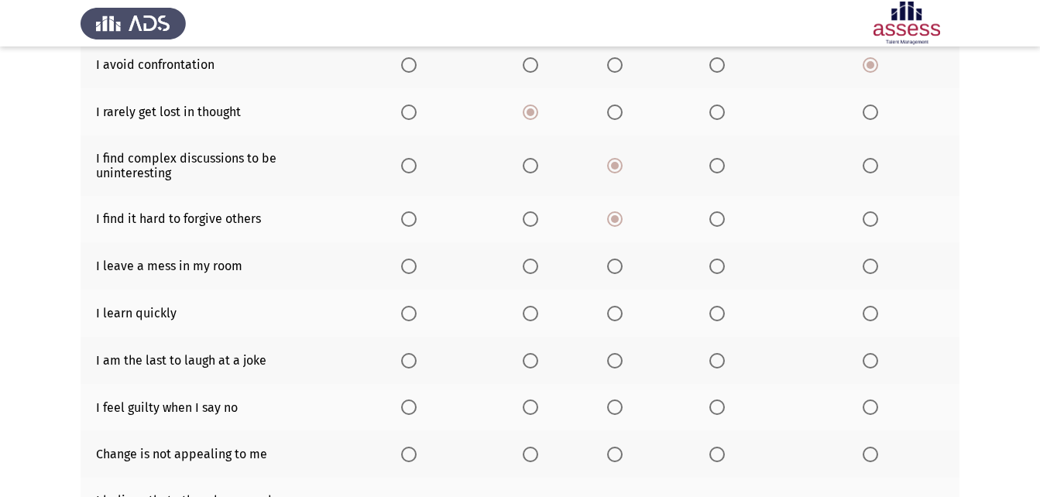
scroll to position [232, 0]
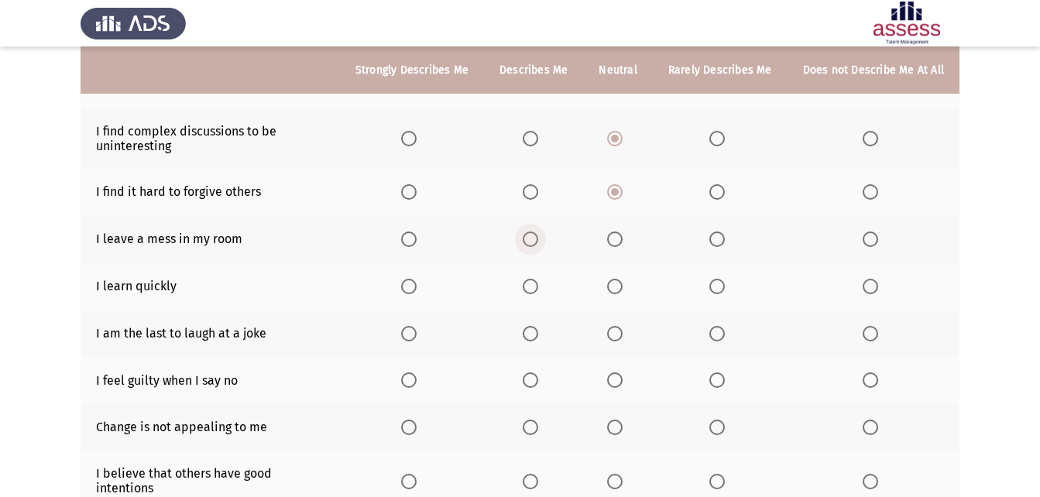
click at [544, 246] on label "Select an option" at bounding box center [534, 239] width 22 height 15
click at [538, 246] on input "Select an option" at bounding box center [530, 239] width 15 height 15
click at [417, 279] on span "Select an option" at bounding box center [408, 286] width 15 height 15
click at [417, 279] on input "Select an option" at bounding box center [408, 286] width 15 height 15
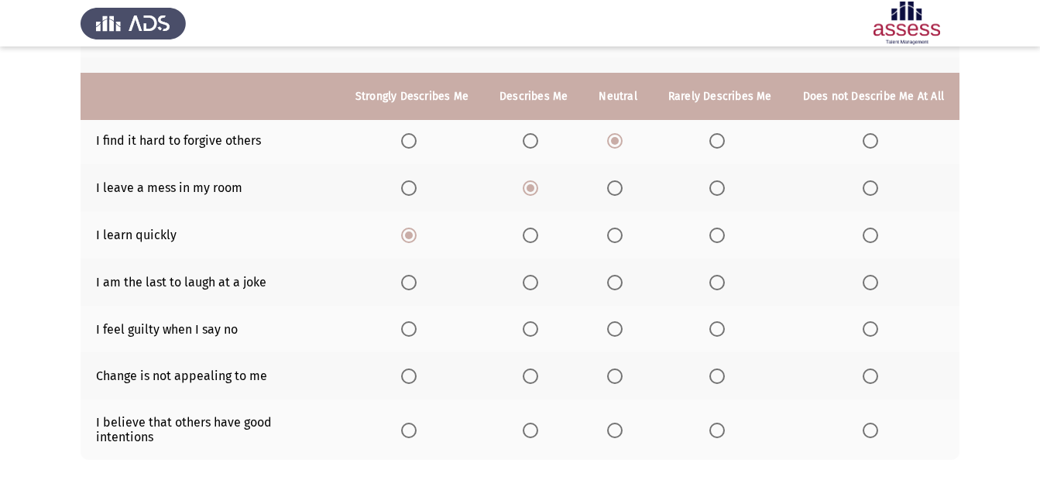
scroll to position [310, 0]
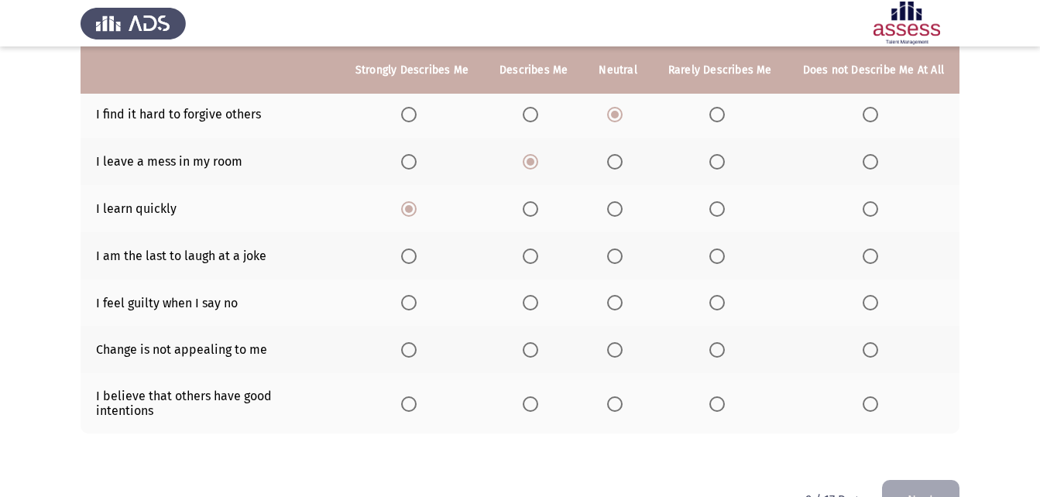
click at [866, 255] on span "Select an option" at bounding box center [870, 256] width 15 height 15
click at [866, 255] on input "Select an option" at bounding box center [870, 256] width 15 height 15
click at [406, 301] on th at bounding box center [412, 303] width 144 height 47
click at [416, 297] on span "Select an option" at bounding box center [408, 302] width 15 height 15
click at [416, 297] on input "Select an option" at bounding box center [408, 302] width 15 height 15
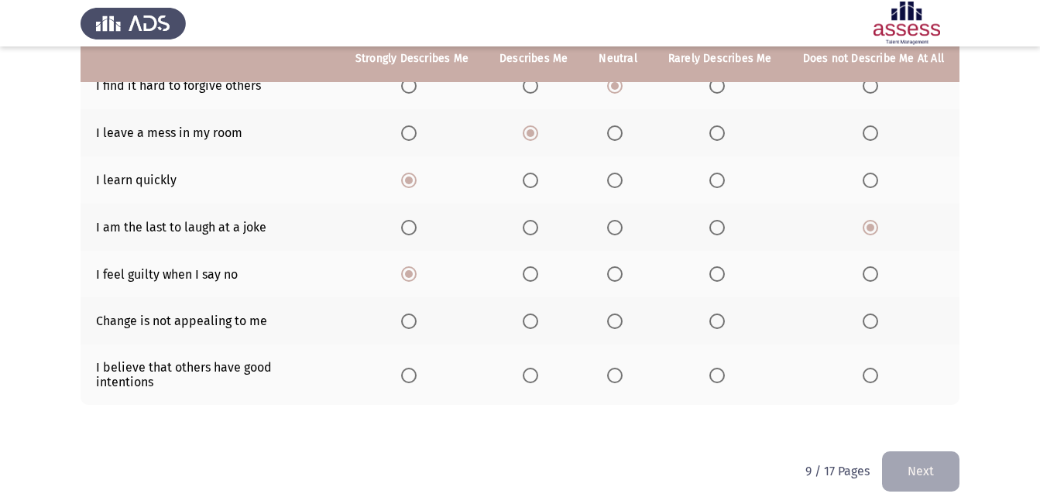
scroll to position [342, 0]
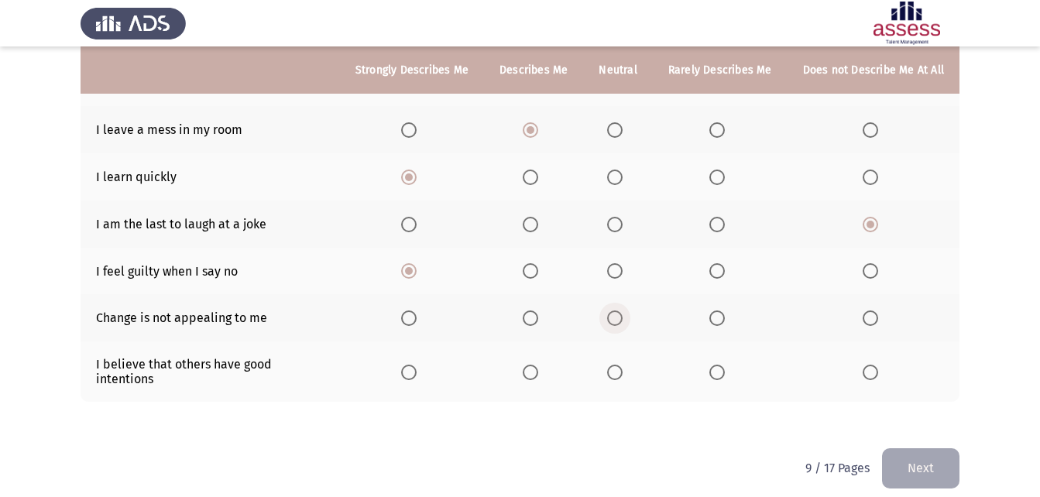
click at [621, 315] on span "Select an option" at bounding box center [614, 318] width 15 height 15
click at [621, 315] on input "Select an option" at bounding box center [614, 318] width 15 height 15
click at [417, 365] on span "Select an option" at bounding box center [408, 372] width 15 height 15
click at [417, 365] on input "Select an option" at bounding box center [408, 372] width 15 height 15
click at [895, 452] on button "Next" at bounding box center [920, 468] width 77 height 40
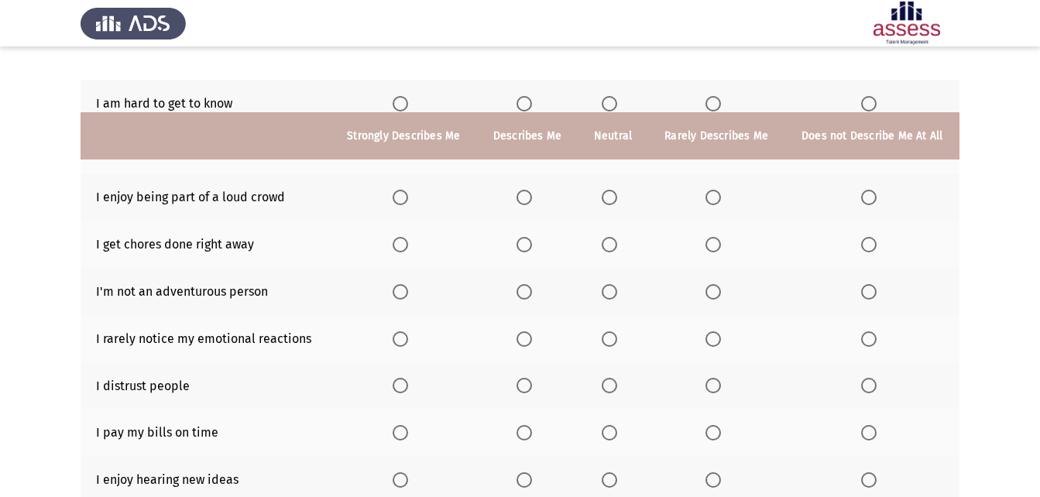
scroll to position [77, 0]
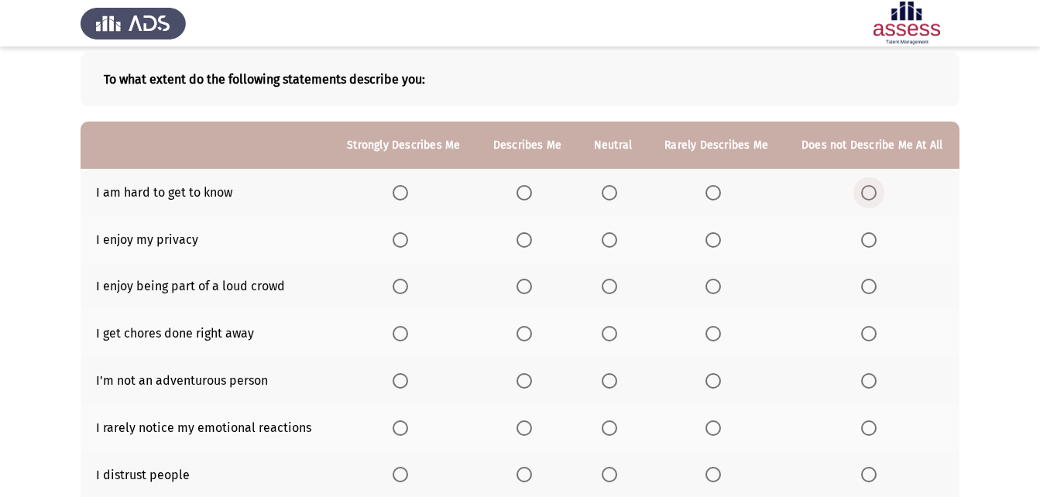
click at [874, 198] on span "Select an option" at bounding box center [868, 192] width 15 height 15
click at [874, 198] on input "Select an option" at bounding box center [868, 192] width 15 height 15
click at [867, 246] on span "Select an option" at bounding box center [868, 239] width 15 height 15
click at [867, 246] on input "Select an option" at bounding box center [868, 239] width 15 height 15
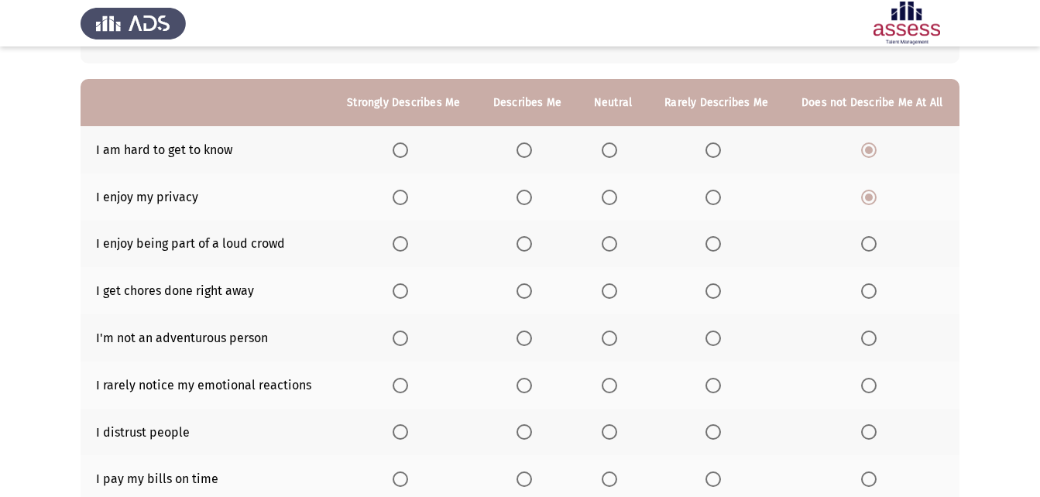
scroll to position [155, 0]
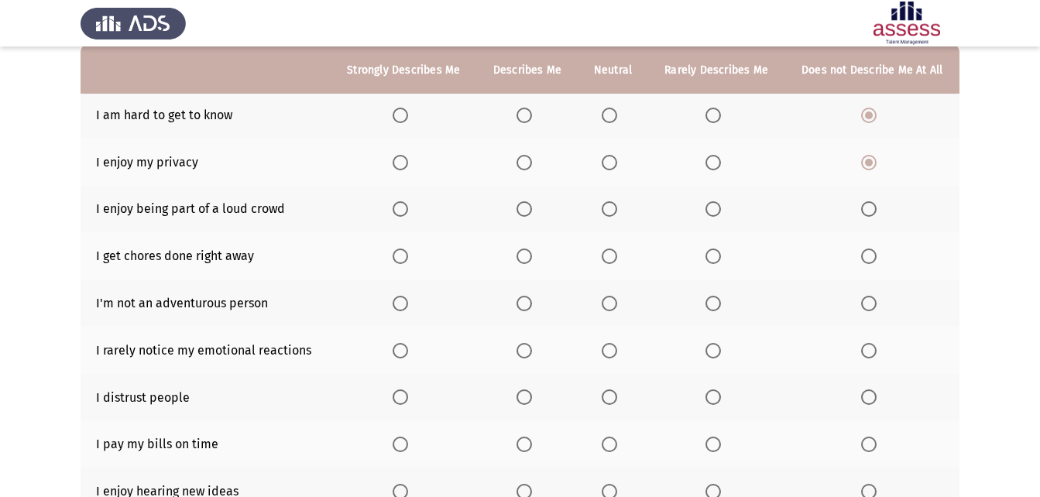
click at [607, 199] on th at bounding box center [613, 209] width 70 height 47
click at [610, 203] on span "Select an option" at bounding box center [609, 208] width 15 height 15
click at [610, 203] on input "Select an option" at bounding box center [609, 208] width 15 height 15
click at [611, 259] on span "Select an option" at bounding box center [609, 256] width 15 height 15
click at [611, 259] on input "Select an option" at bounding box center [609, 256] width 15 height 15
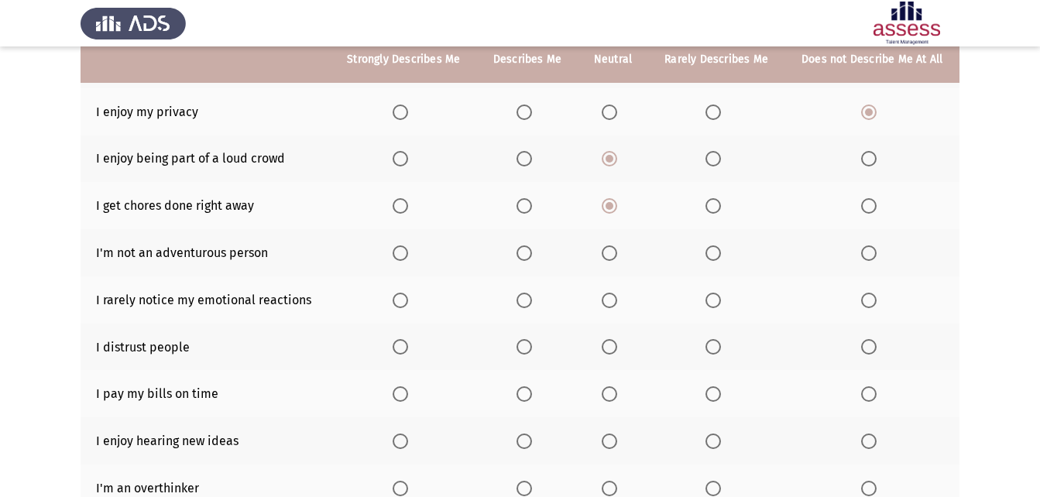
scroll to position [232, 0]
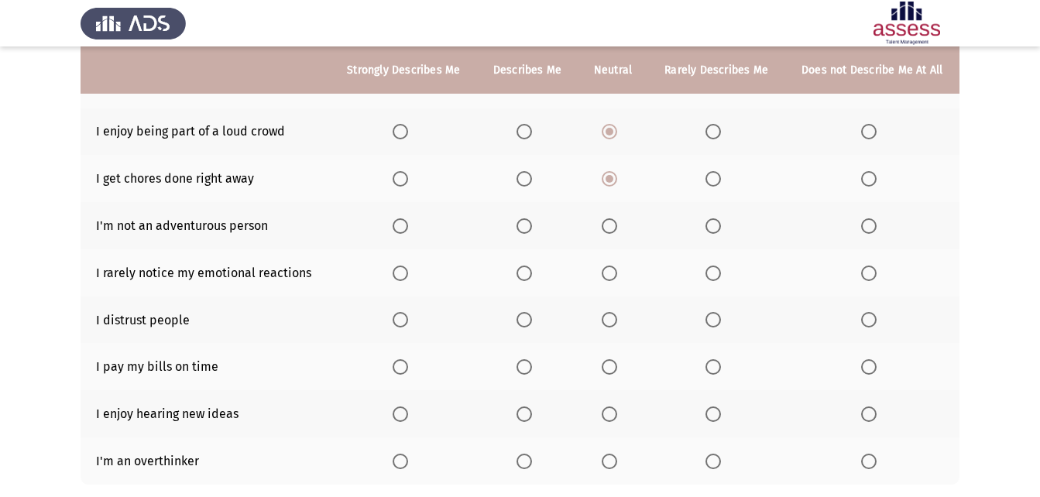
click at [613, 226] on span "Select an option" at bounding box center [609, 225] width 15 height 15
click at [613, 226] on input "Select an option" at bounding box center [609, 225] width 15 height 15
click at [410, 273] on label "Select an option" at bounding box center [404, 273] width 22 height 15
click at [408, 273] on input "Select an option" at bounding box center [400, 273] width 15 height 15
click at [871, 323] on span "Select an option" at bounding box center [868, 319] width 15 height 15
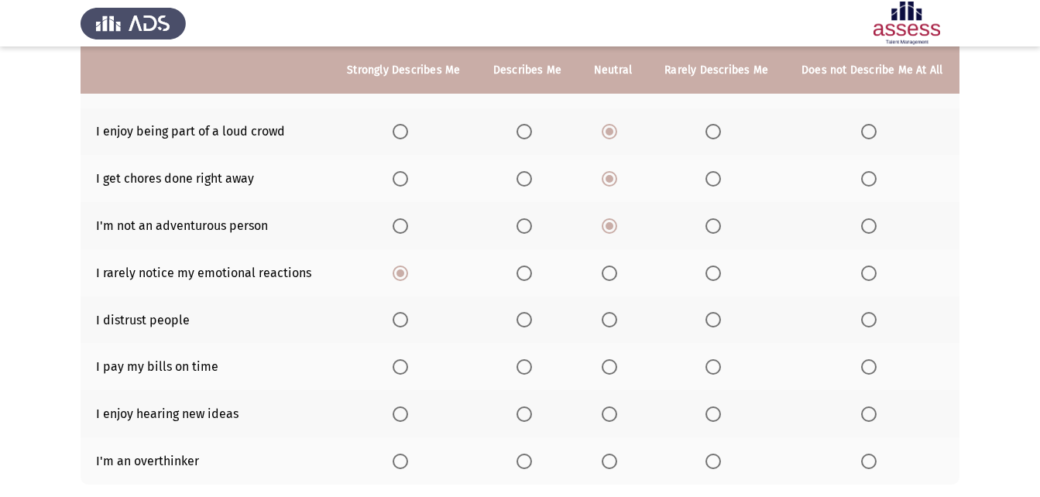
click at [871, 323] on input "Select an option" at bounding box center [868, 319] width 15 height 15
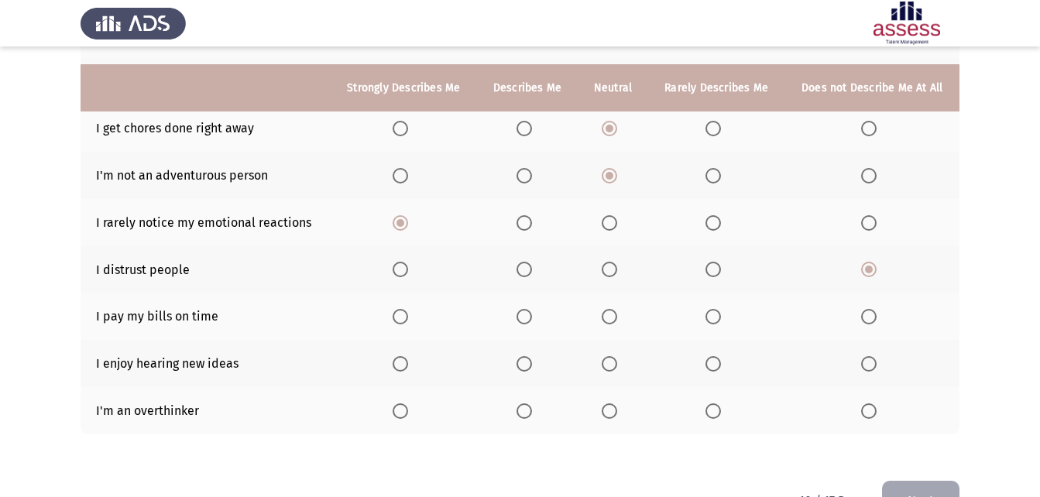
scroll to position [310, 0]
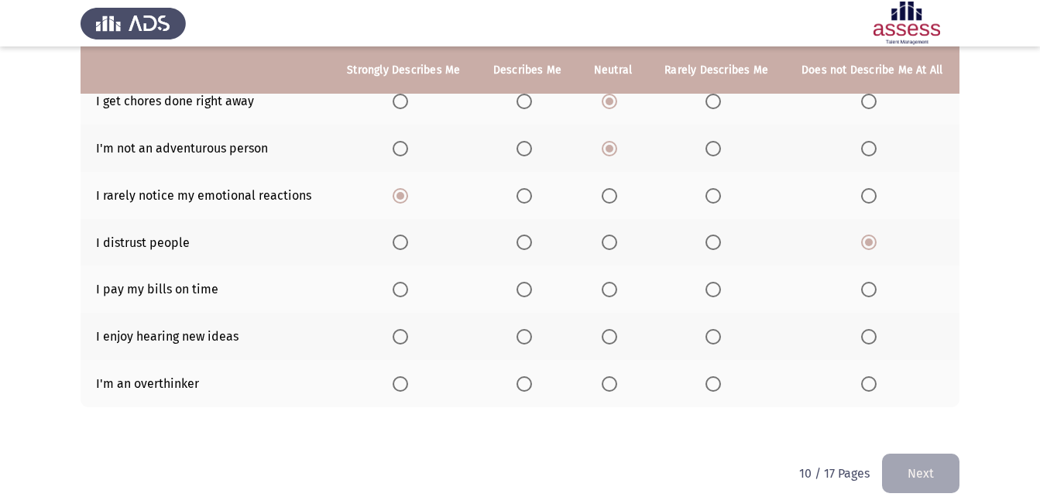
click at [610, 283] on span "Select an option" at bounding box center [609, 289] width 15 height 15
click at [610, 283] on input "Select an option" at bounding box center [609, 289] width 15 height 15
click at [400, 344] on span "Select an option" at bounding box center [400, 336] width 15 height 15
click at [400, 344] on input "Select an option" at bounding box center [400, 336] width 15 height 15
click at [404, 383] on span "Select an option" at bounding box center [400, 383] width 15 height 15
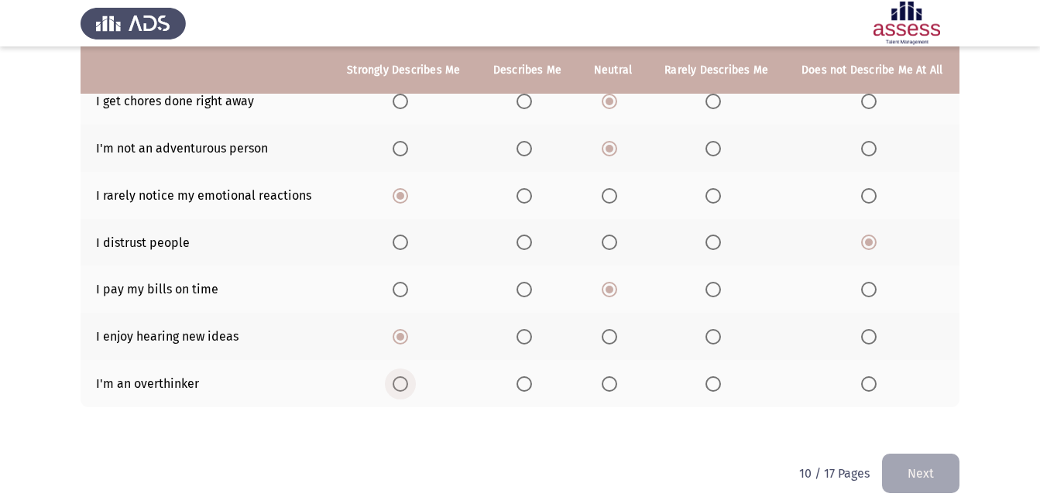
click at [404, 383] on input "Select an option" at bounding box center [400, 383] width 15 height 15
click at [906, 472] on button "Next" at bounding box center [920, 474] width 77 height 40
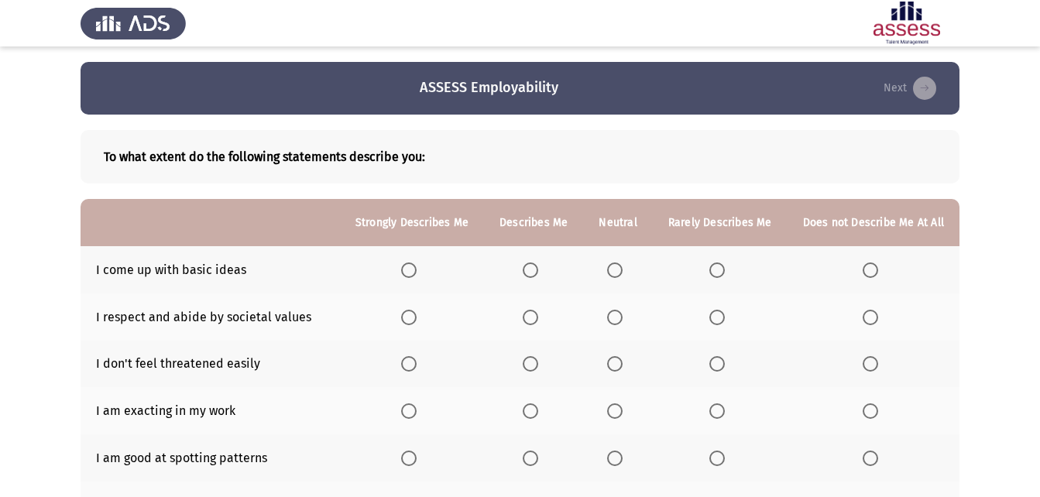
click at [416, 266] on span "Select an option" at bounding box center [408, 270] width 15 height 15
click at [416, 266] on input "Select an option" at bounding box center [408, 270] width 15 height 15
click at [414, 314] on span "Select an option" at bounding box center [408, 317] width 15 height 15
click at [414, 314] on input "Select an option" at bounding box center [408, 317] width 15 height 15
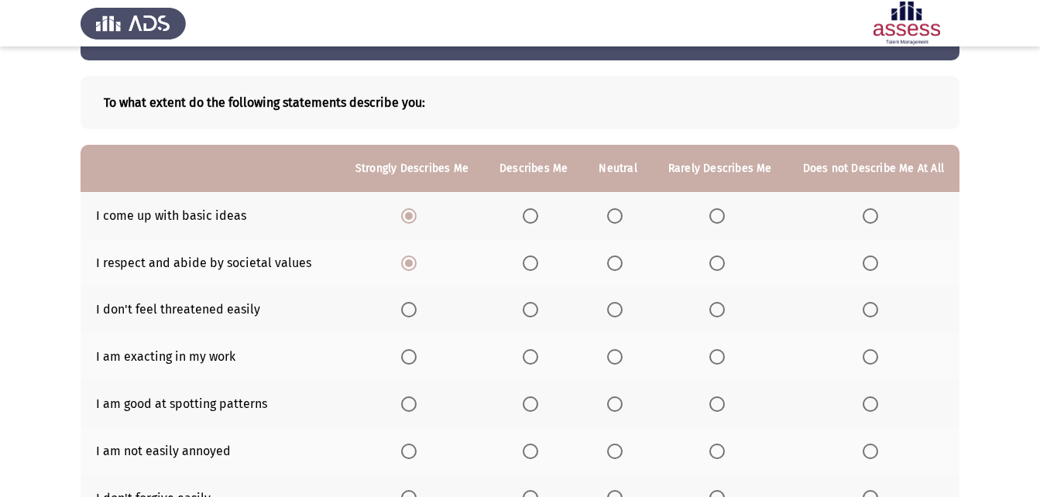
scroll to position [77, 0]
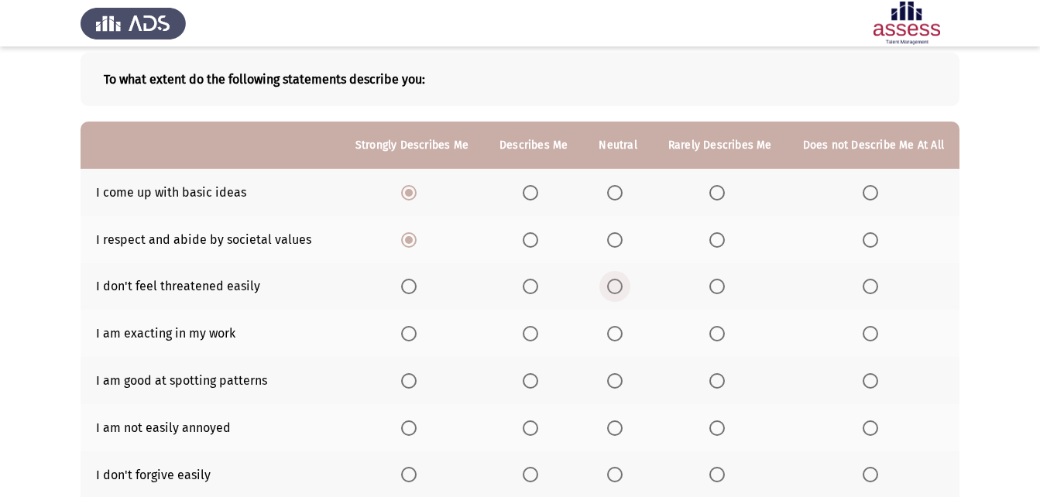
click at [618, 281] on span "Select an option" at bounding box center [614, 286] width 15 height 15
click at [618, 281] on input "Select an option" at bounding box center [614, 286] width 15 height 15
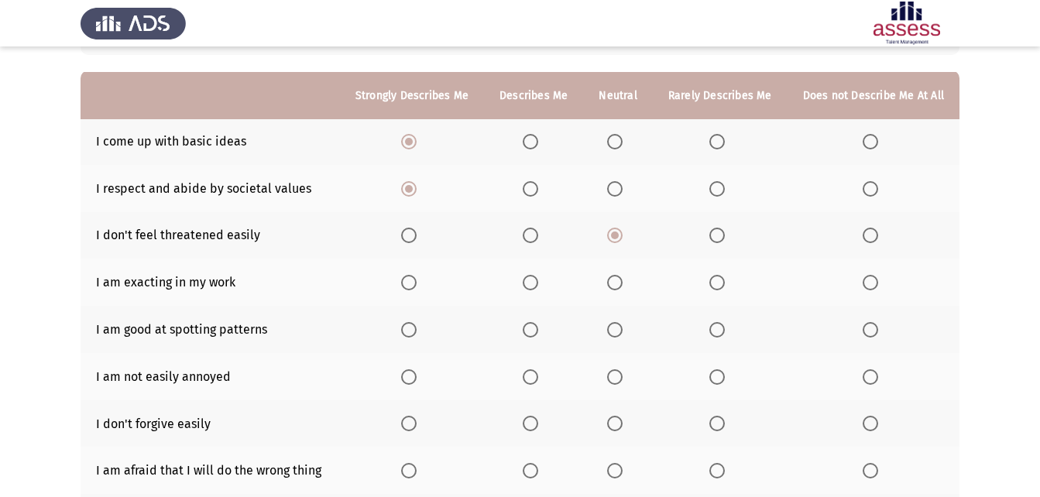
scroll to position [155, 0]
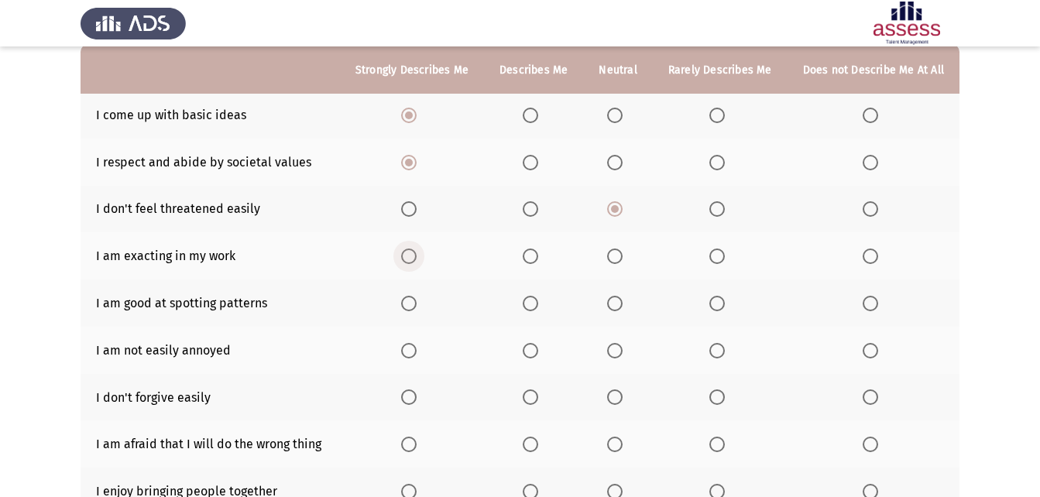
click at [412, 260] on span "Select an option" at bounding box center [408, 256] width 15 height 15
click at [412, 260] on input "Select an option" at bounding box center [408, 256] width 15 height 15
click at [413, 311] on span "Select an option" at bounding box center [408, 303] width 15 height 15
click at [413, 311] on input "Select an option" at bounding box center [408, 303] width 15 height 15
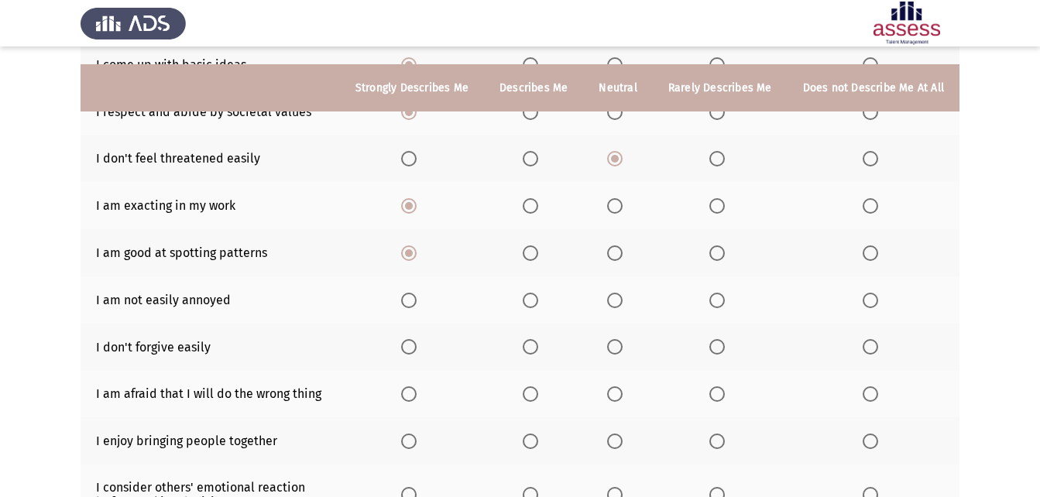
scroll to position [232, 0]
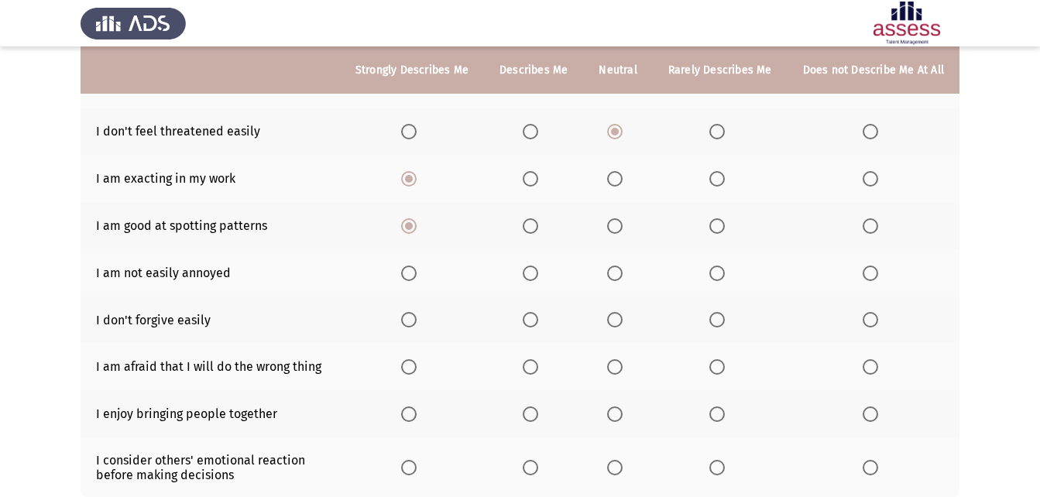
click at [865, 270] on span "Select an option" at bounding box center [870, 273] width 15 height 15
click at [865, 270] on input "Select an option" at bounding box center [870, 273] width 15 height 15
click at [871, 269] on span "Select an option" at bounding box center [870, 273] width 15 height 15
click at [871, 269] on input "Select an option" at bounding box center [870, 273] width 15 height 15
click at [725, 320] on span "Select an option" at bounding box center [716, 319] width 15 height 15
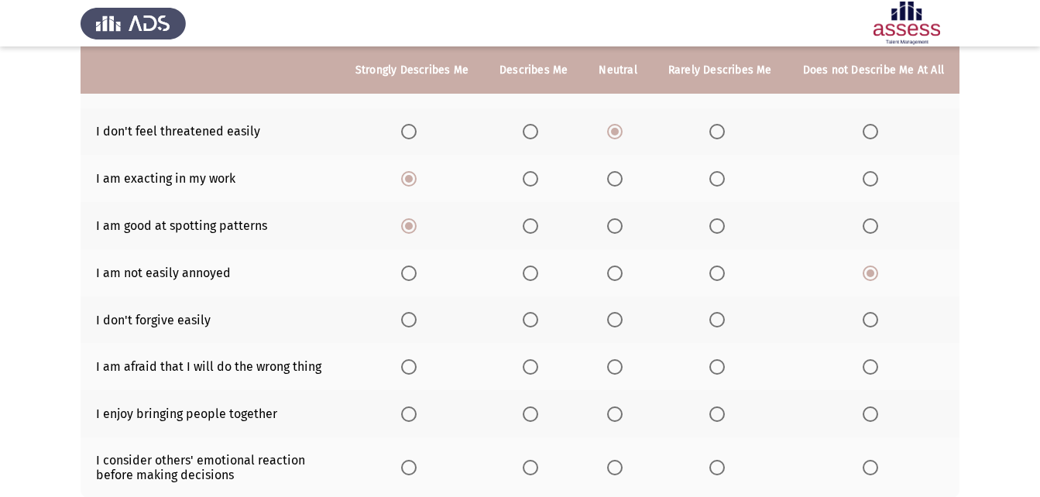
click at [725, 320] on input "Select an option" at bounding box center [716, 319] width 15 height 15
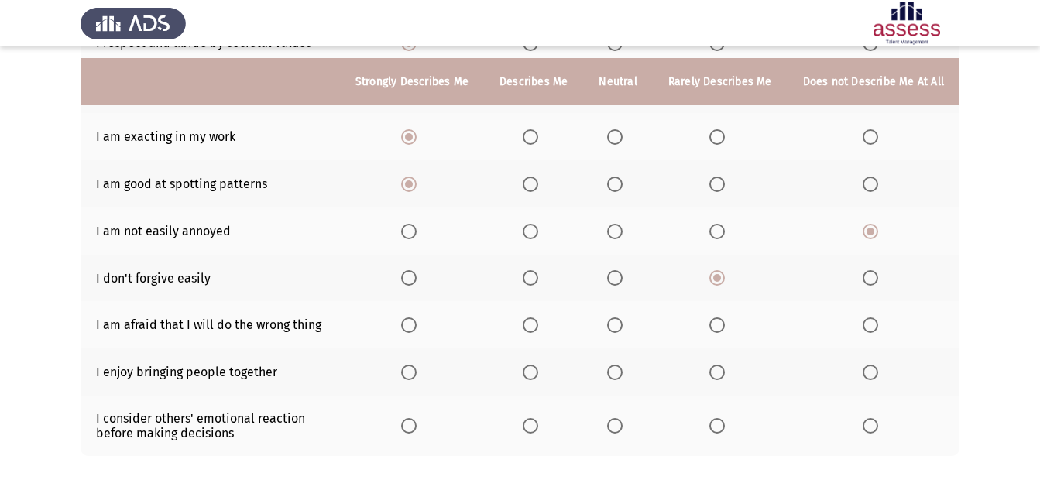
scroll to position [310, 0]
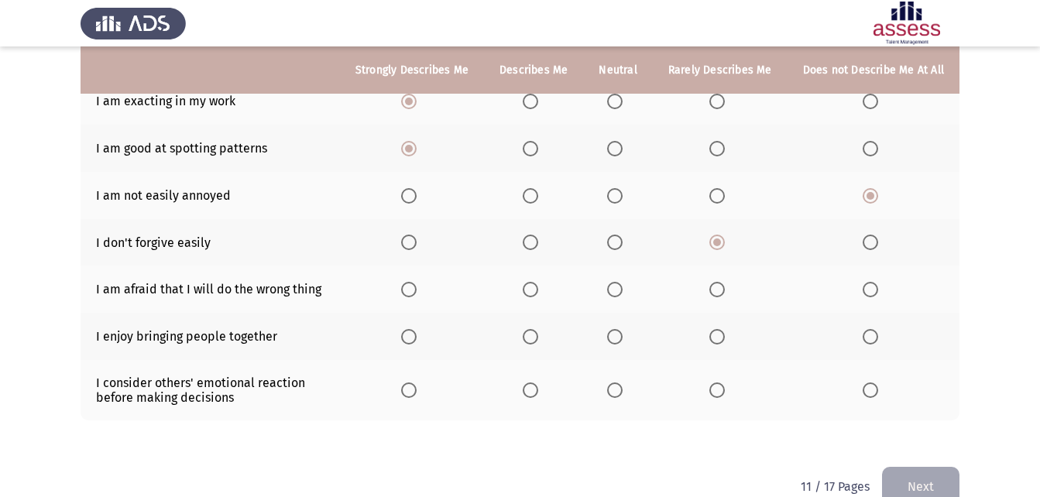
click at [416, 247] on span "Select an option" at bounding box center [408, 242] width 15 height 15
click at [416, 247] on input "Select an option" at bounding box center [408, 242] width 15 height 15
click at [629, 290] on label "Select an option" at bounding box center [618, 289] width 22 height 15
click at [623, 290] on input "Select an option" at bounding box center [614, 289] width 15 height 15
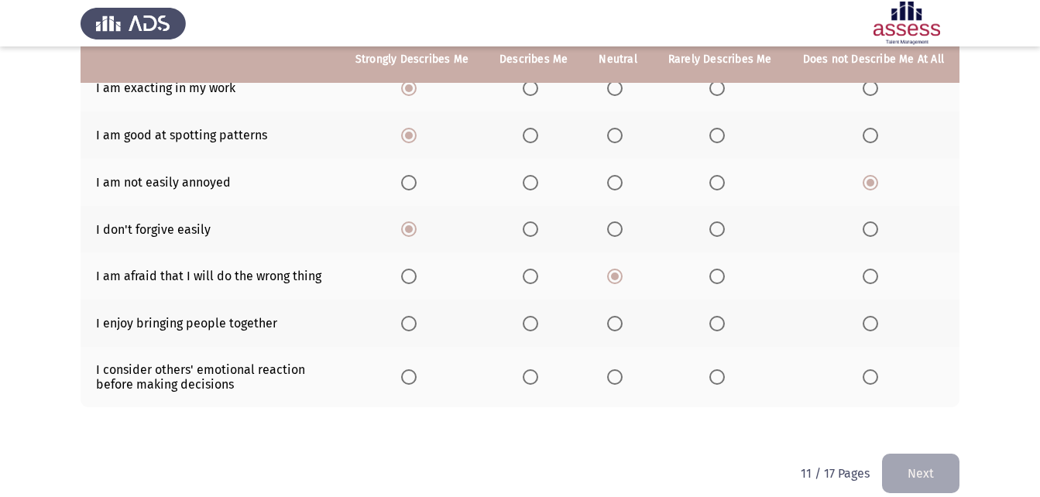
scroll to position [342, 0]
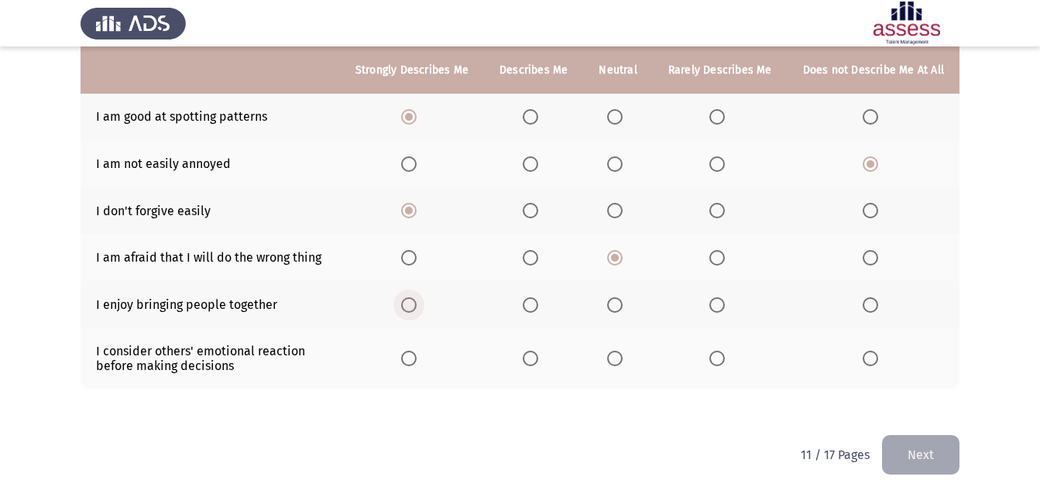
click at [410, 307] on span "Select an option" at bounding box center [408, 304] width 15 height 15
click at [410, 307] on input "Select an option" at bounding box center [408, 304] width 15 height 15
click at [623, 366] on span "Select an option" at bounding box center [614, 358] width 15 height 15
click at [623, 366] on input "Select an option" at bounding box center [614, 358] width 15 height 15
click at [915, 446] on button "Next" at bounding box center [920, 455] width 77 height 40
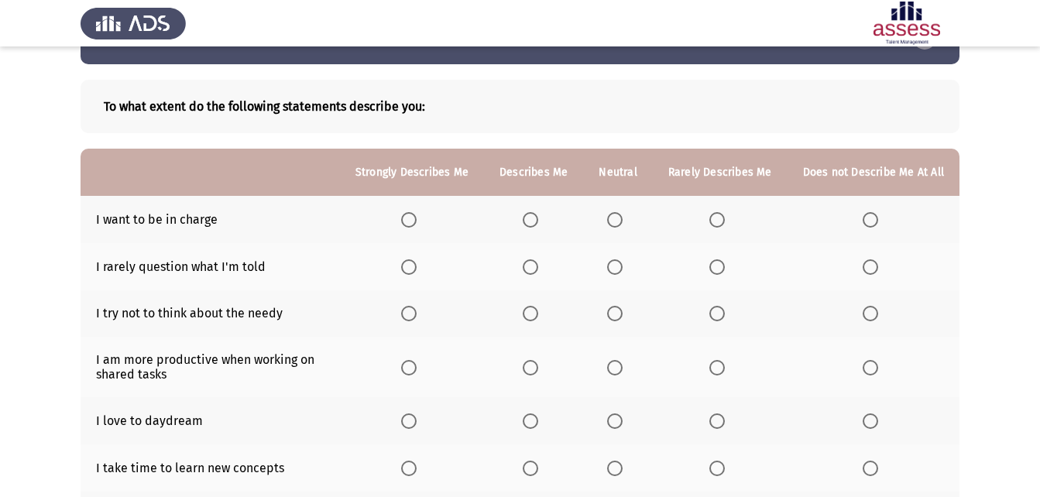
scroll to position [77, 0]
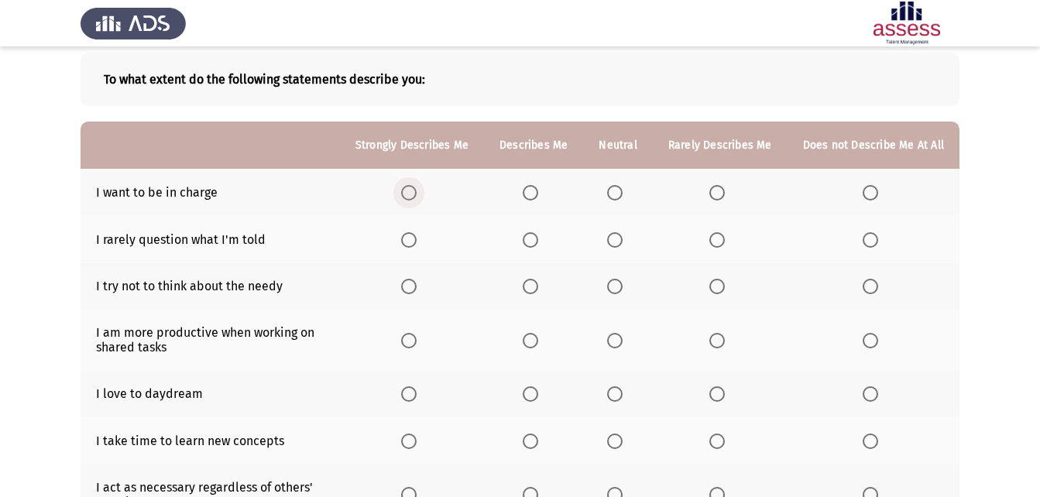
click at [417, 187] on span "Select an option" at bounding box center [408, 192] width 15 height 15
click at [417, 187] on input "Select an option" at bounding box center [408, 192] width 15 height 15
click at [417, 234] on span "Select an option" at bounding box center [408, 239] width 15 height 15
click at [417, 234] on input "Select an option" at bounding box center [408, 239] width 15 height 15
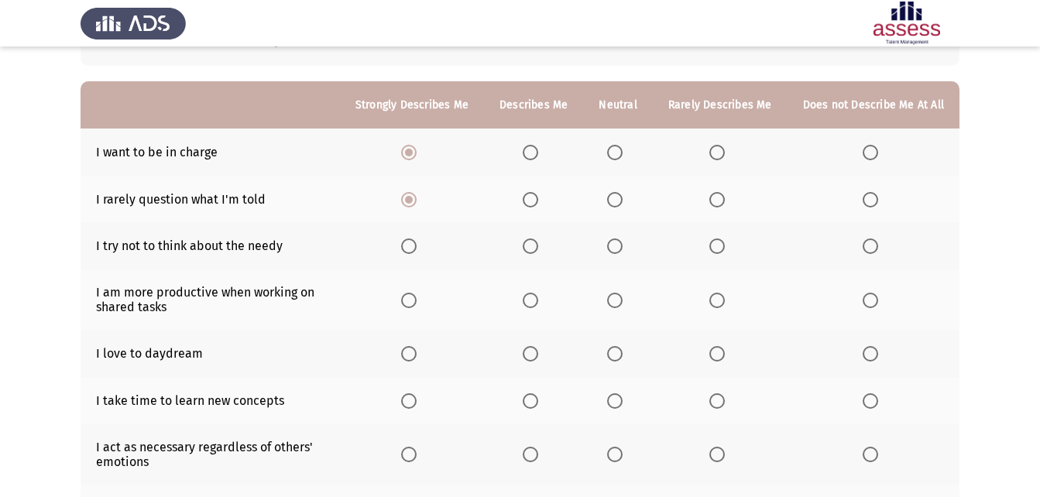
scroll to position [155, 0]
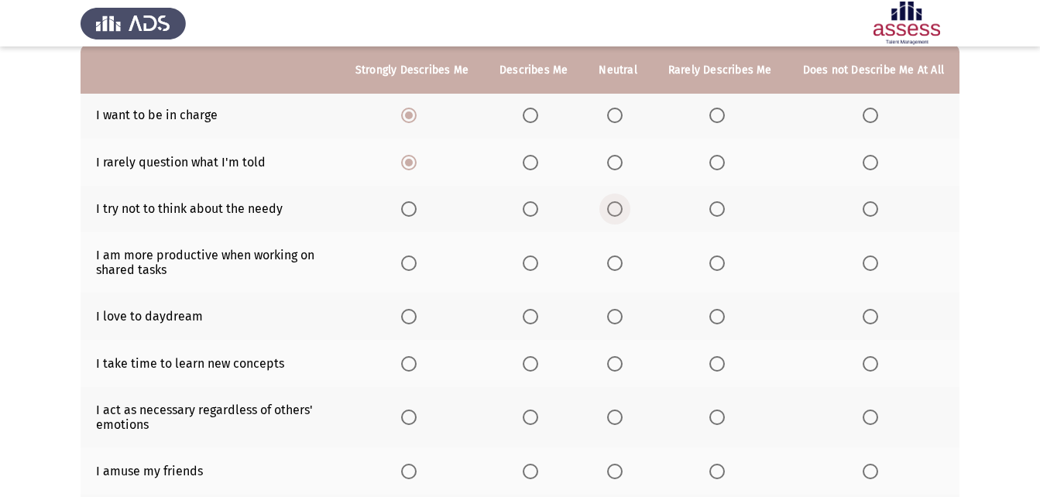
click at [622, 204] on span "Select an option" at bounding box center [614, 208] width 15 height 15
click at [622, 204] on input "Select an option" at bounding box center [614, 208] width 15 height 15
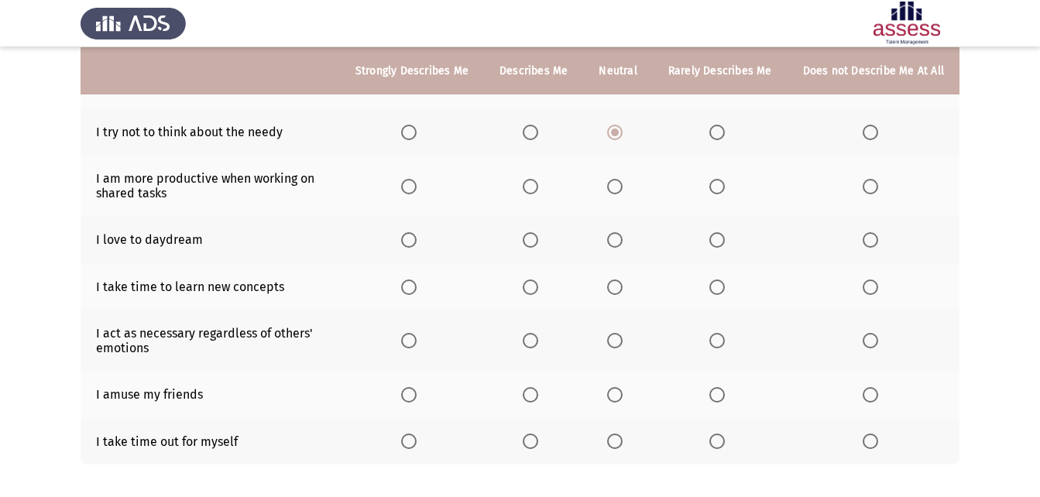
scroll to position [232, 0]
click at [417, 235] on span "Select an option" at bounding box center [408, 239] width 15 height 15
click at [417, 235] on input "Select an option" at bounding box center [408, 239] width 15 height 15
click at [634, 184] on th at bounding box center [617, 185] width 69 height 60
click at [623, 184] on span "Select an option" at bounding box center [614, 185] width 15 height 15
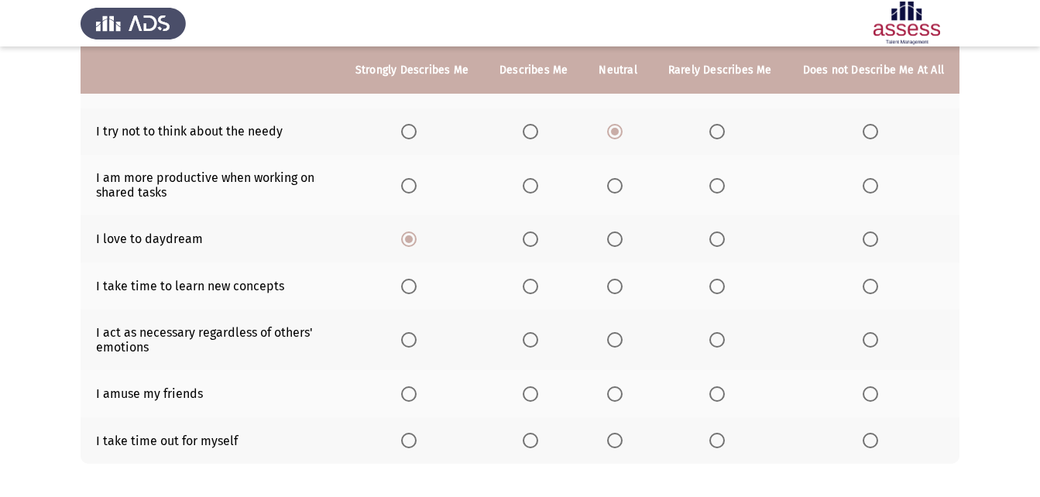
click at [623, 184] on input "Select an option" at bounding box center [614, 185] width 15 height 15
click at [417, 286] on span "Select an option" at bounding box center [408, 286] width 15 height 15
click at [417, 286] on input "Select an option" at bounding box center [408, 286] width 15 height 15
click at [613, 390] on span "Select an option" at bounding box center [614, 393] width 15 height 15
click at [613, 390] on input "Select an option" at bounding box center [614, 393] width 15 height 15
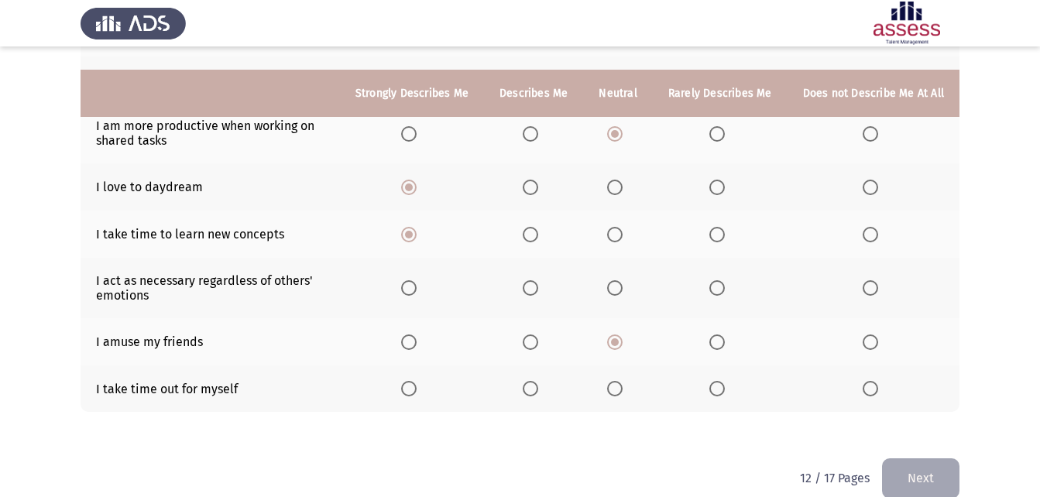
scroll to position [307, 0]
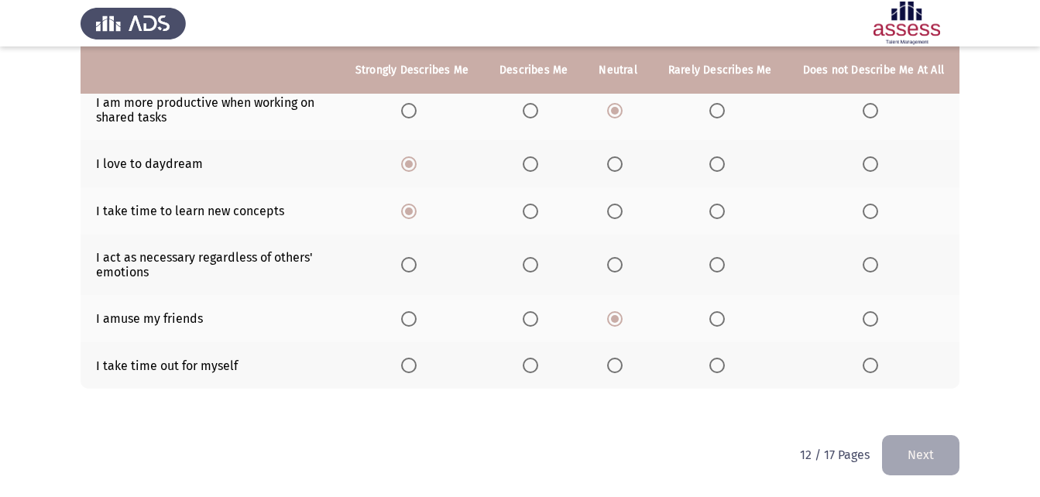
click at [725, 364] on span "Select an option" at bounding box center [716, 365] width 15 height 15
click at [725, 364] on input "Select an option" at bounding box center [716, 365] width 15 height 15
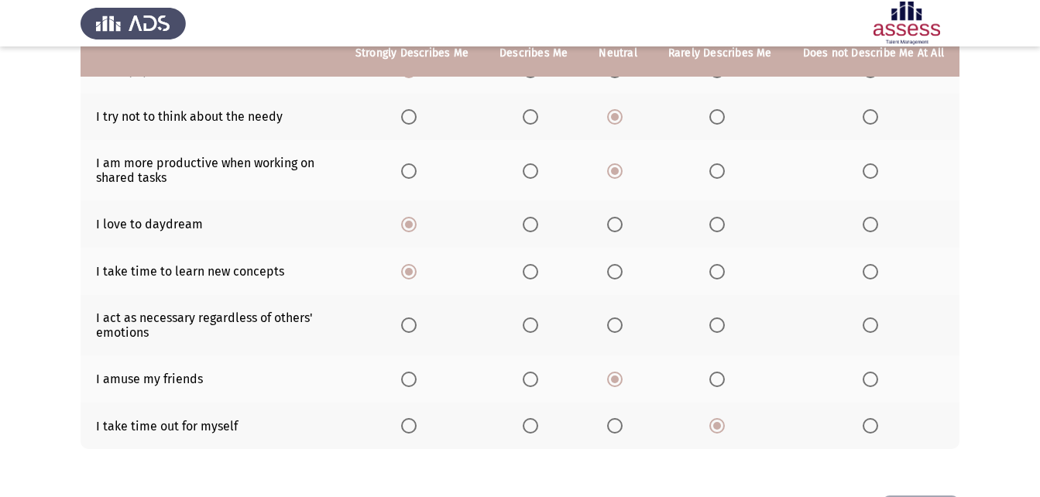
scroll to position [230, 0]
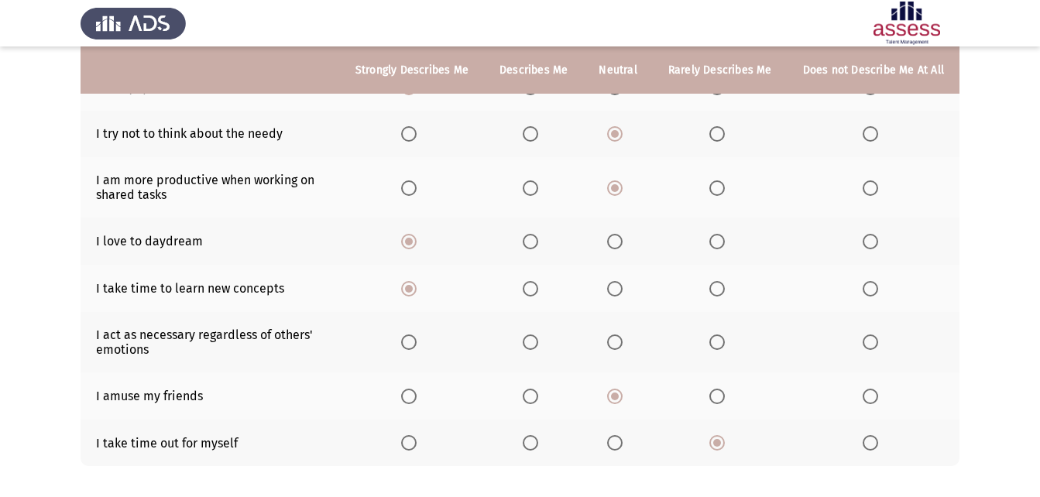
click at [719, 345] on span "Select an option" at bounding box center [716, 342] width 15 height 15
click at [719, 345] on input "Select an option" at bounding box center [716, 342] width 15 height 15
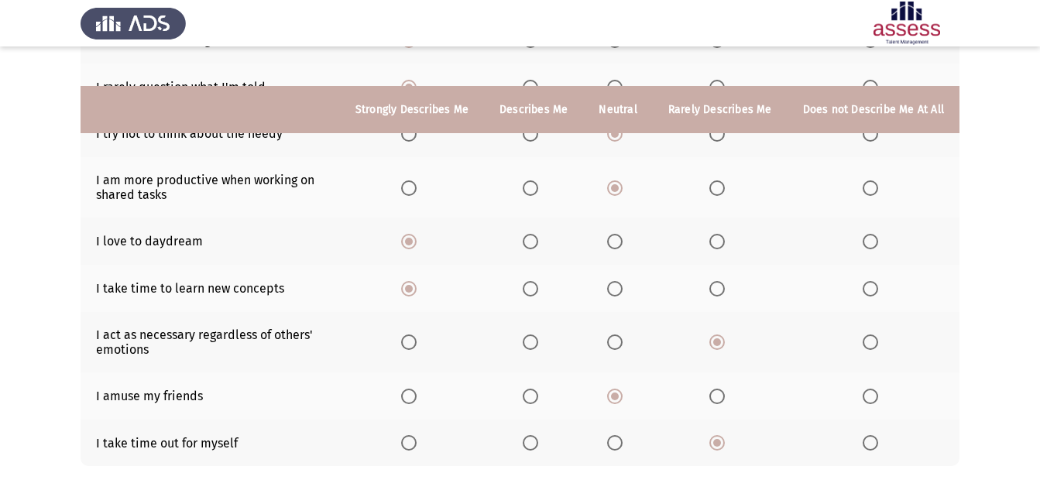
scroll to position [307, 0]
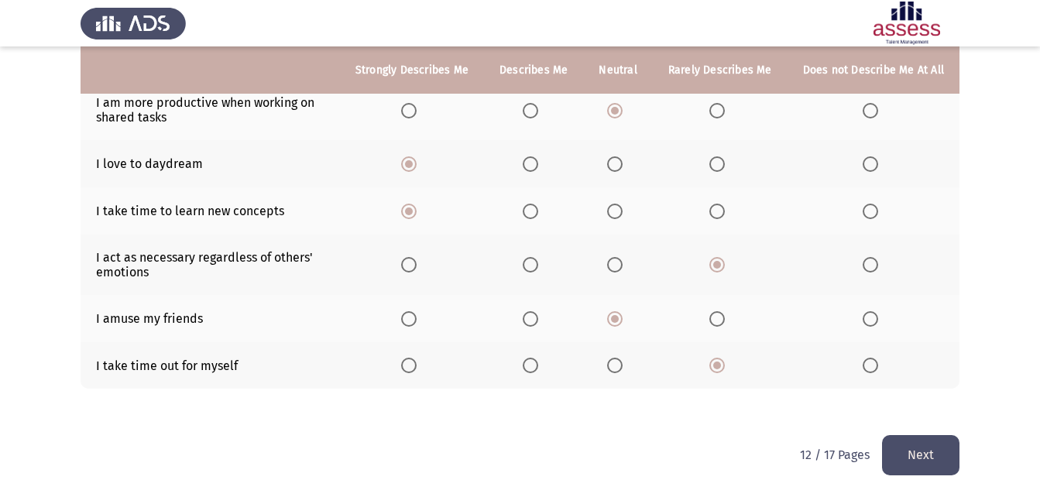
click at [898, 465] on button "Next" at bounding box center [920, 455] width 77 height 40
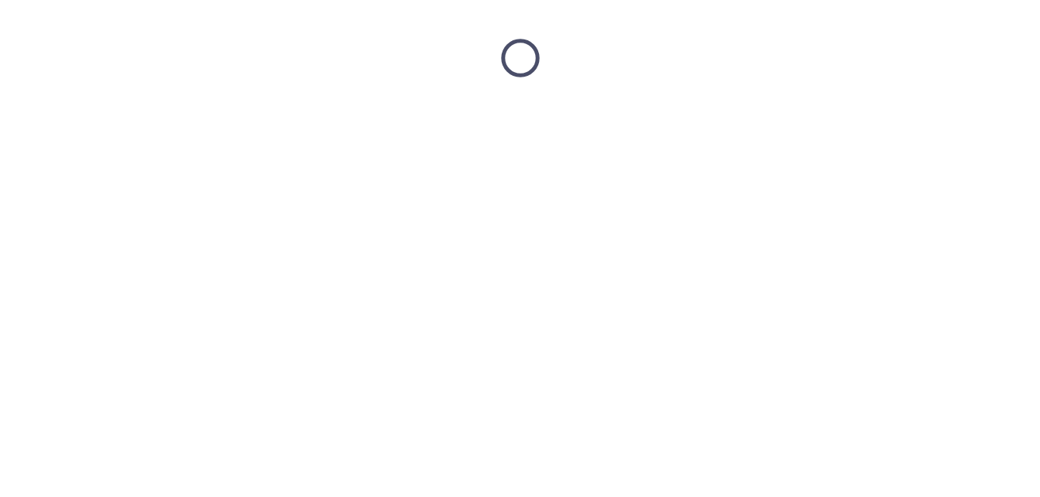
scroll to position [0, 0]
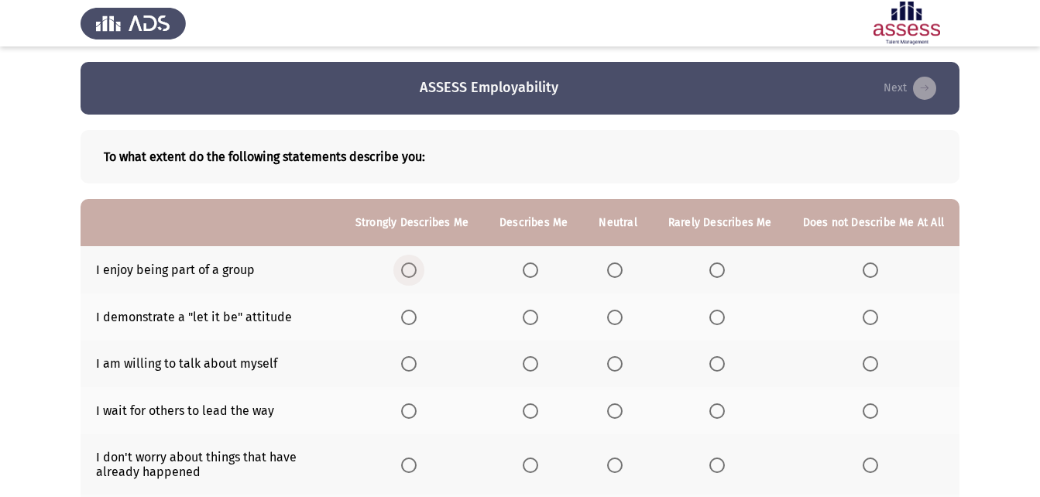
click at [417, 265] on span "Select an option" at bounding box center [408, 270] width 15 height 15
click at [417, 265] on input "Select an option" at bounding box center [408, 270] width 15 height 15
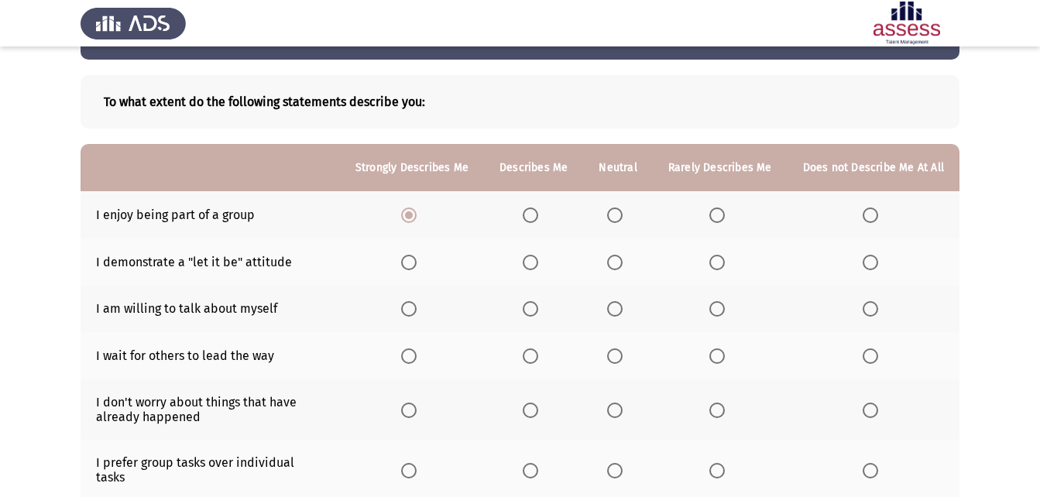
scroll to position [77, 0]
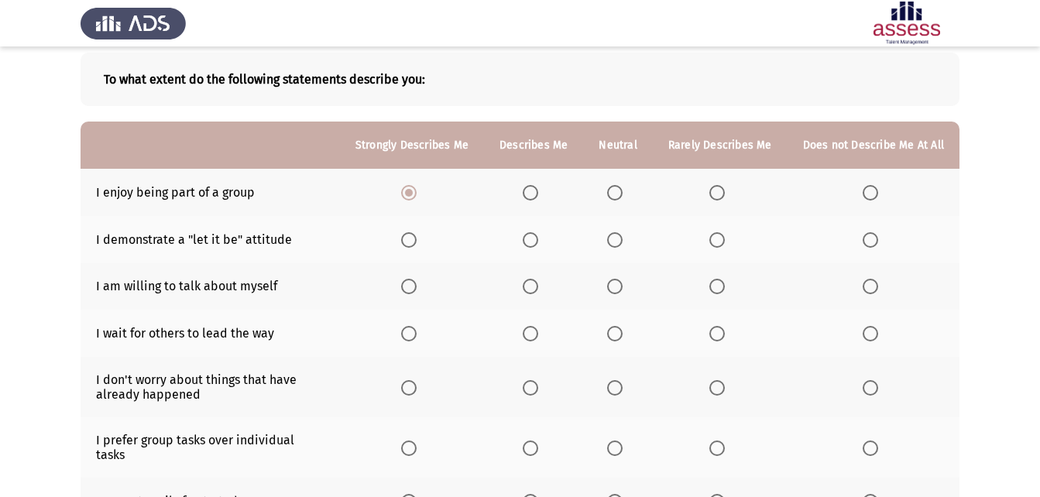
click at [400, 243] on th at bounding box center [412, 239] width 144 height 47
click at [410, 236] on span "Select an option" at bounding box center [408, 239] width 15 height 15
click at [410, 236] on input "Select an option" at bounding box center [408, 239] width 15 height 15
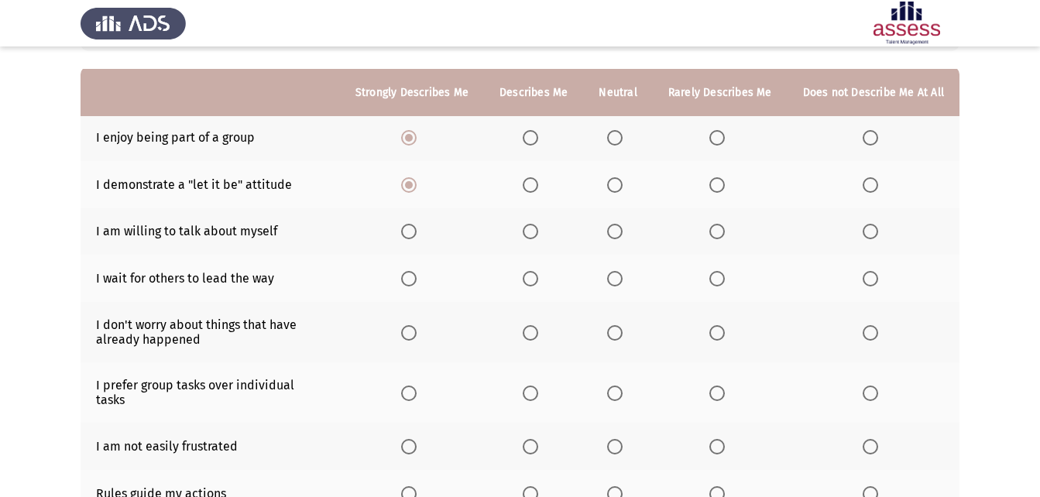
scroll to position [155, 0]
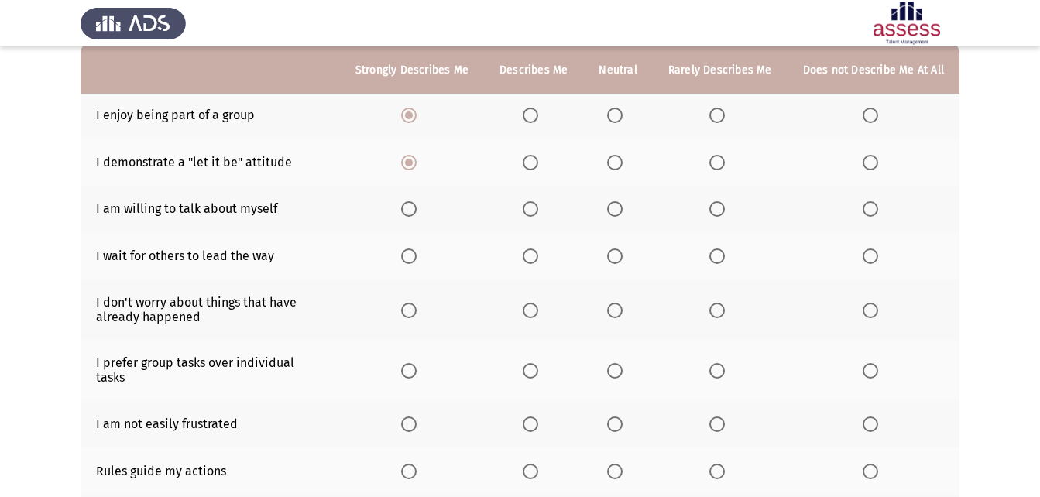
click at [623, 257] on span "Select an option" at bounding box center [614, 256] width 15 height 15
click at [623, 257] on input "Select an option" at bounding box center [614, 256] width 15 height 15
click at [731, 211] on label "Select an option" at bounding box center [720, 208] width 22 height 15
click at [725, 211] on input "Select an option" at bounding box center [716, 208] width 15 height 15
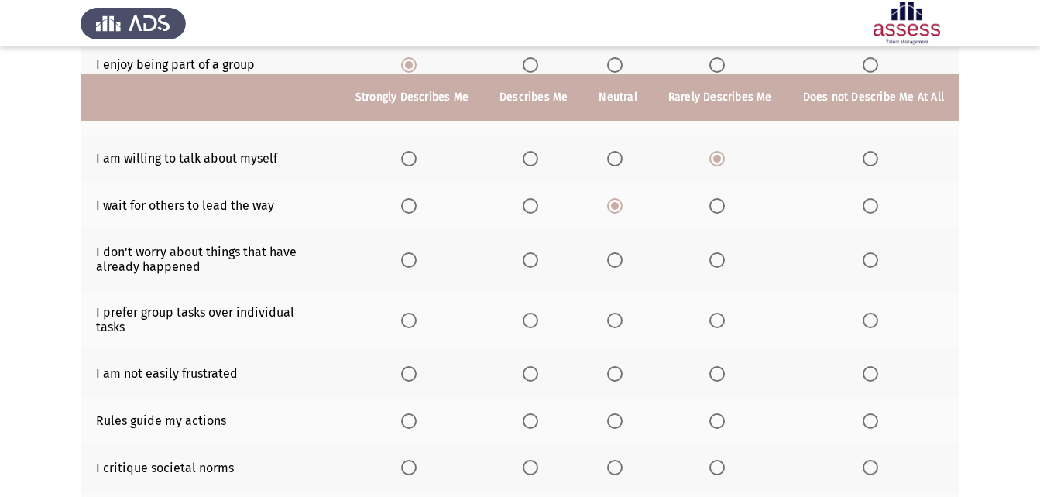
scroll to position [232, 0]
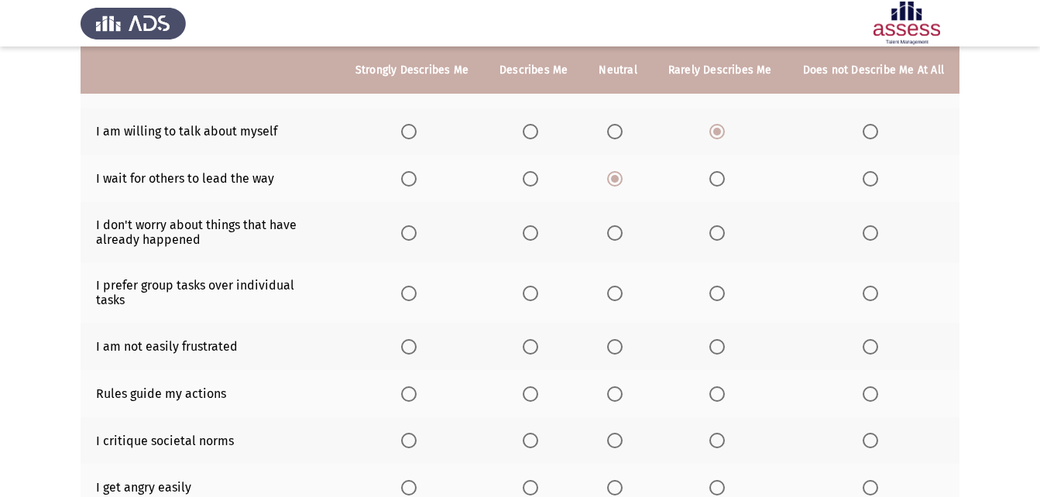
click at [417, 231] on span "Select an option" at bounding box center [408, 232] width 15 height 15
click at [417, 231] on input "Select an option" at bounding box center [408, 232] width 15 height 15
click at [414, 287] on span "Select an option" at bounding box center [408, 293] width 15 height 15
click at [414, 287] on input "Select an option" at bounding box center [408, 293] width 15 height 15
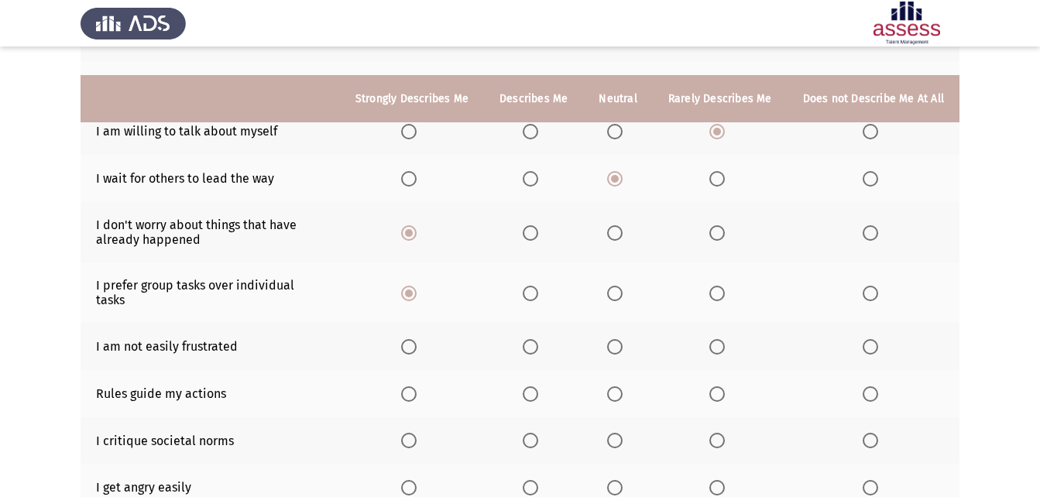
scroll to position [310, 0]
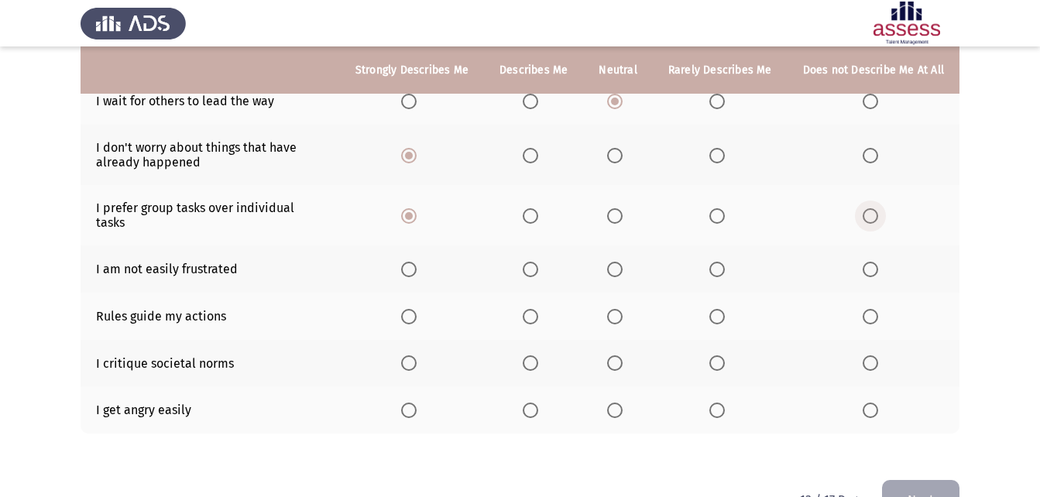
click at [871, 208] on span "Select an option" at bounding box center [870, 215] width 15 height 15
click at [871, 208] on input "Select an option" at bounding box center [870, 215] width 15 height 15
click at [623, 262] on span "Select an option" at bounding box center [614, 269] width 15 height 15
click at [623, 262] on input "Select an option" at bounding box center [614, 269] width 15 height 15
click at [620, 309] on span "Select an option" at bounding box center [614, 316] width 15 height 15
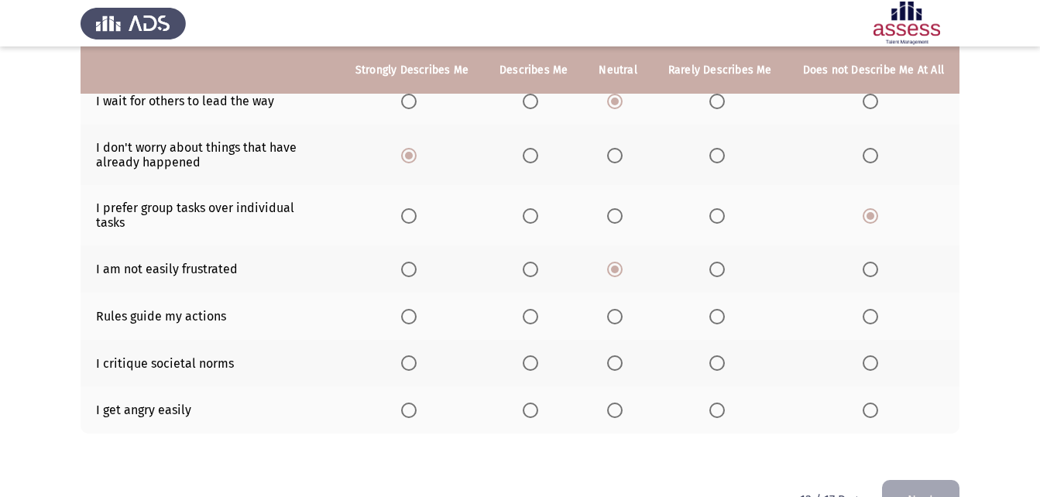
click at [620, 309] on input "Select an option" at bounding box center [614, 316] width 15 height 15
click at [417, 403] on span "Select an option" at bounding box center [408, 410] width 15 height 15
click at [417, 403] on input "Select an option" at bounding box center [408, 410] width 15 height 15
click at [417, 356] on span "Select an option" at bounding box center [408, 363] width 15 height 15
click at [417, 356] on input "Select an option" at bounding box center [408, 363] width 15 height 15
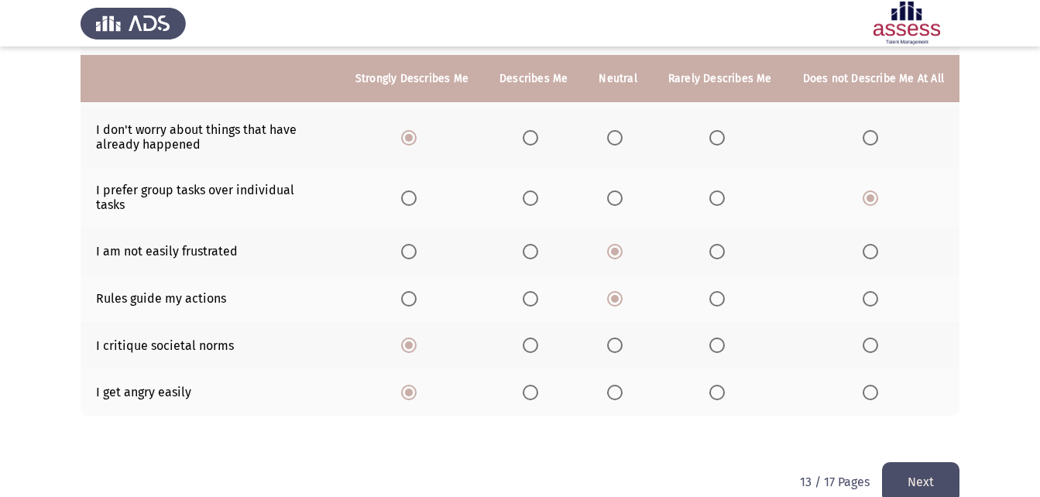
scroll to position [342, 0]
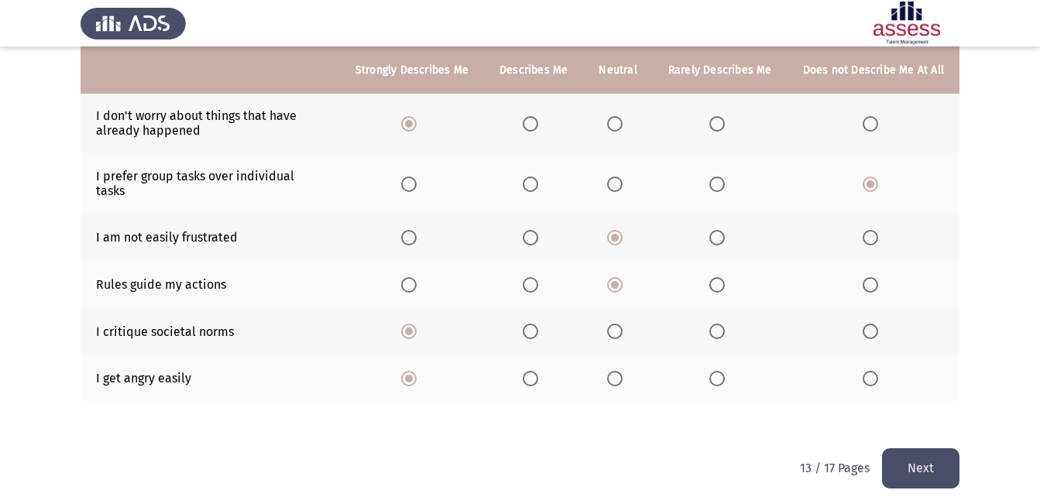
click at [922, 453] on button "Next" at bounding box center [920, 468] width 77 height 40
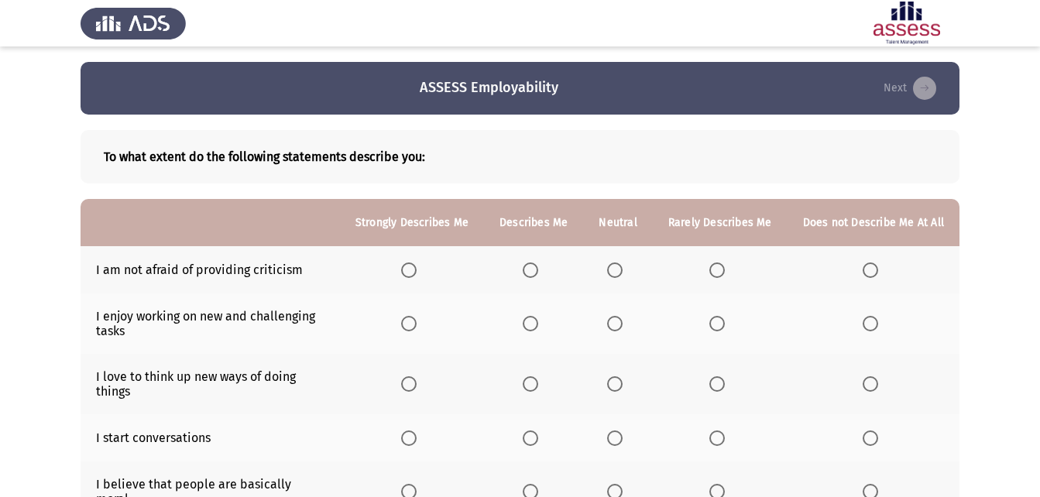
drag, startPoint x: 307, startPoint y: 267, endPoint x: 216, endPoint y: 281, distance: 91.7
click at [216, 281] on td "I am not afraid of providing criticism" at bounding box center [210, 269] width 259 height 47
click at [631, 261] on th at bounding box center [617, 269] width 69 height 47
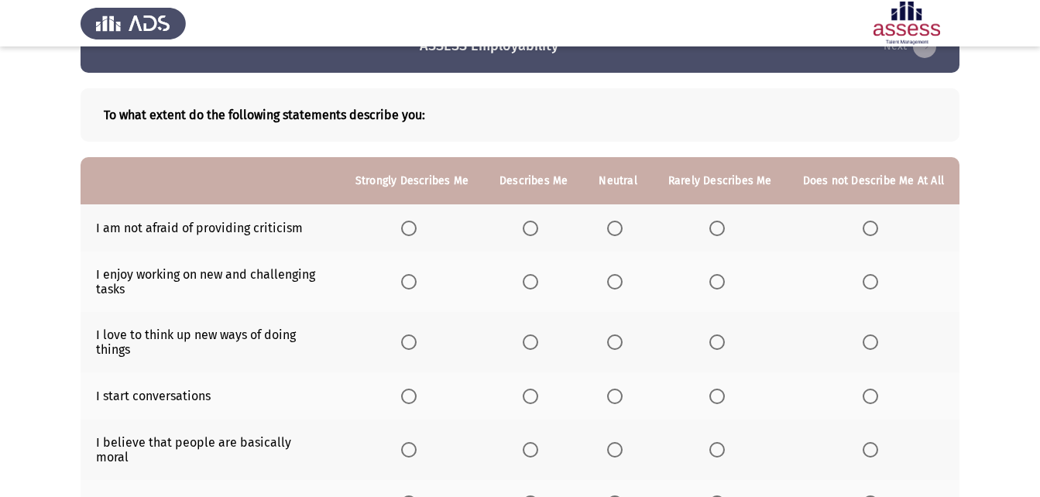
scroll to position [77, 0]
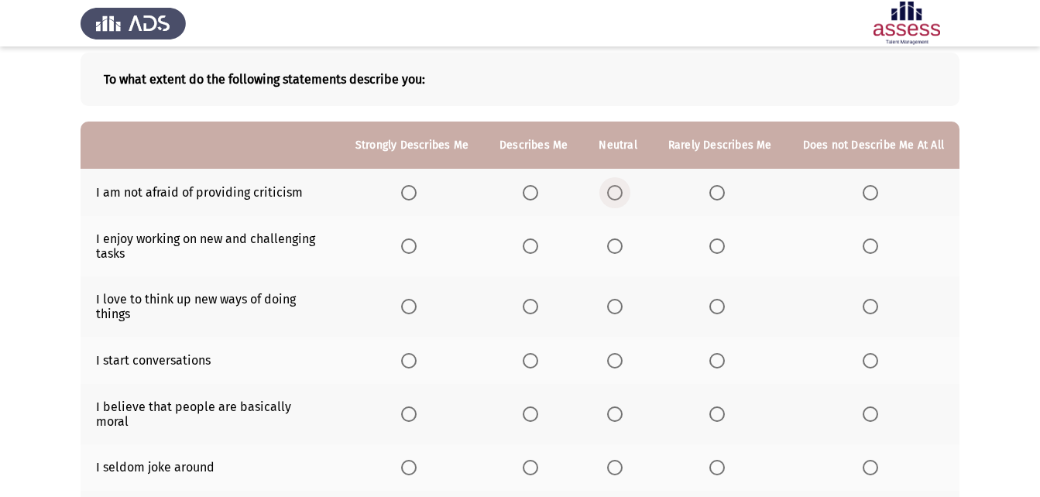
click at [629, 190] on label "Select an option" at bounding box center [618, 192] width 22 height 15
click at [623, 190] on input "Select an option" at bounding box center [614, 192] width 15 height 15
click at [432, 239] on th at bounding box center [412, 246] width 144 height 60
click at [417, 249] on span "Select an option" at bounding box center [408, 246] width 15 height 15
click at [417, 249] on input "Select an option" at bounding box center [408, 246] width 15 height 15
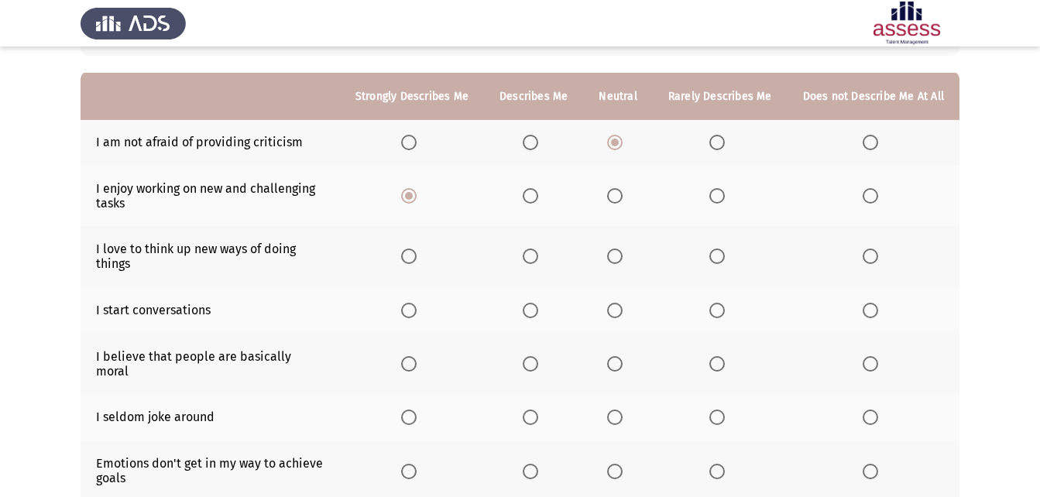
scroll to position [155, 0]
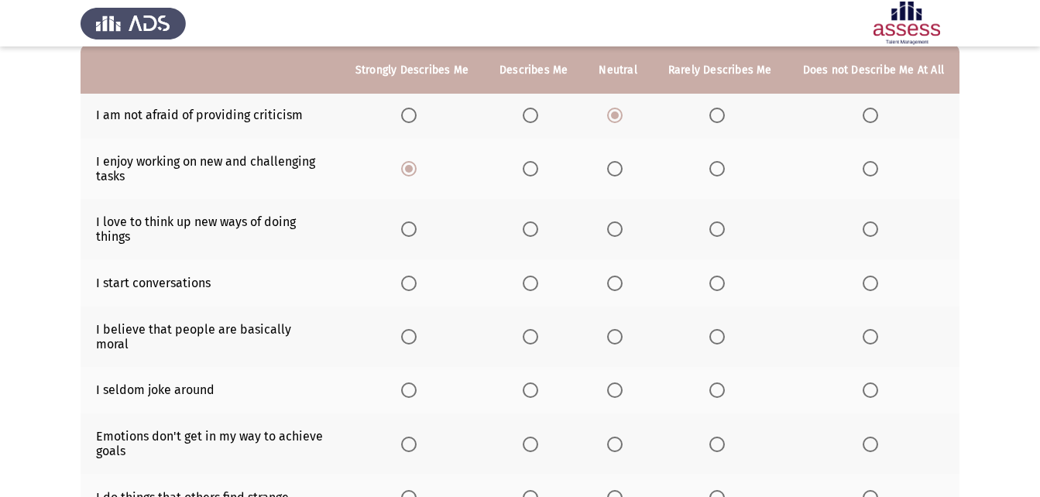
click at [415, 235] on span "Select an option" at bounding box center [408, 229] width 15 height 15
click at [415, 235] on input "Select an option" at bounding box center [408, 229] width 15 height 15
click at [417, 278] on span "Select an option" at bounding box center [408, 283] width 15 height 15
click at [417, 278] on input "Select an option" at bounding box center [408, 283] width 15 height 15
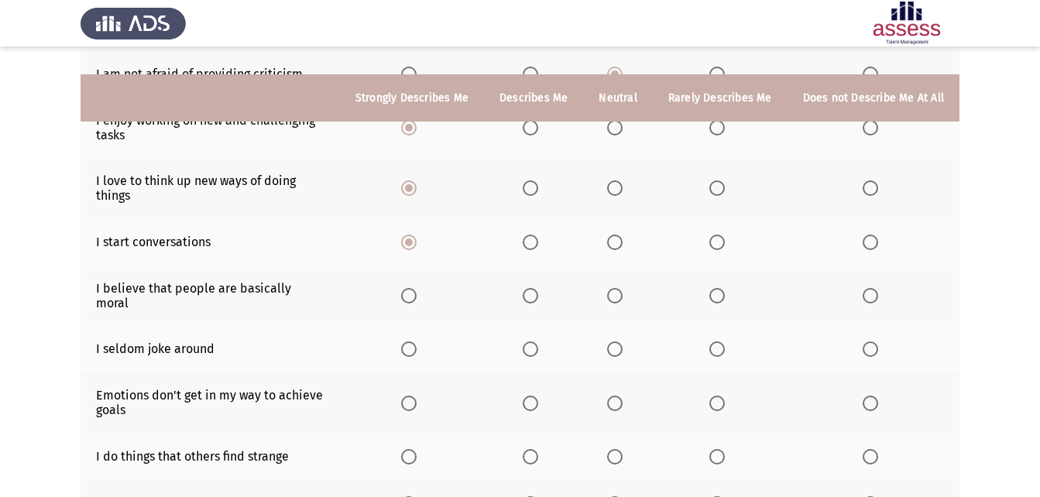
scroll to position [232, 0]
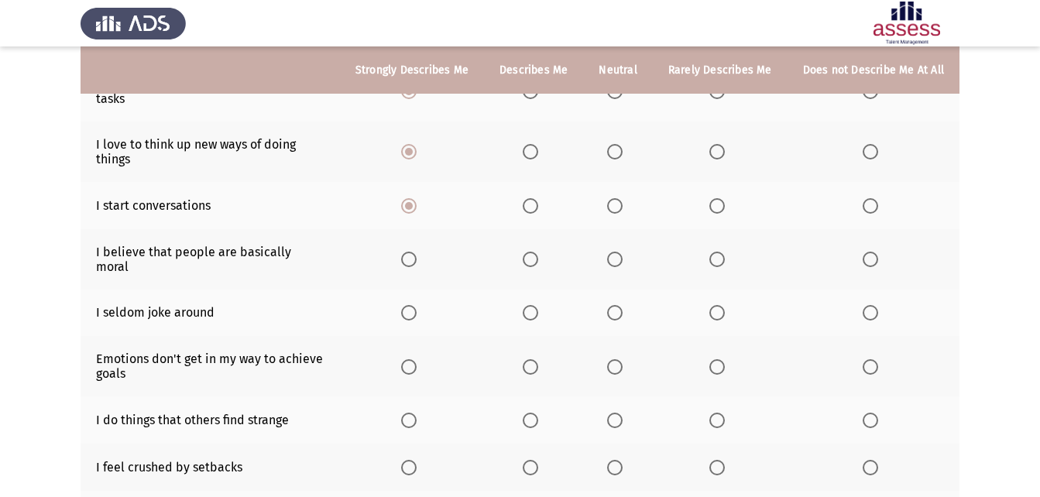
click at [417, 255] on span "Select an option" at bounding box center [408, 259] width 15 height 15
click at [417, 255] on input "Select an option" at bounding box center [408, 259] width 15 height 15
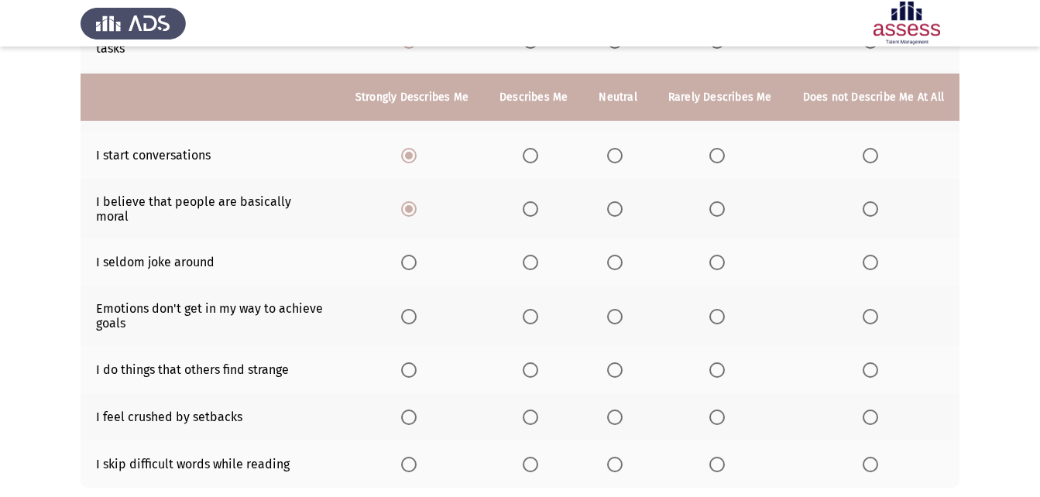
scroll to position [310, 0]
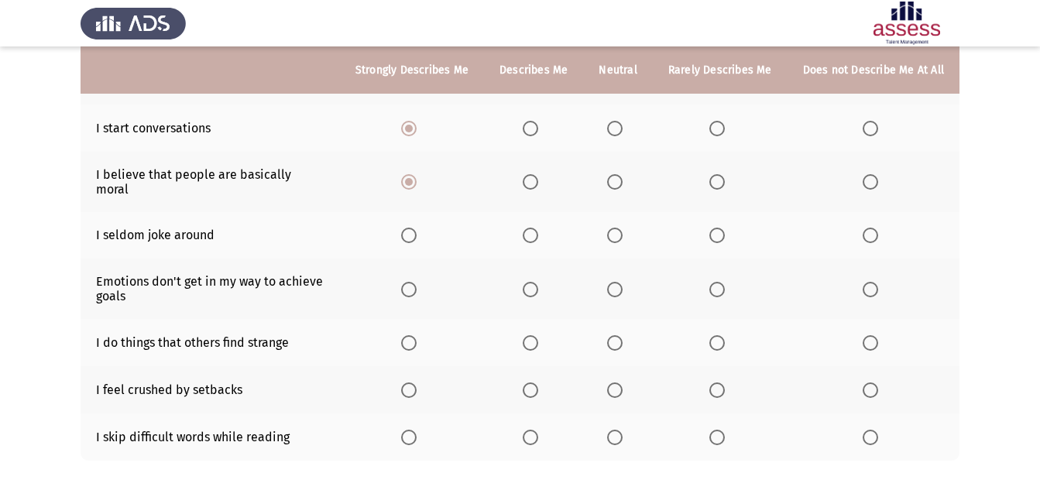
click at [623, 228] on span "Select an option" at bounding box center [614, 235] width 15 height 15
click at [623, 228] on input "Select an option" at bounding box center [614, 235] width 15 height 15
click at [423, 282] on label "Select an option" at bounding box center [412, 289] width 22 height 15
click at [417, 282] on input "Select an option" at bounding box center [408, 289] width 15 height 15
click at [414, 335] on span "Select an option" at bounding box center [408, 342] width 15 height 15
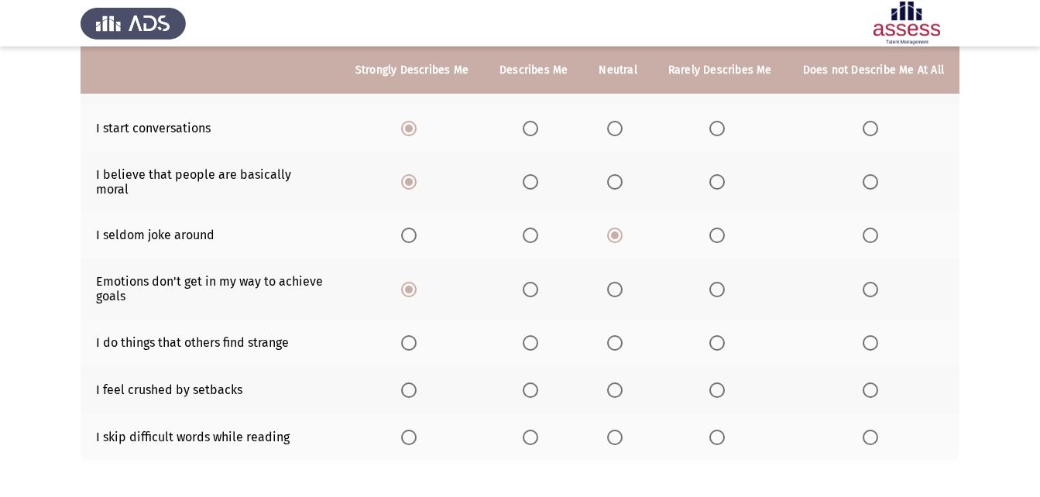
click at [414, 335] on input "Select an option" at bounding box center [408, 342] width 15 height 15
click at [615, 390] on span "Select an option" at bounding box center [615, 390] width 0 height 0
click at [619, 383] on input "Select an option" at bounding box center [614, 390] width 15 height 15
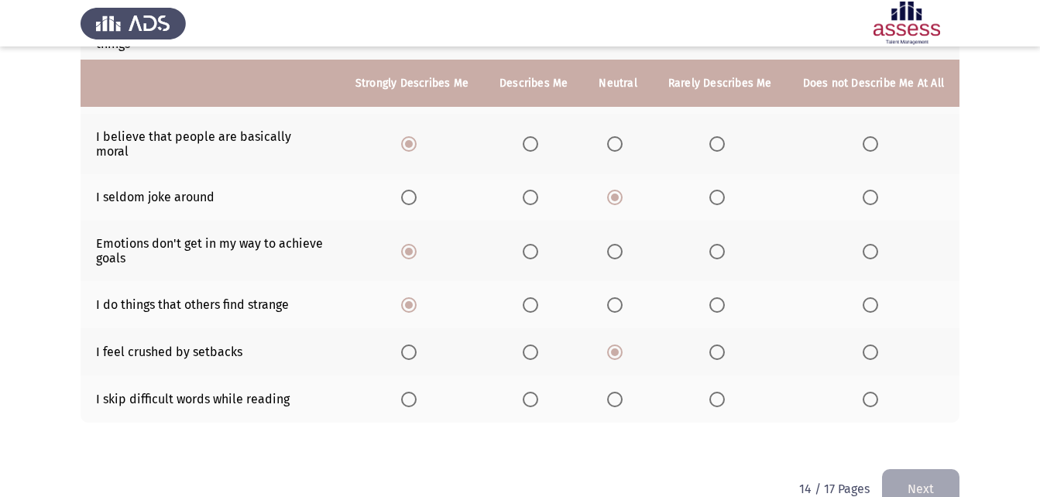
scroll to position [368, 0]
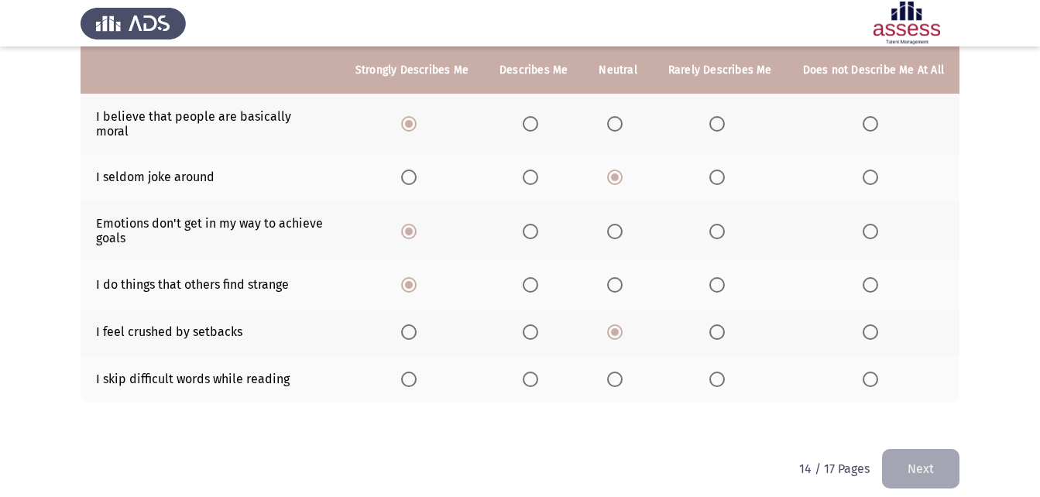
click at [408, 359] on th at bounding box center [412, 379] width 144 height 47
click at [417, 372] on span "Select an option" at bounding box center [408, 379] width 15 height 15
click at [417, 372] on input "Select an option" at bounding box center [408, 379] width 15 height 15
click at [934, 449] on button "Next" at bounding box center [920, 469] width 77 height 40
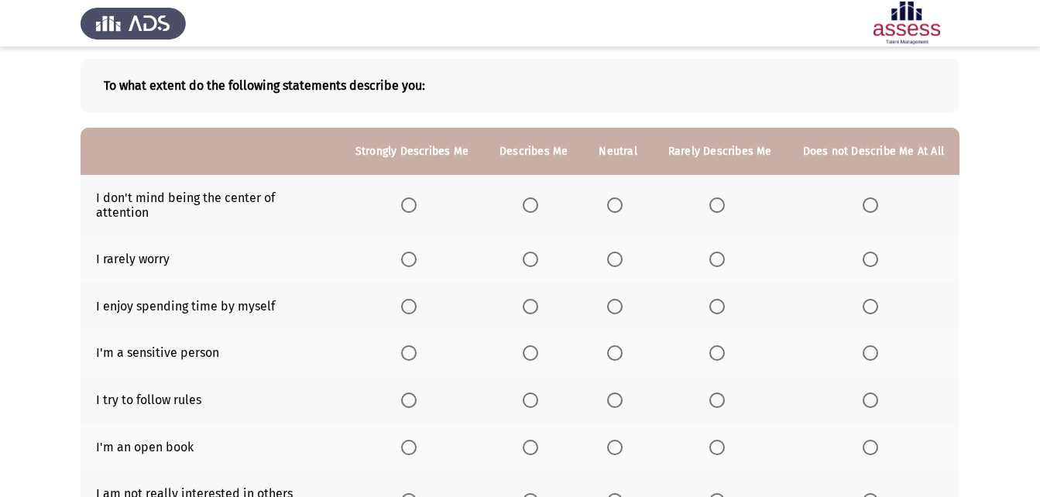
scroll to position [45, 0]
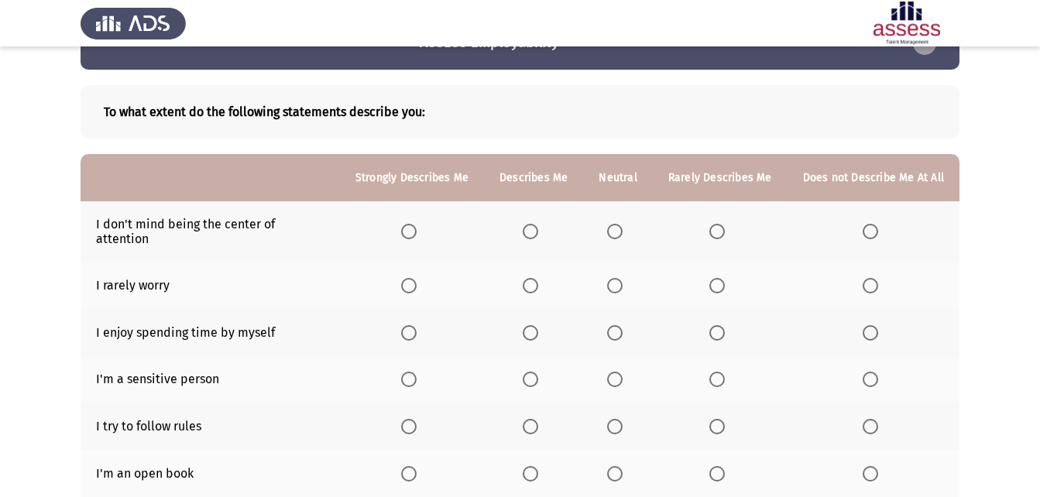
click at [617, 215] on th at bounding box center [617, 231] width 69 height 60
click at [620, 216] on th at bounding box center [617, 231] width 69 height 60
click at [620, 224] on span "Select an option" at bounding box center [614, 231] width 15 height 15
click at [620, 224] on input "Select an option" at bounding box center [614, 231] width 15 height 15
click at [417, 278] on span "Select an option" at bounding box center [408, 285] width 15 height 15
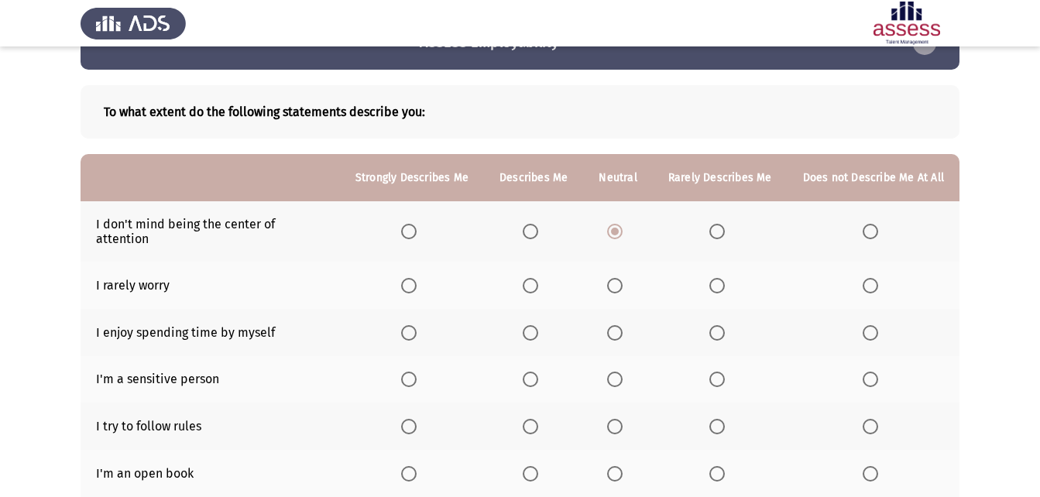
click at [417, 278] on input "Select an option" at bounding box center [408, 285] width 15 height 15
click at [722, 325] on span "Select an option" at bounding box center [716, 332] width 15 height 15
click at [722, 325] on input "Select an option" at bounding box center [716, 332] width 15 height 15
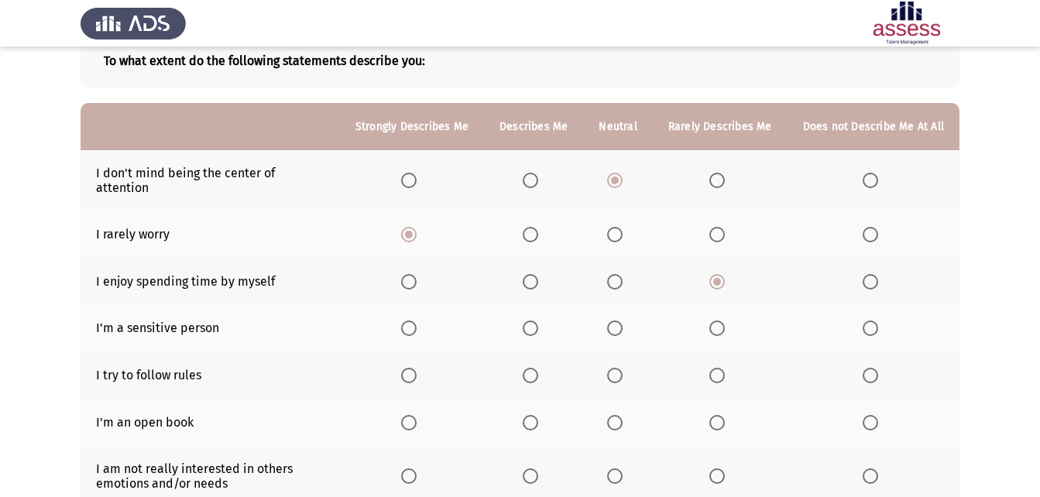
scroll to position [122, 0]
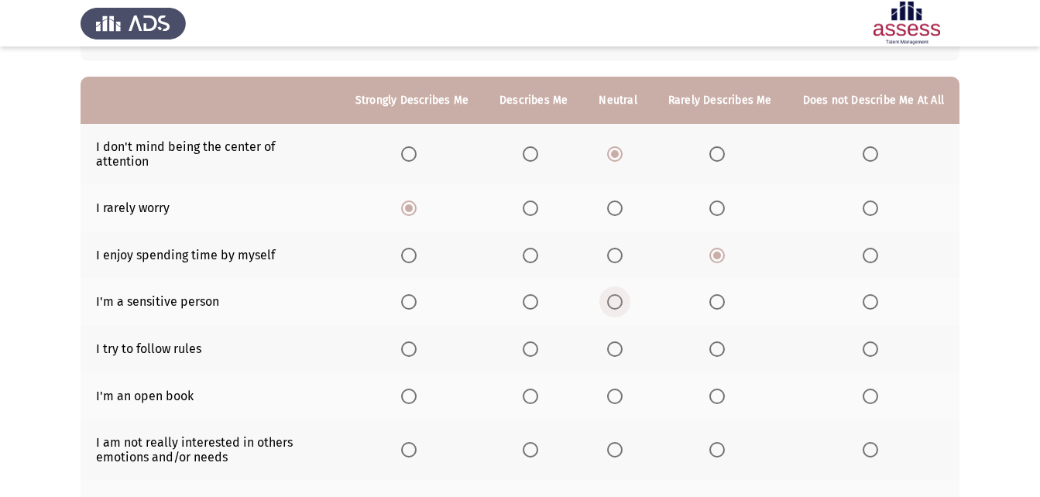
click at [623, 294] on span "Select an option" at bounding box center [614, 301] width 15 height 15
click at [623, 294] on input "Select an option" at bounding box center [614, 301] width 15 height 15
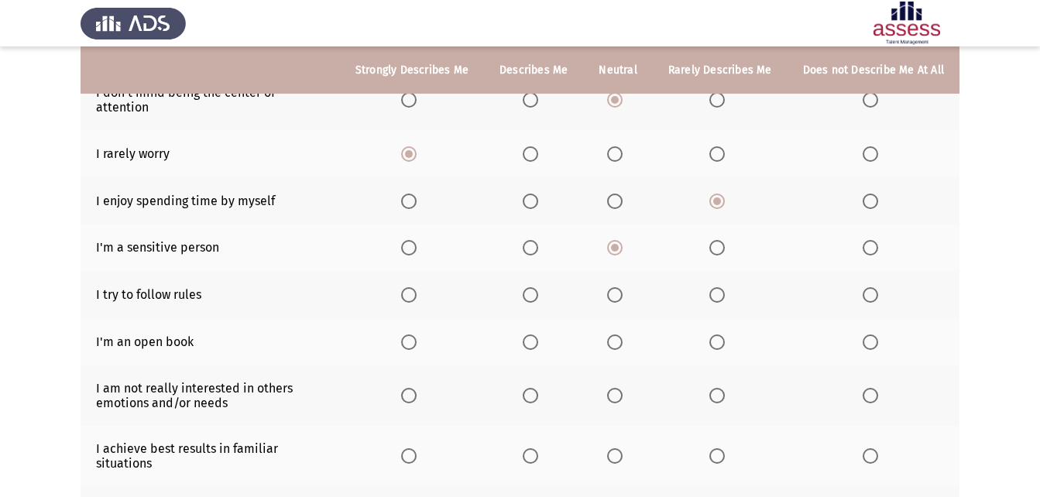
scroll to position [200, 0]
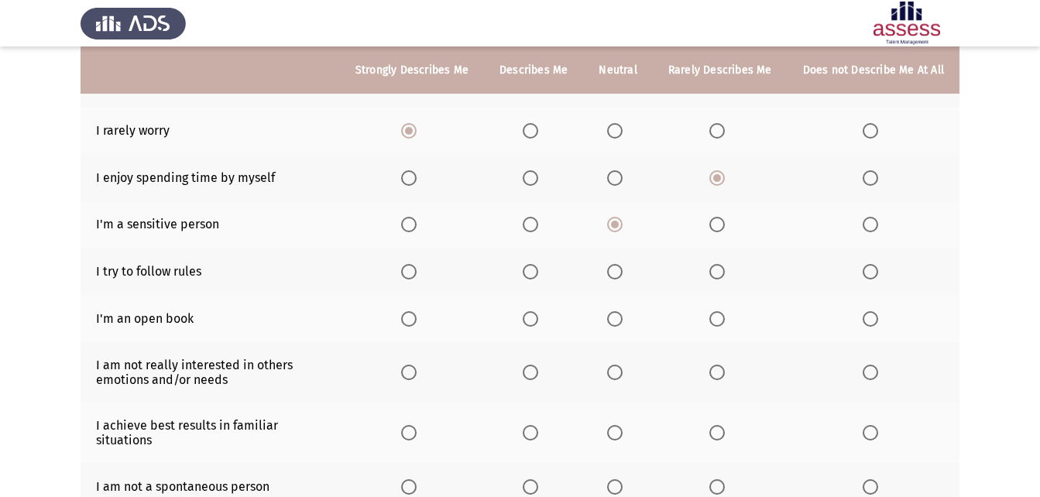
click at [538, 265] on span "Select an option" at bounding box center [530, 271] width 15 height 15
click at [538, 265] on input "Select an option" at bounding box center [530, 271] width 15 height 15
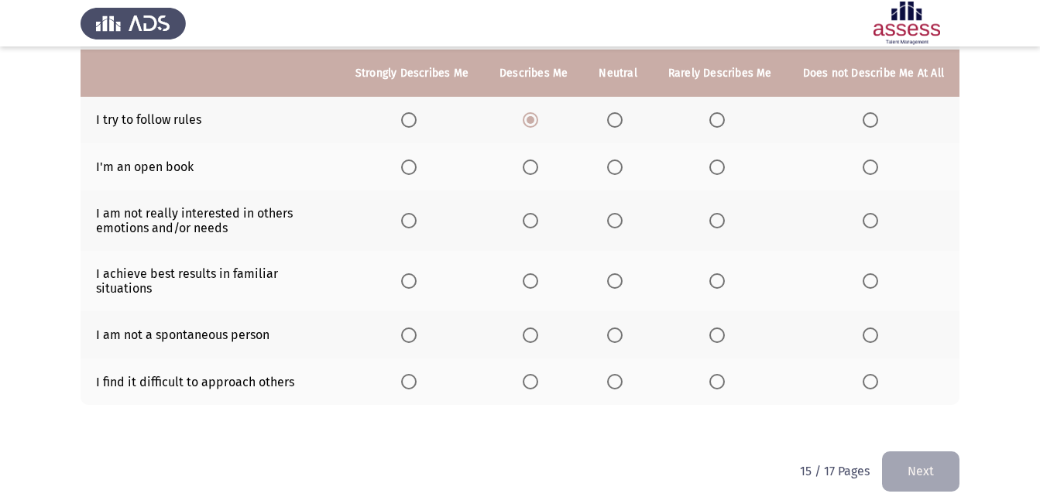
scroll to position [355, 0]
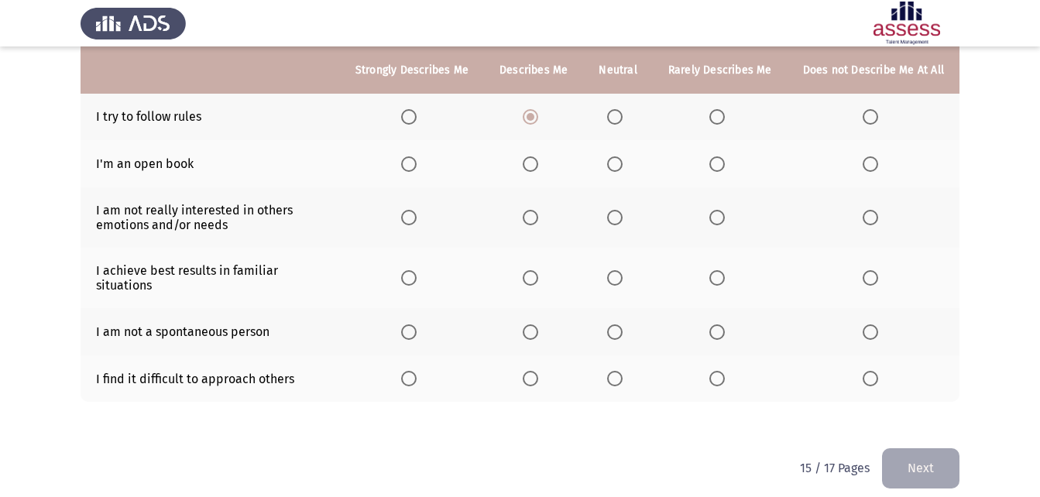
click at [881, 156] on label "Select an option" at bounding box center [874, 163] width 22 height 15
click at [878, 156] on input "Select an option" at bounding box center [870, 163] width 15 height 15
click at [623, 210] on span "Select an option" at bounding box center [614, 217] width 15 height 15
click at [623, 210] on input "Select an option" at bounding box center [614, 217] width 15 height 15
click at [623, 270] on span "Select an option" at bounding box center [614, 277] width 15 height 15
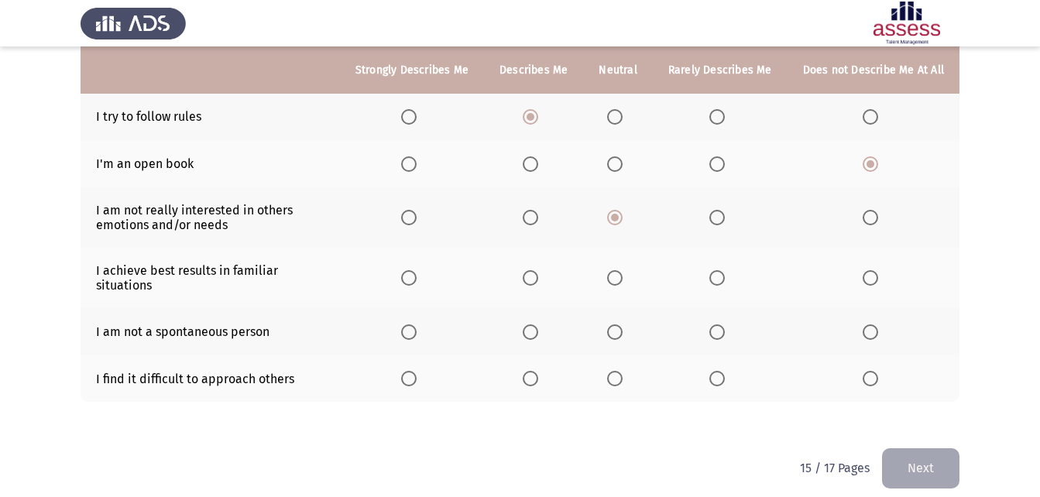
click at [623, 270] on input "Select an option" at bounding box center [614, 277] width 15 height 15
click at [622, 325] on span "Select an option" at bounding box center [614, 332] width 15 height 15
click at [622, 325] on input "Select an option" at bounding box center [614, 332] width 15 height 15
click at [617, 356] on th at bounding box center [617, 379] width 69 height 47
drag, startPoint x: 622, startPoint y: 364, endPoint x: 829, endPoint y: 435, distance: 218.5
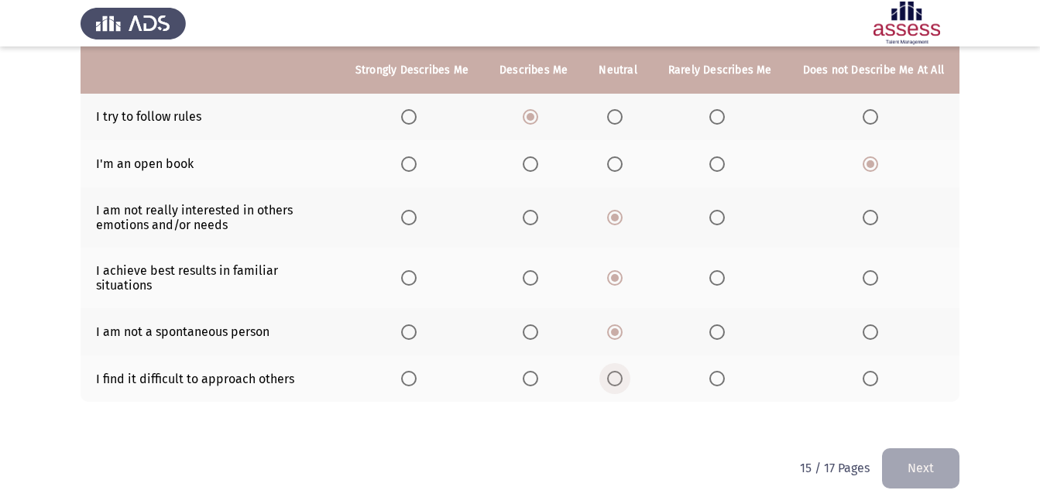
click at [623, 371] on span "Select an option" at bounding box center [614, 378] width 15 height 15
click at [623, 371] on input "Select an option" at bounding box center [614, 378] width 15 height 15
click at [935, 452] on button "Next" at bounding box center [920, 468] width 77 height 40
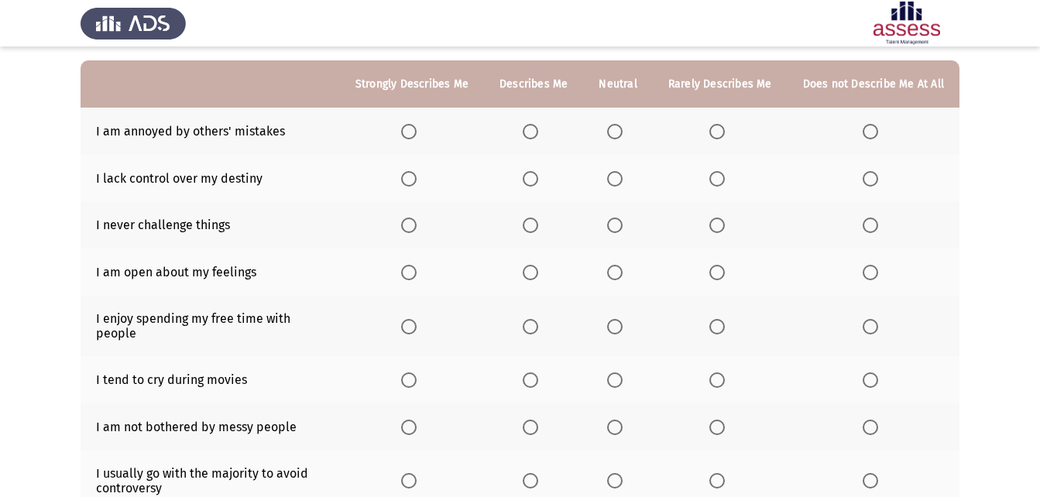
scroll to position [62, 0]
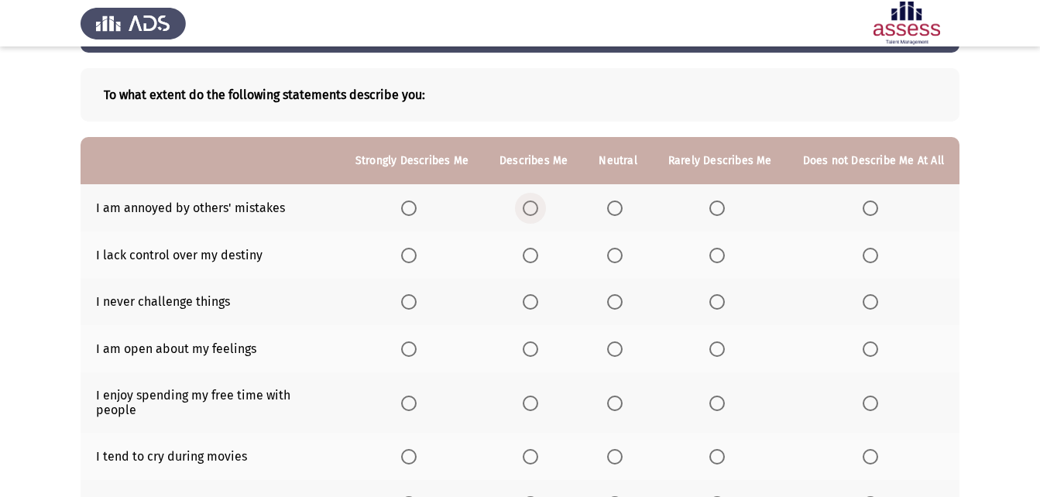
click at [538, 206] on span "Select an option" at bounding box center [530, 208] width 15 height 15
click at [538, 206] on input "Select an option" at bounding box center [530, 208] width 15 height 15
drag, startPoint x: 524, startPoint y: 249, endPoint x: 539, endPoint y: 256, distance: 16.7
click at [530, 252] on th at bounding box center [533, 255] width 99 height 47
click at [538, 257] on span "Select an option" at bounding box center [530, 255] width 15 height 15
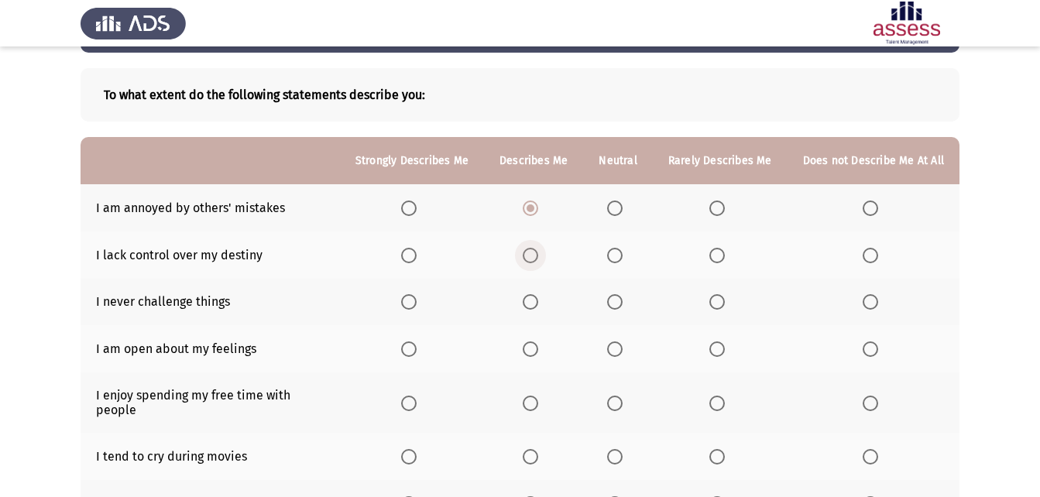
click at [538, 257] on input "Select an option" at bounding box center [530, 255] width 15 height 15
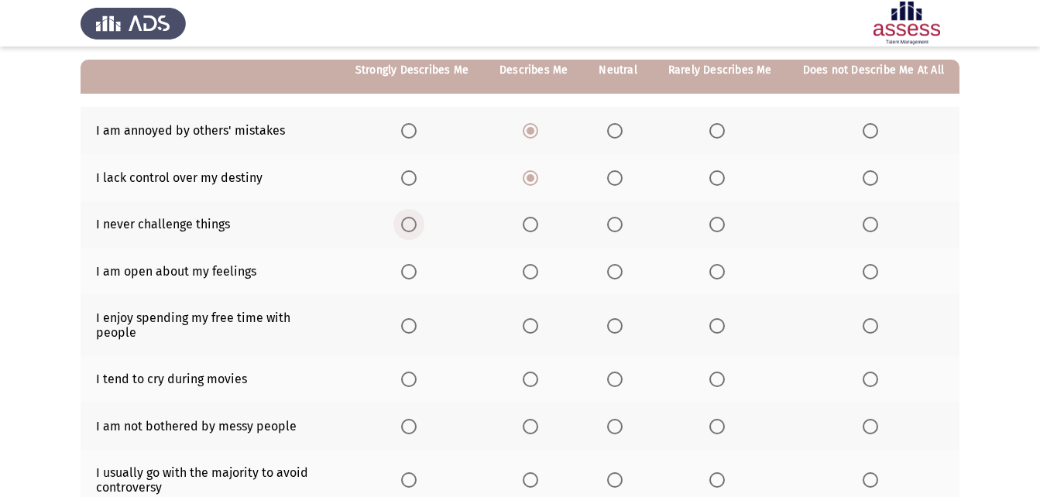
click at [423, 220] on label "Select an option" at bounding box center [412, 224] width 22 height 15
click at [417, 220] on input "Select an option" at bounding box center [408, 224] width 15 height 15
click at [869, 228] on span "Select an option" at bounding box center [870, 224] width 15 height 15
click at [869, 228] on input "Select an option" at bounding box center [870, 224] width 15 height 15
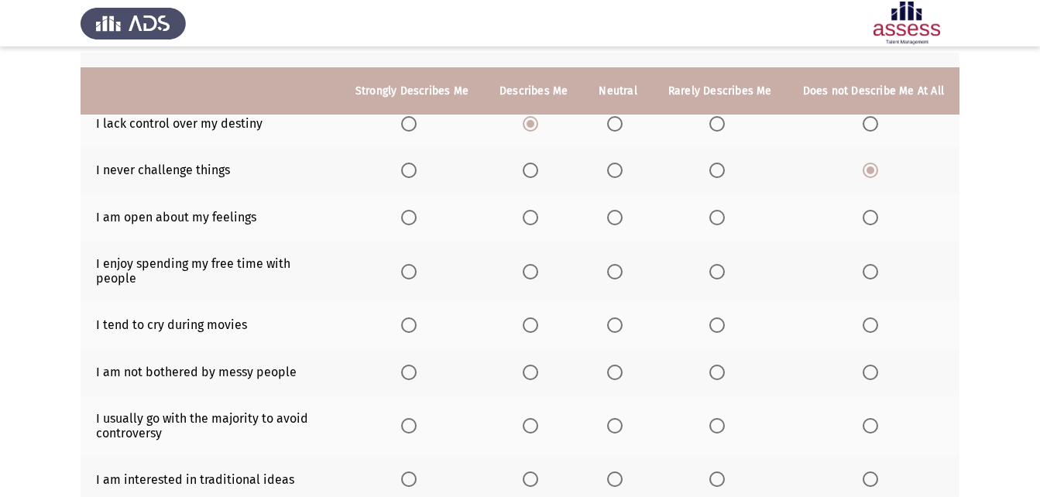
scroll to position [217, 0]
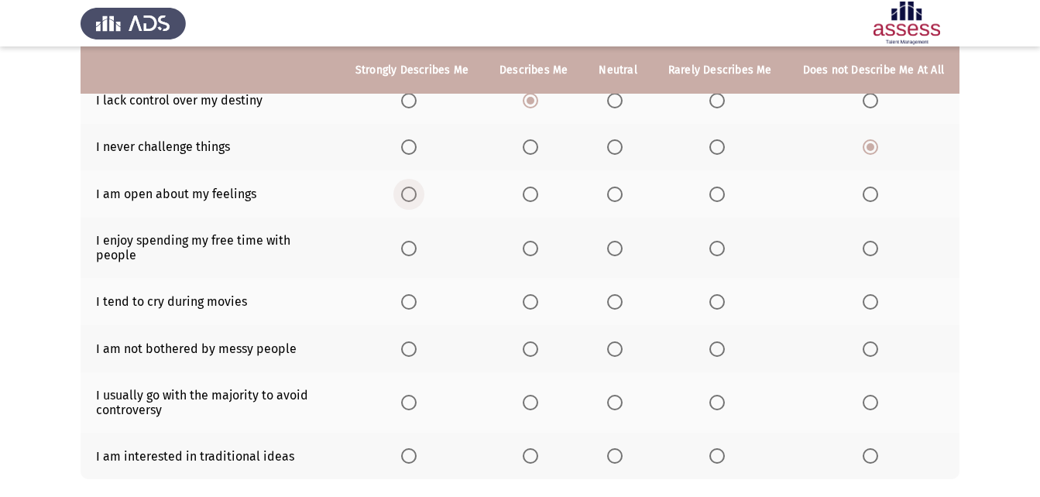
click at [417, 193] on span "Select an option" at bounding box center [408, 194] width 15 height 15
click at [417, 193] on input "Select an option" at bounding box center [408, 194] width 15 height 15
click at [427, 246] on th at bounding box center [412, 248] width 144 height 60
click at [423, 245] on label "Select an option" at bounding box center [412, 248] width 22 height 15
click at [417, 245] on input "Select an option" at bounding box center [408, 248] width 15 height 15
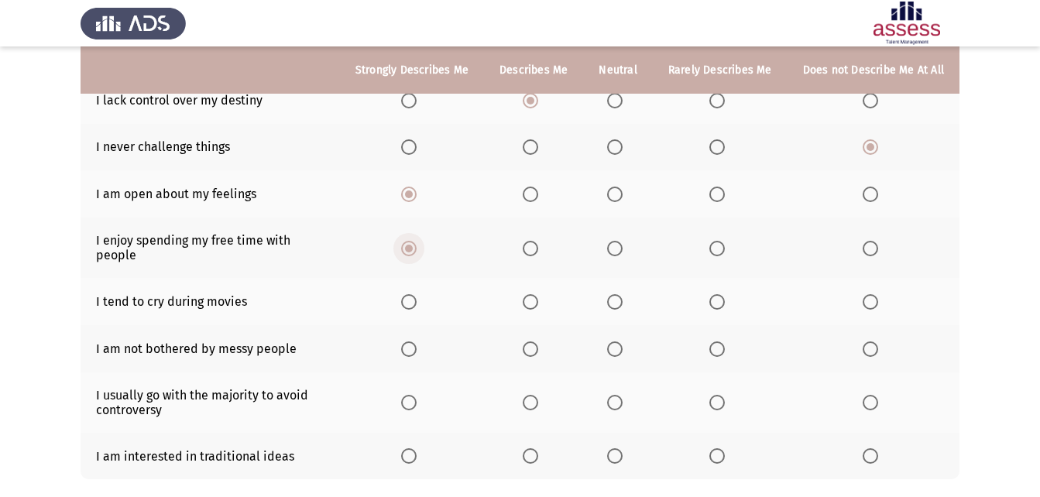
click at [423, 245] on label "Select an option" at bounding box center [412, 248] width 22 height 15
click at [417, 245] on input "Select an option" at bounding box center [408, 248] width 15 height 15
click at [423, 294] on label "Select an option" at bounding box center [412, 301] width 22 height 15
click at [417, 294] on input "Select an option" at bounding box center [408, 301] width 15 height 15
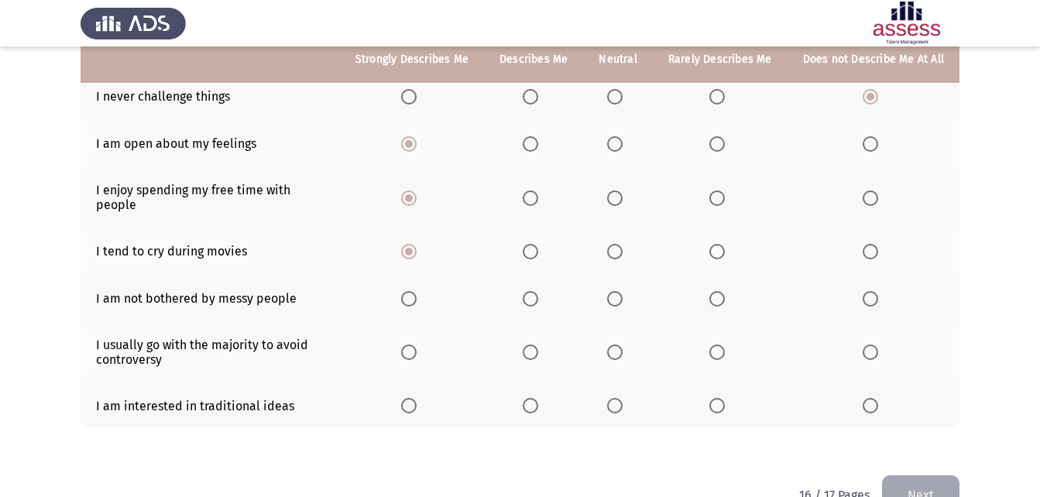
scroll to position [294, 0]
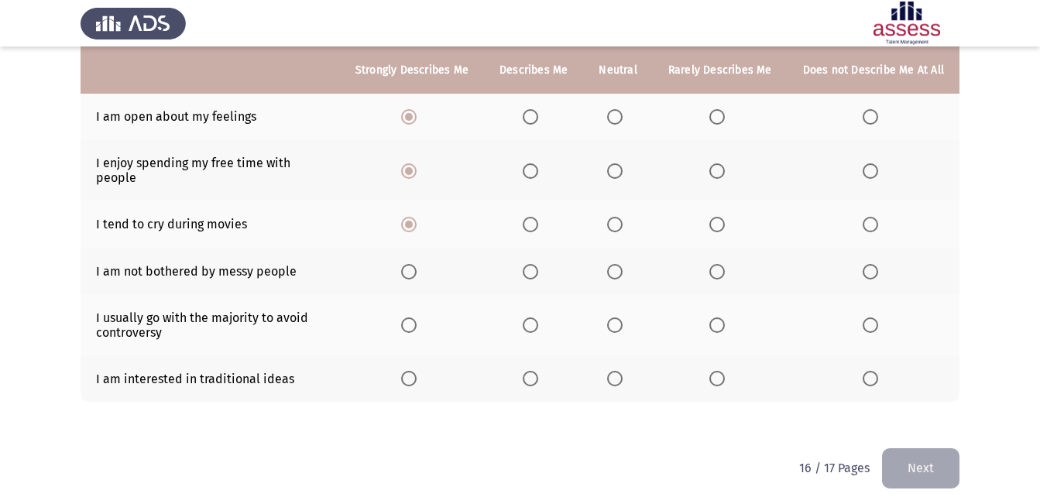
click at [639, 256] on th at bounding box center [617, 271] width 69 height 47
click at [618, 264] on span "Select an option" at bounding box center [614, 271] width 15 height 15
click at [618, 264] on input "Select an option" at bounding box center [614, 271] width 15 height 15
click at [876, 318] on span "Select an option" at bounding box center [870, 325] width 15 height 15
click at [876, 318] on input "Select an option" at bounding box center [870, 325] width 15 height 15
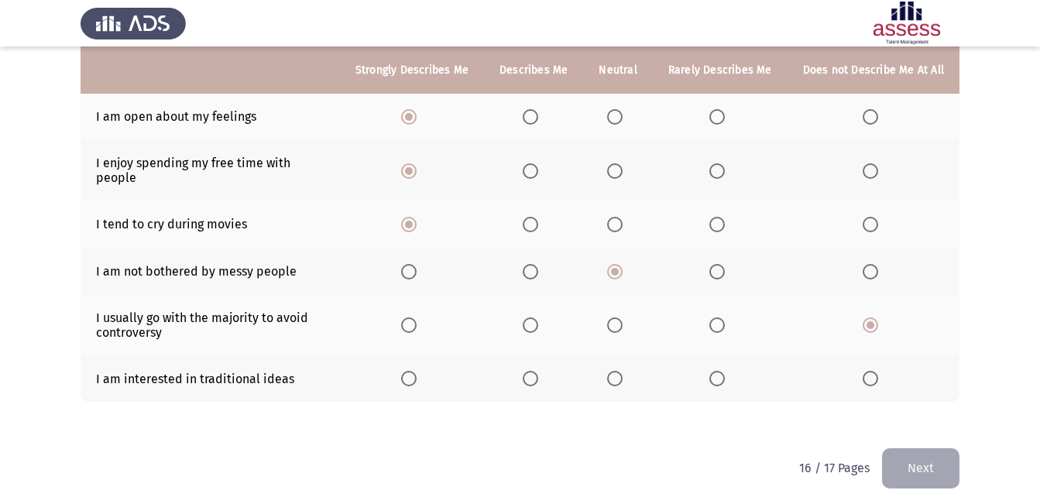
click at [407, 370] on th at bounding box center [412, 379] width 144 height 47
click at [417, 371] on span "Select an option" at bounding box center [408, 378] width 15 height 15
click at [417, 371] on input "Select an option" at bounding box center [408, 378] width 15 height 15
click at [916, 464] on button "Next" at bounding box center [920, 468] width 77 height 40
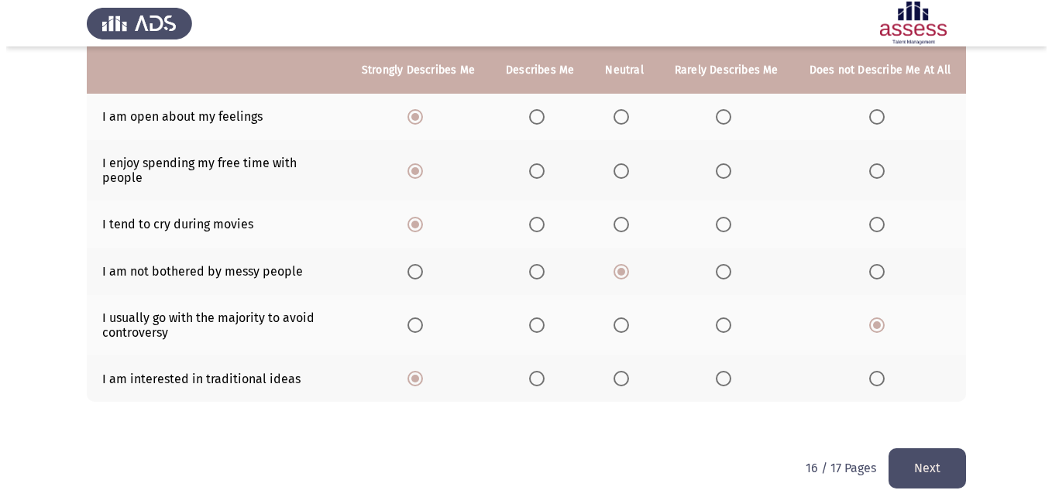
scroll to position [0, 0]
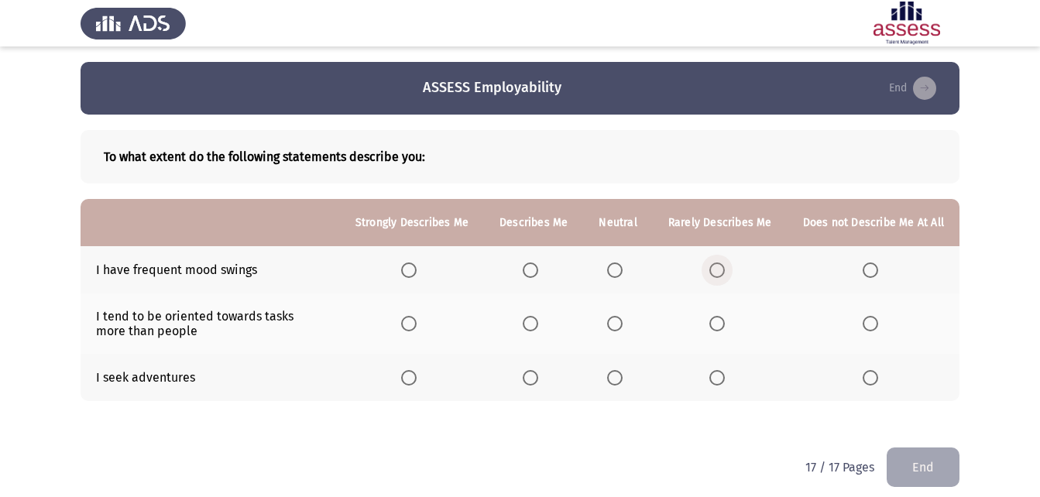
click at [725, 273] on span "Select an option" at bounding box center [716, 270] width 15 height 15
click at [725, 273] on input "Select an option" at bounding box center [716, 270] width 15 height 15
click at [629, 376] on label "Select an option" at bounding box center [618, 377] width 22 height 15
click at [623, 376] on input "Select an option" at bounding box center [614, 377] width 15 height 15
click at [622, 372] on span "Select an option" at bounding box center [614, 377] width 15 height 15
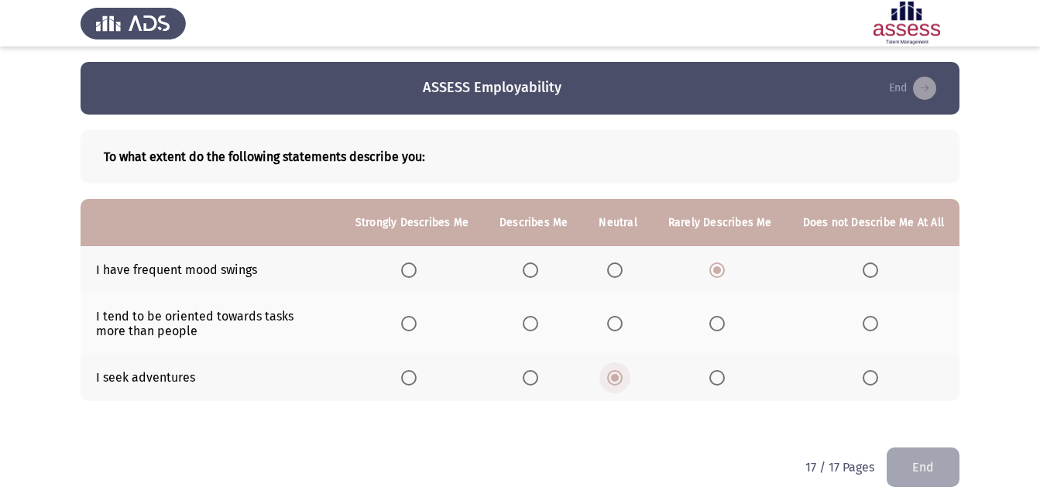
click at [622, 372] on input "Select an option" at bounding box center [614, 377] width 15 height 15
click at [619, 378] on span "Select an option" at bounding box center [615, 378] width 8 height 8
click at [620, 378] on input "Select an option" at bounding box center [614, 377] width 15 height 15
click at [622, 336] on th at bounding box center [617, 324] width 69 height 60
click at [622, 335] on th at bounding box center [617, 324] width 69 height 60
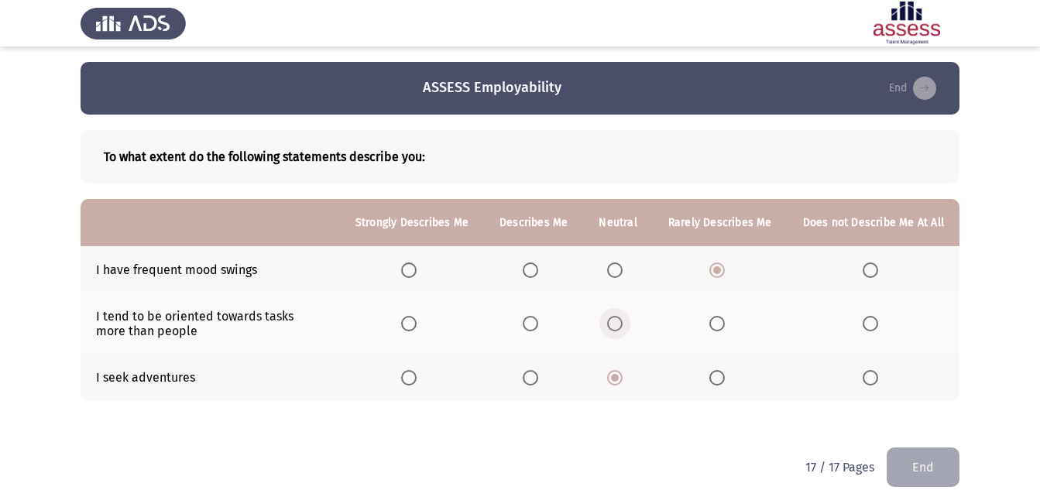
click at [622, 322] on span "Select an option" at bounding box center [614, 323] width 15 height 15
click at [622, 322] on input "Select an option" at bounding box center [614, 323] width 15 height 15
click at [943, 469] on button "End" at bounding box center [923, 468] width 73 height 40
